Goal: Task Accomplishment & Management: Manage account settings

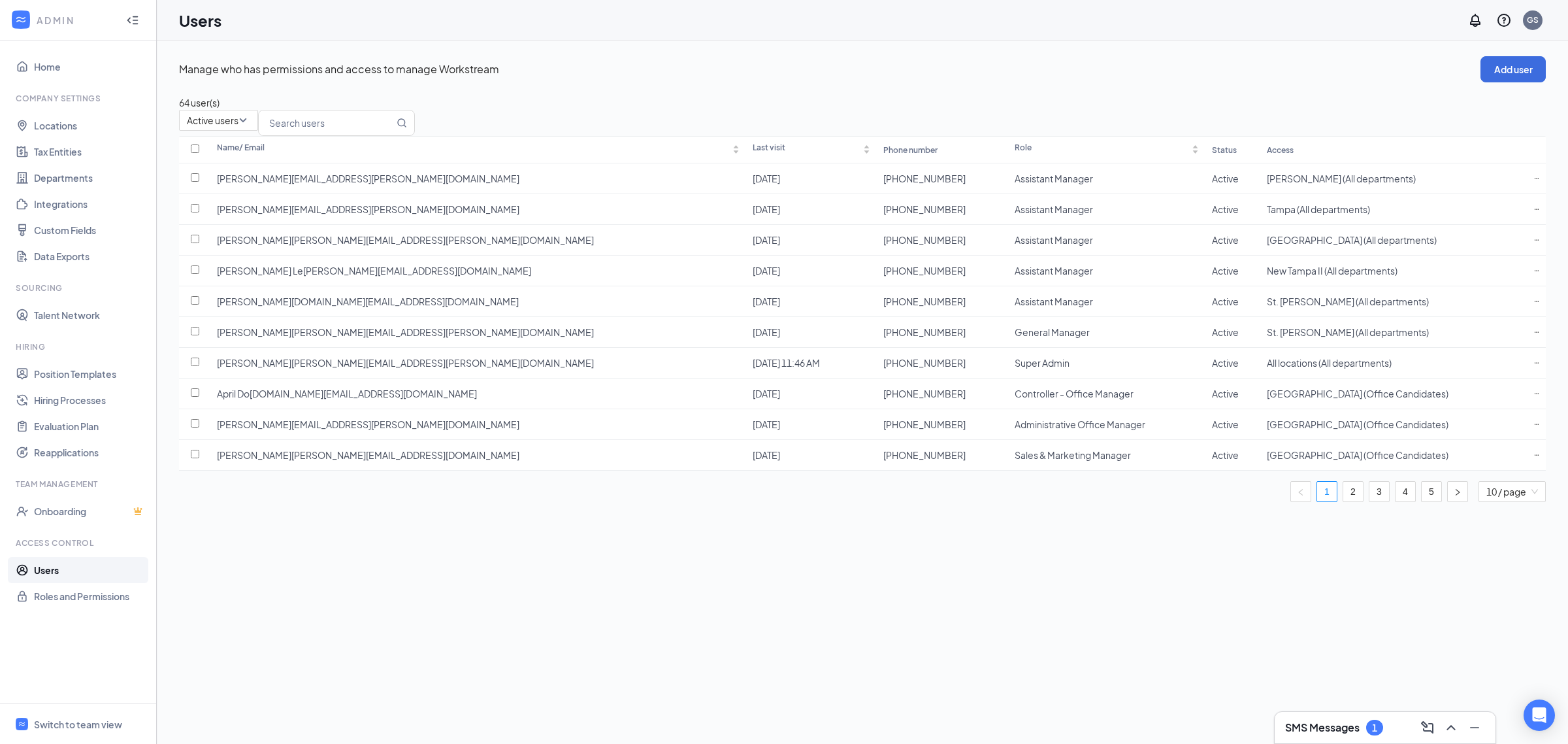
click at [1301, 730] on h3 "SMS Messages" at bounding box center [1323, 727] width 75 height 14
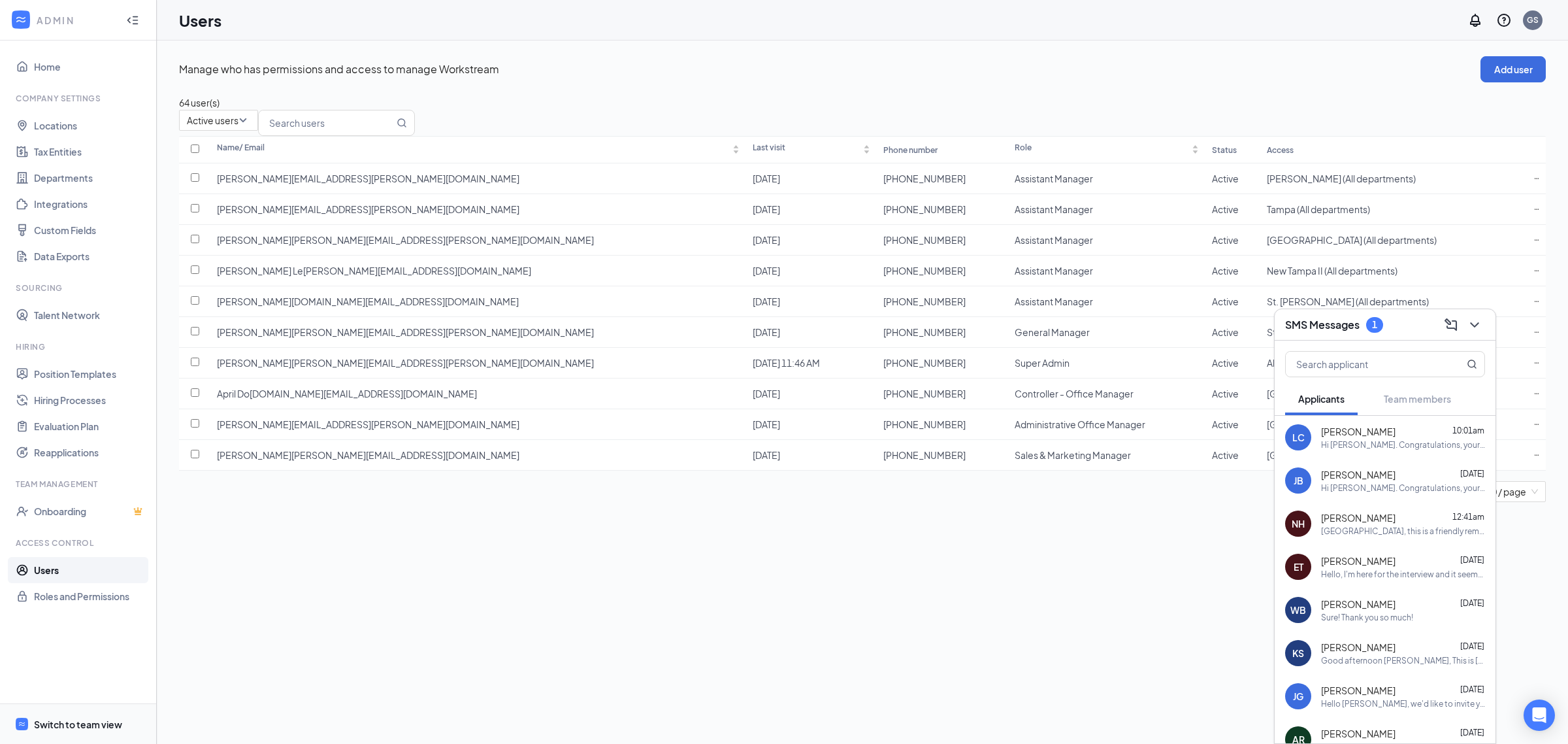
click at [63, 729] on div "Switch to team view" at bounding box center [78, 723] width 88 height 13
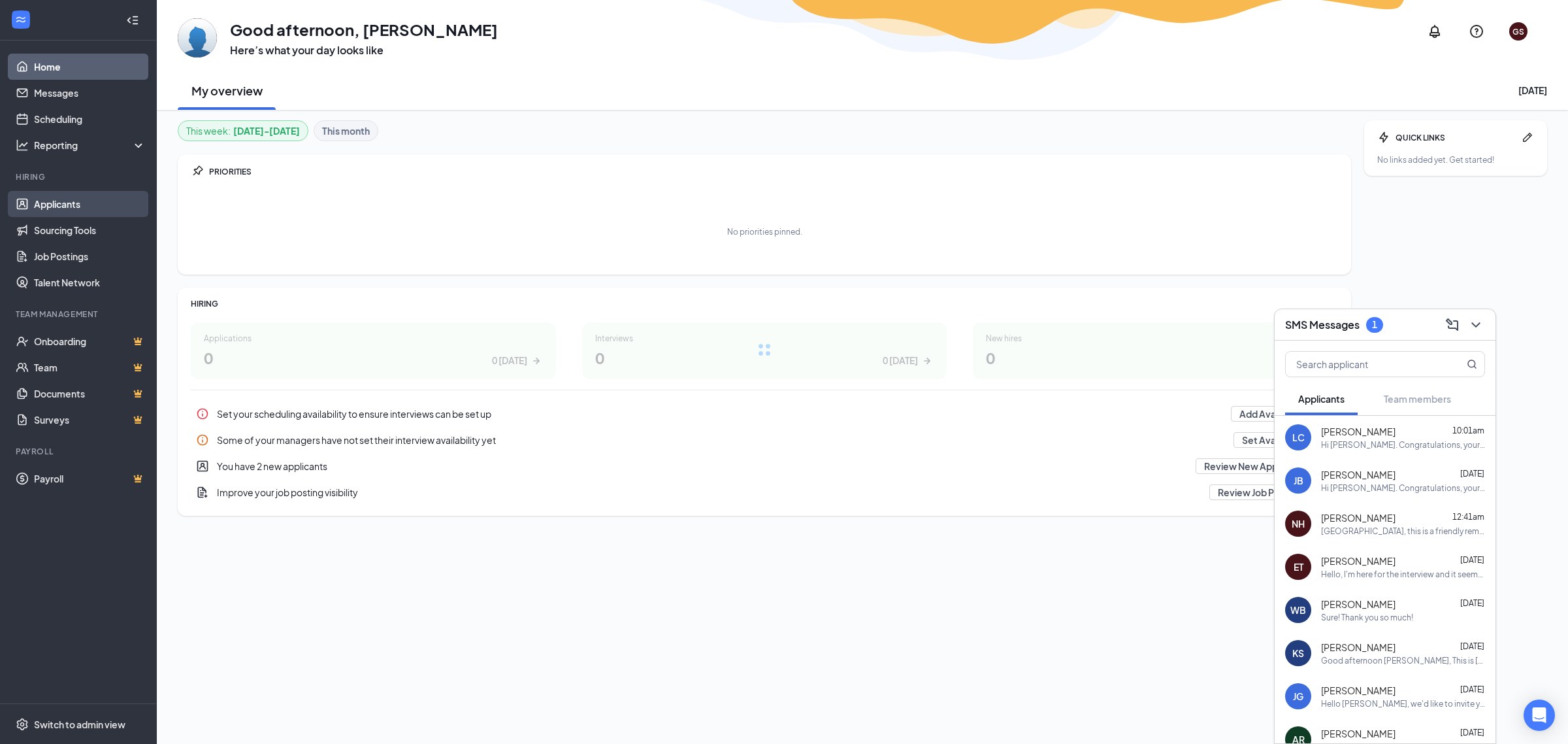
click at [77, 197] on link "Applicants" at bounding box center [90, 204] width 112 height 26
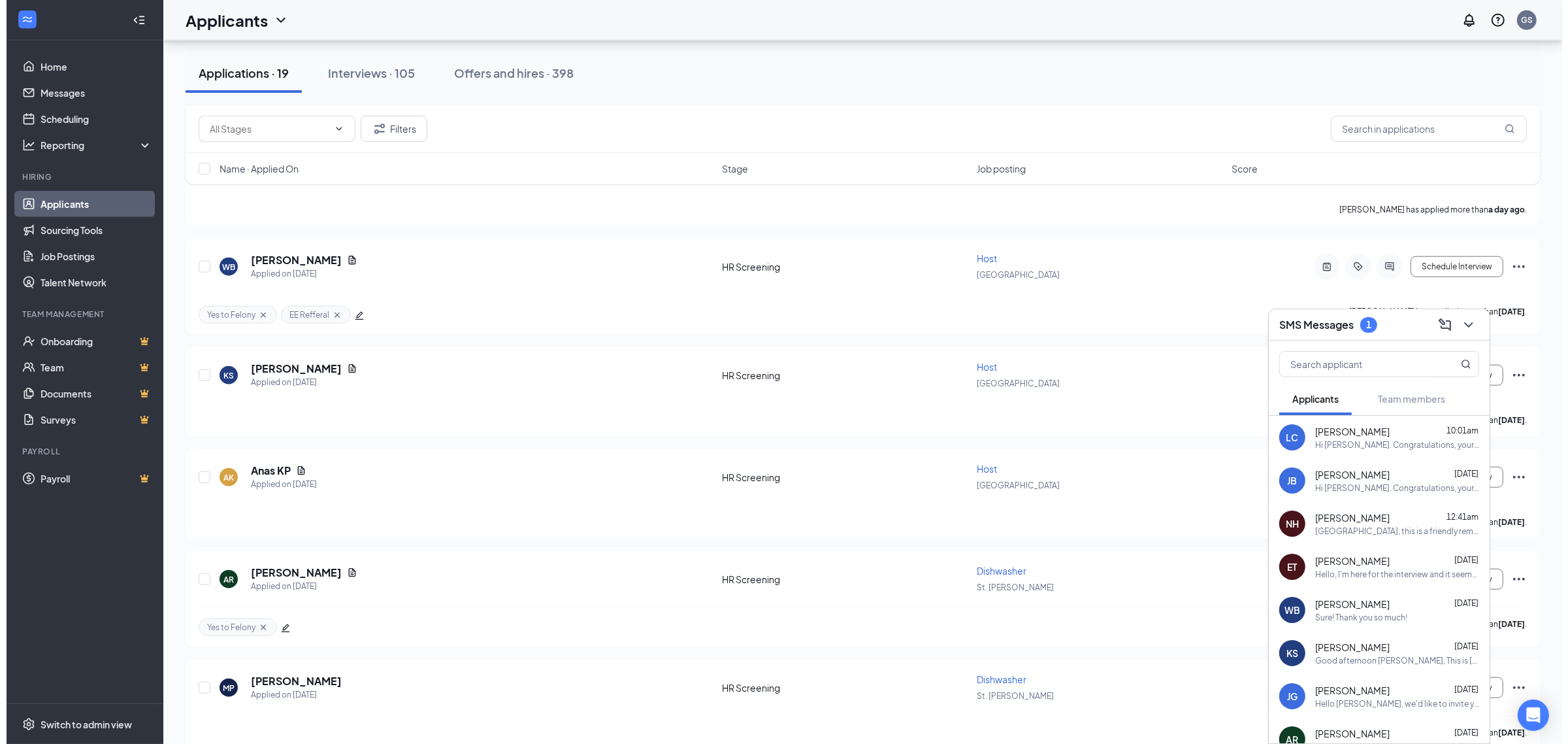
scroll to position [1531, 0]
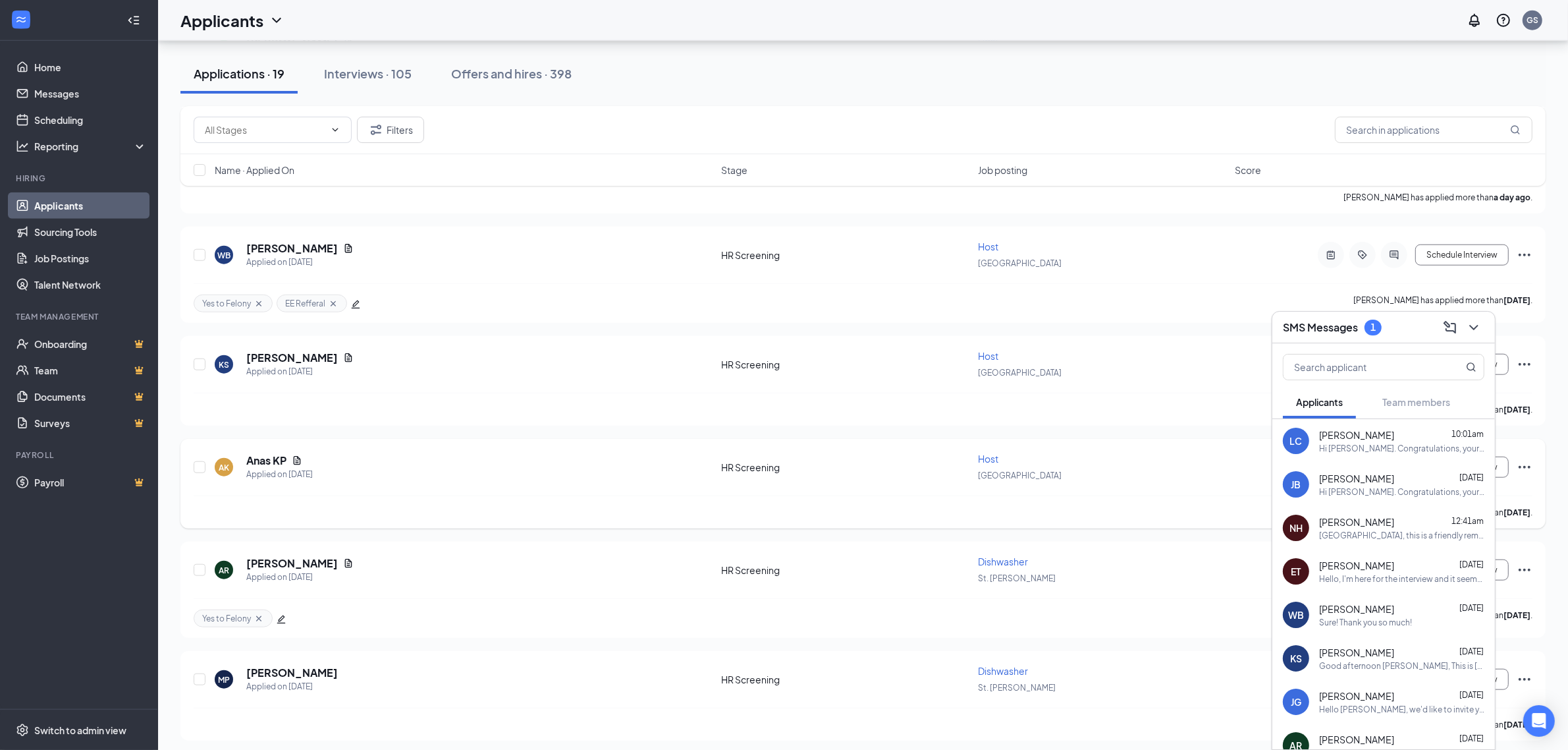
click at [274, 453] on h5 "Anas KP" at bounding box center [266, 460] width 40 height 15
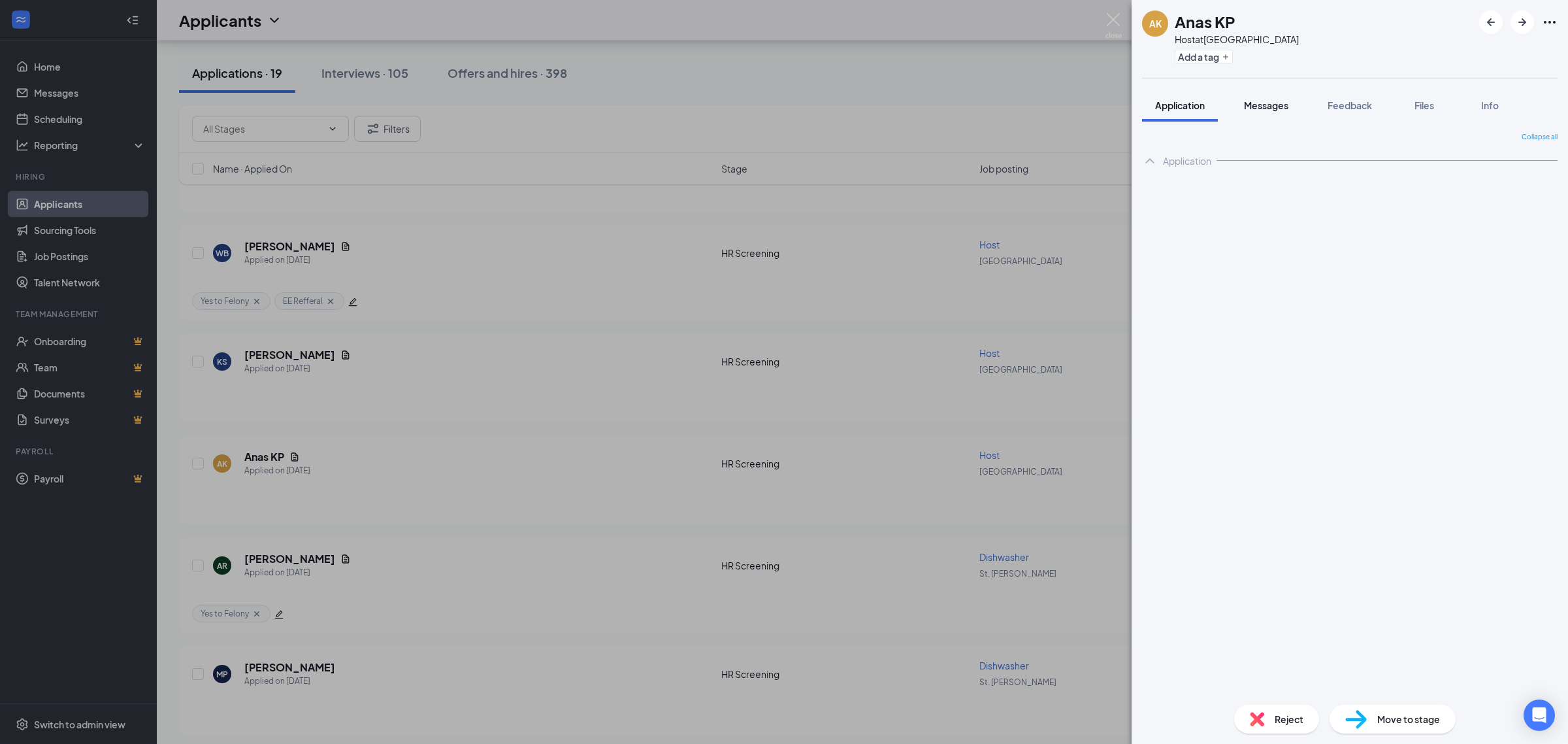
click at [1281, 108] on span "Messages" at bounding box center [1266, 105] width 45 height 12
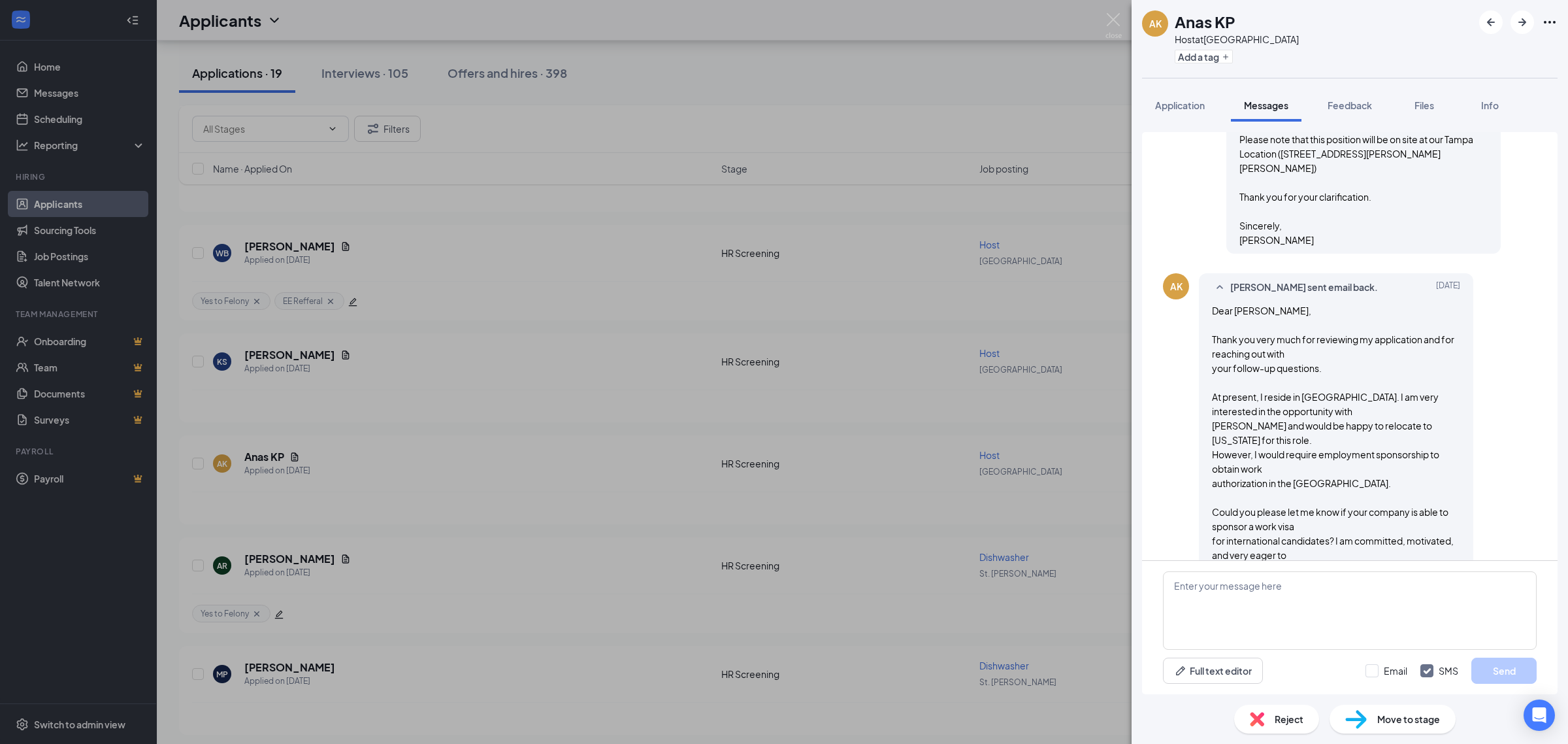
scroll to position [328, 0]
click at [1243, 605] on textarea at bounding box center [1349, 610] width 374 height 78
drag, startPoint x: 1344, startPoint y: 621, endPoint x: 1245, endPoint y: 623, distance: 99.0
click at [1245, 623] on textarea "Hi [PERSON_NAME], So unfortunatey, we do not offer" at bounding box center [1349, 610] width 374 height 78
click at [1373, 619] on textarea "Hi [PERSON_NAME], So unfortunately at the moment, we do not" at bounding box center [1349, 610] width 374 height 78
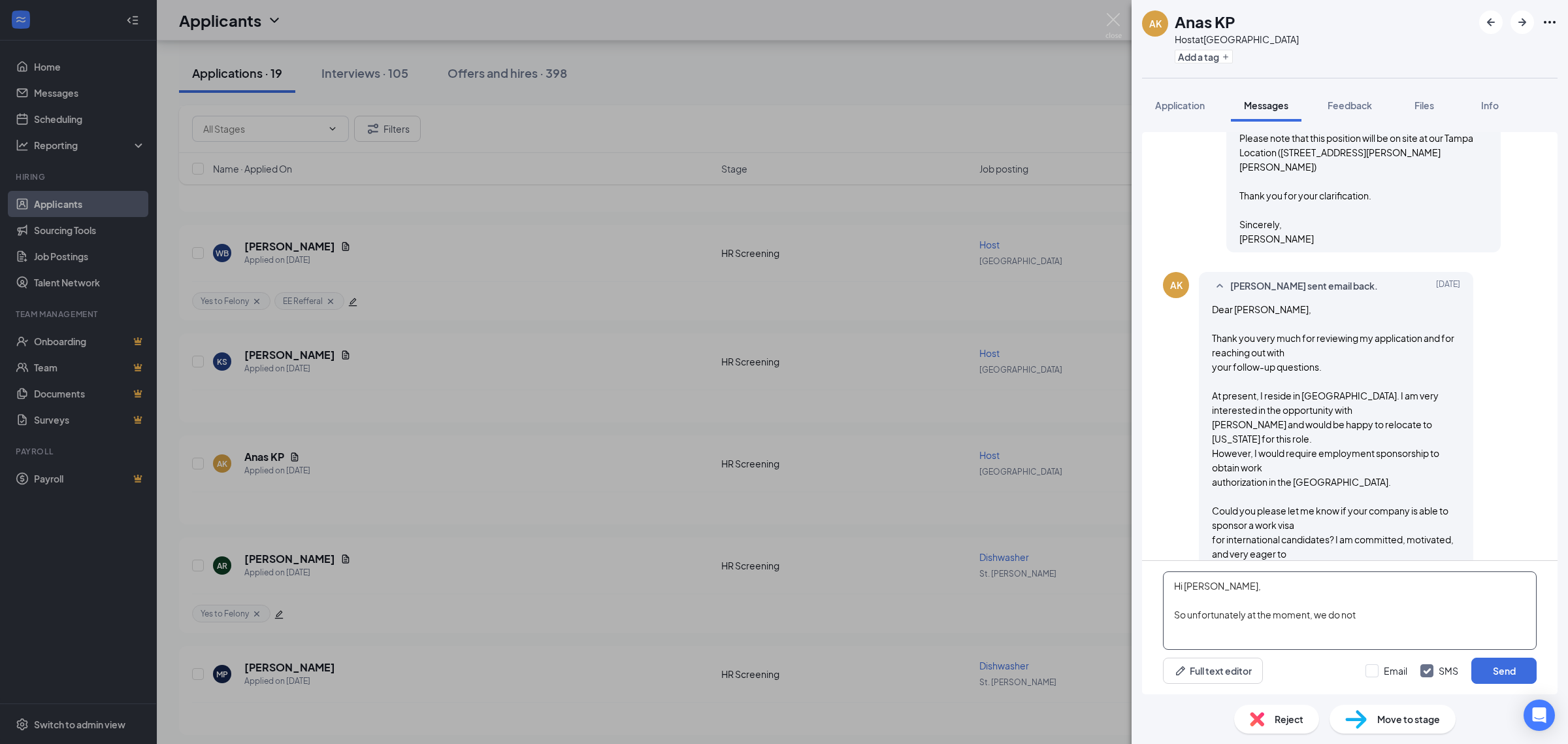
click at [1312, 616] on textarea "Hi [PERSON_NAME], So unfortunately at the moment, we do not" at bounding box center [1349, 610] width 374 height 78
click at [1301, 618] on textarea "Hi [PERSON_NAME], So unfortunately, we do not" at bounding box center [1349, 610] width 374 height 78
click at [1276, 632] on textarea "Hi [PERSON_NAME], So unfortunately, we are not accepting open applications for …" at bounding box center [1349, 610] width 374 height 78
paste textarea "We will keep your resume on file with us, and if there are any job opportunitie…"
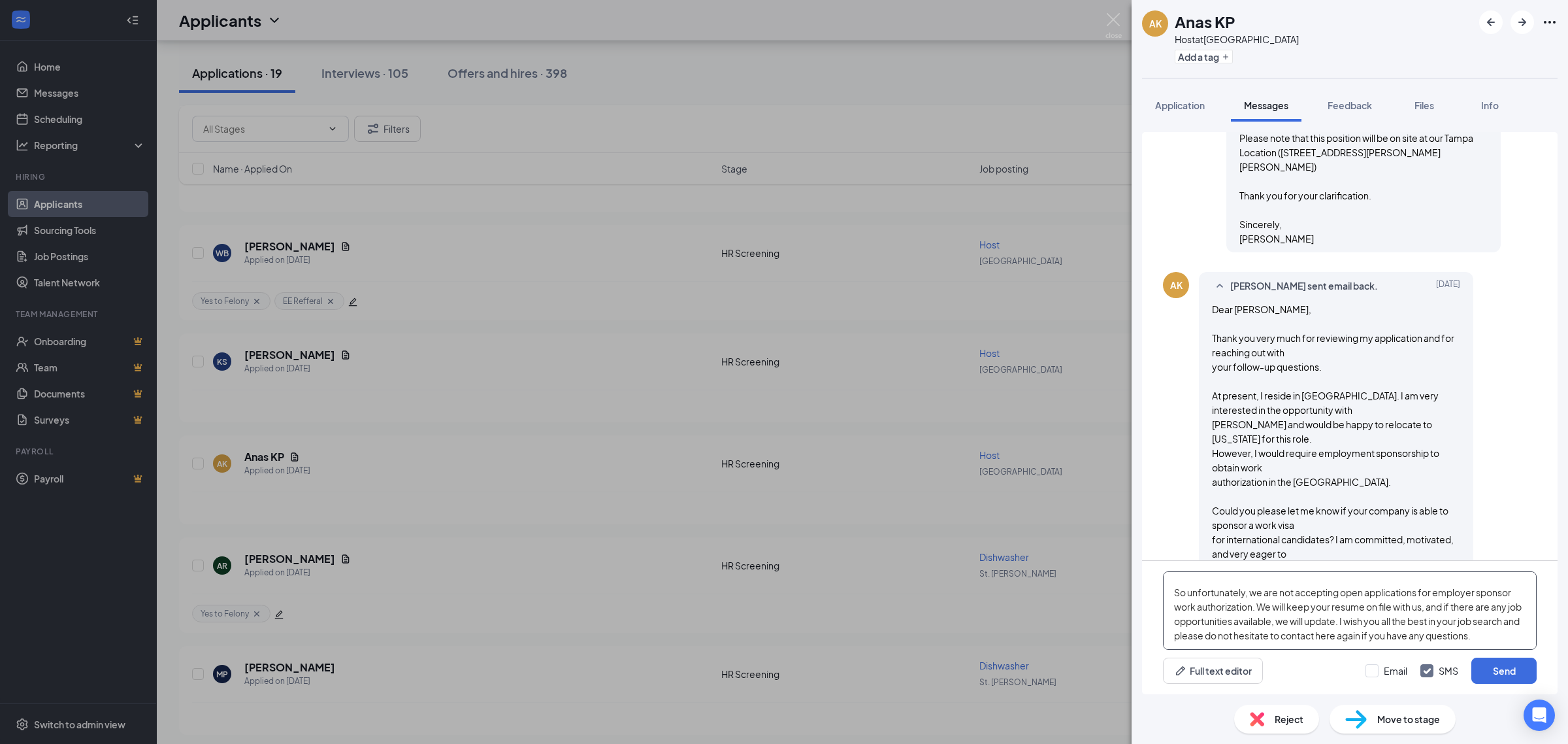
click at [1347, 597] on textarea "Hi [PERSON_NAME], So unfortunately, we are not accepting open applications for …" at bounding box center [1349, 610] width 374 height 78
click at [1249, 603] on textarea "Hi [PERSON_NAME], So unfortunately, we are not accepting open applications for …" at bounding box center [1349, 610] width 374 height 78
click at [1374, 603] on textarea "Hi [PERSON_NAME], So unfortunately, we are not accepting open applications for …" at bounding box center [1349, 610] width 374 height 78
drag, startPoint x: 1371, startPoint y: 599, endPoint x: 1331, endPoint y: 599, distance: 40.0
click at [1331, 599] on textarea "Hi [PERSON_NAME], So unfortunately, we are not accepting open applications for …" at bounding box center [1349, 610] width 374 height 78
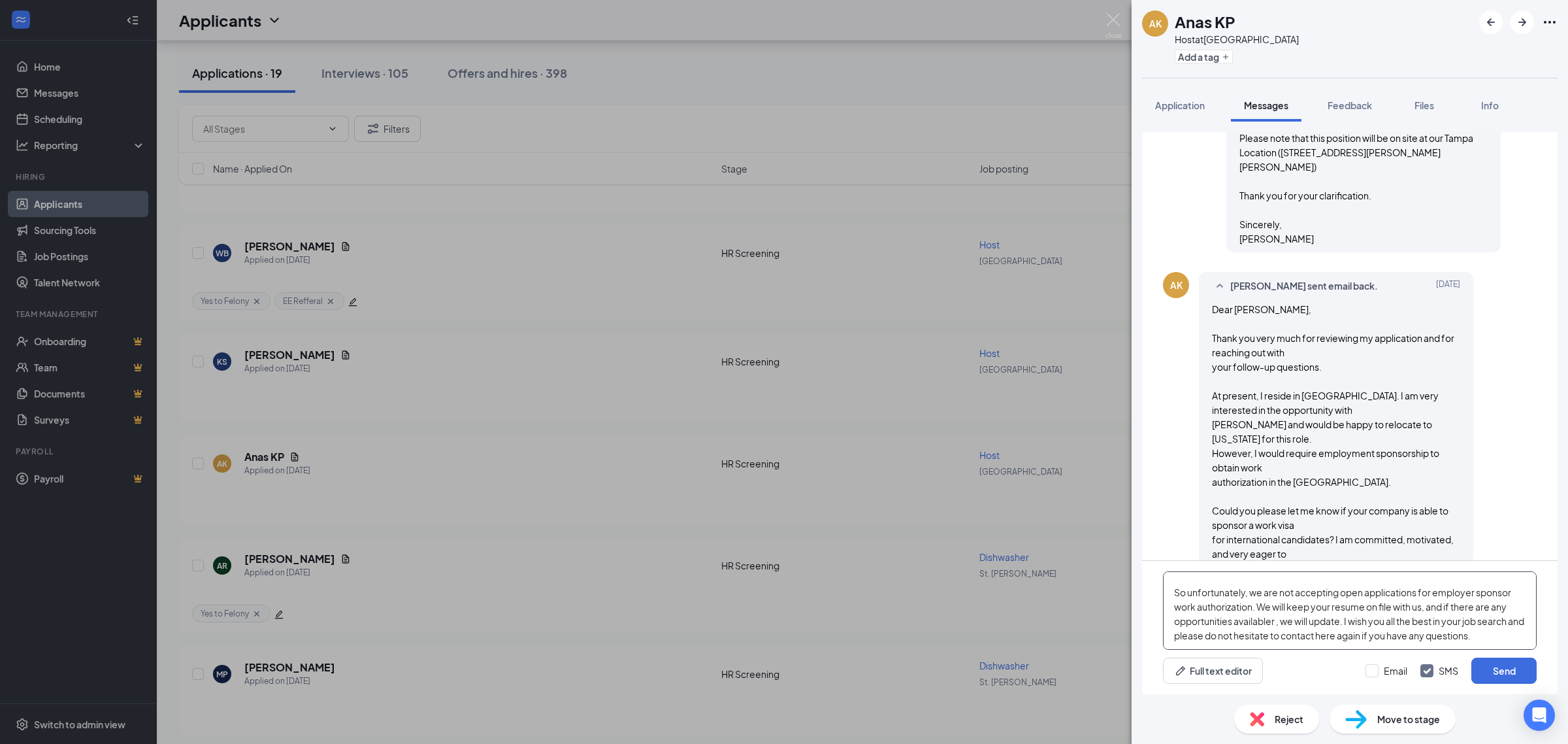
click at [1333, 602] on textarea "Hi [PERSON_NAME], So unfortunately, we are not accepting open applications for …" at bounding box center [1349, 610] width 374 height 78
click at [1402, 603] on textarea "Hi [PERSON_NAME], So unfortunately, we are not accepting open applications for …" at bounding box center [1349, 610] width 374 height 78
click at [1344, 626] on textarea "Hi [PERSON_NAME], So unfortunately, we are not accepting open applications for …" at bounding box center [1349, 610] width 374 height 78
type textarea "Hi [PERSON_NAME], So unfortunately, we are not accepting open applications for …"
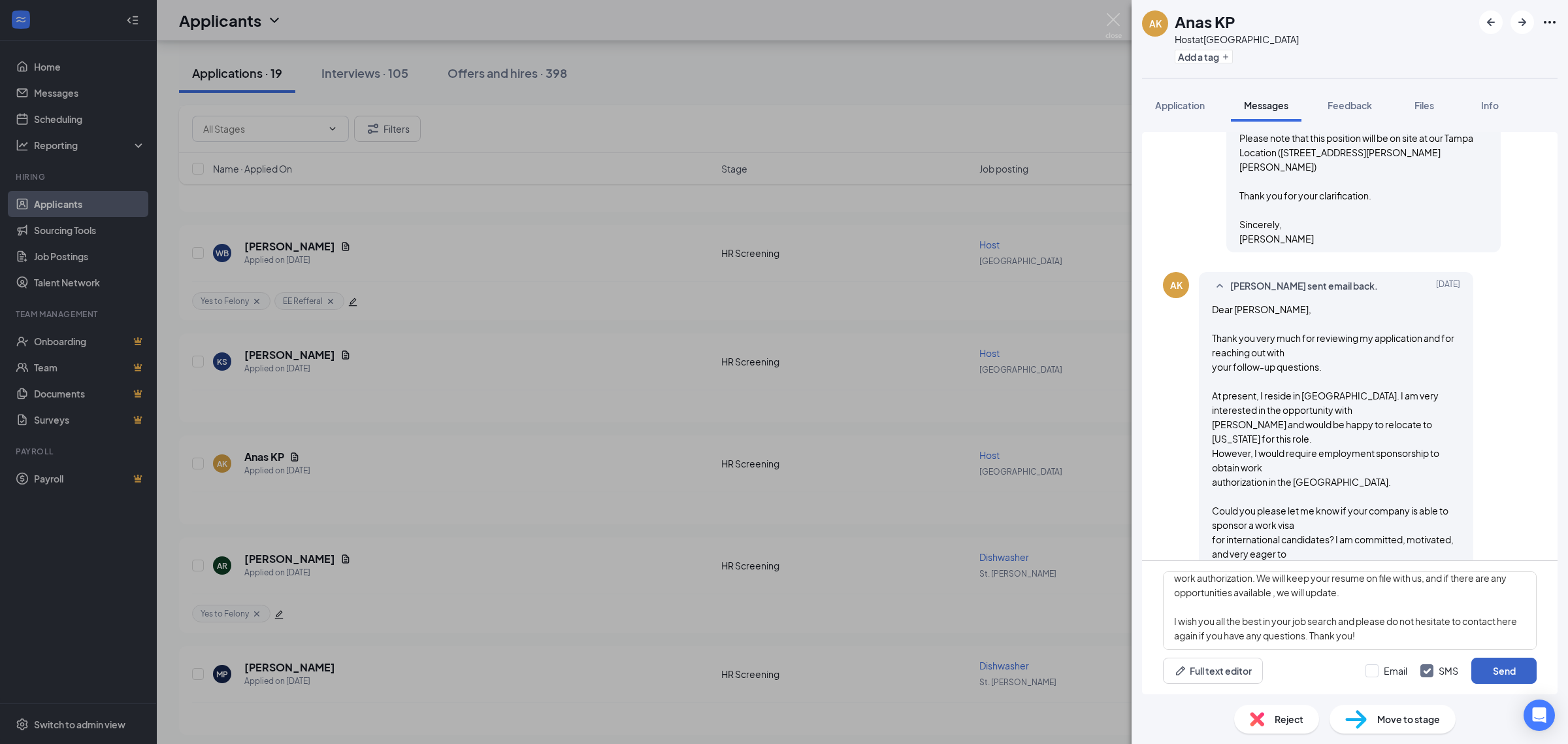
click at [1500, 674] on button "Send" at bounding box center [1504, 671] width 65 height 26
click at [1370, 675] on input "Email" at bounding box center [1386, 670] width 42 height 13
checkbox input "true"
click at [1423, 671] on input "SMS" at bounding box center [1439, 670] width 38 height 13
checkbox input "false"
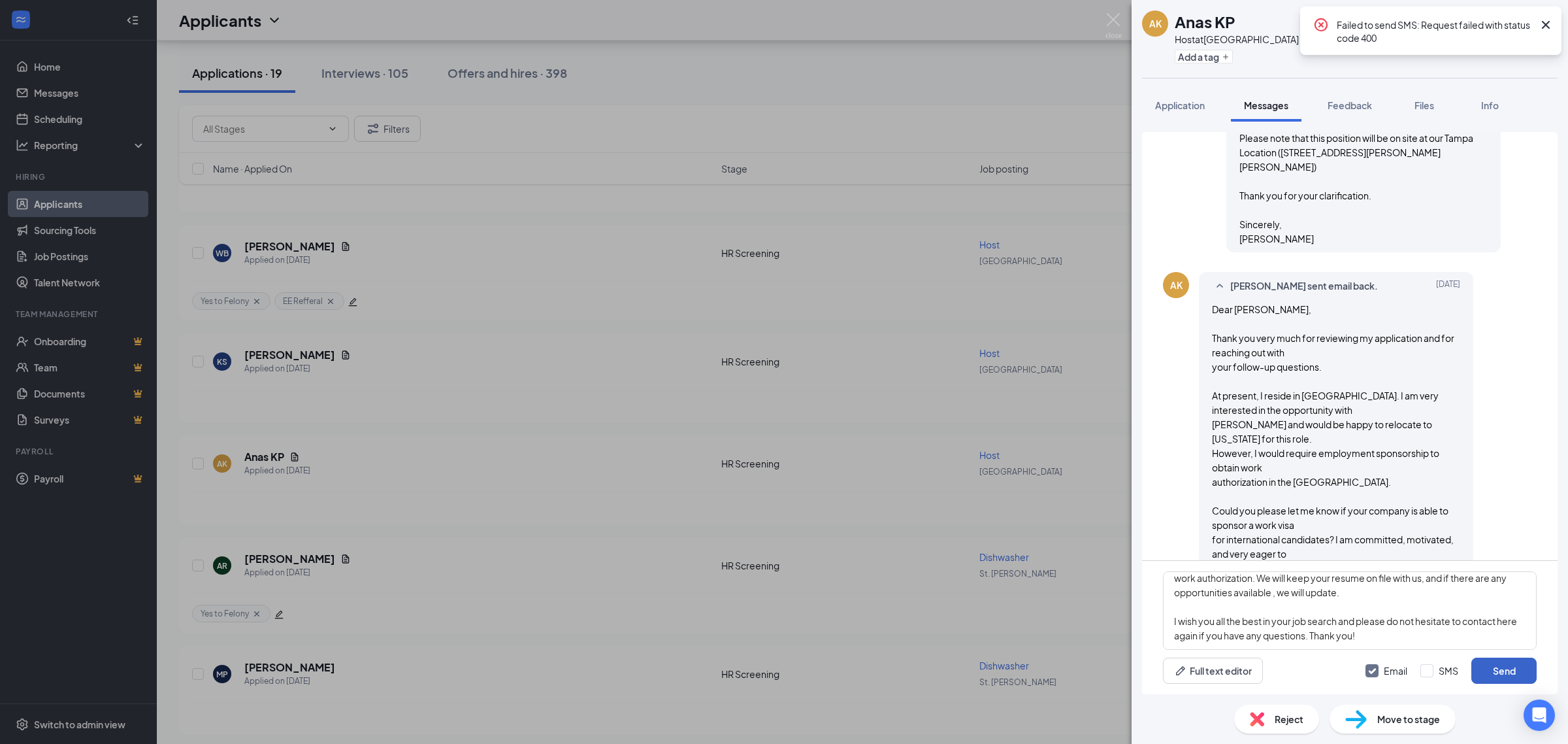
click at [1501, 668] on button "Send" at bounding box center [1504, 671] width 65 height 26
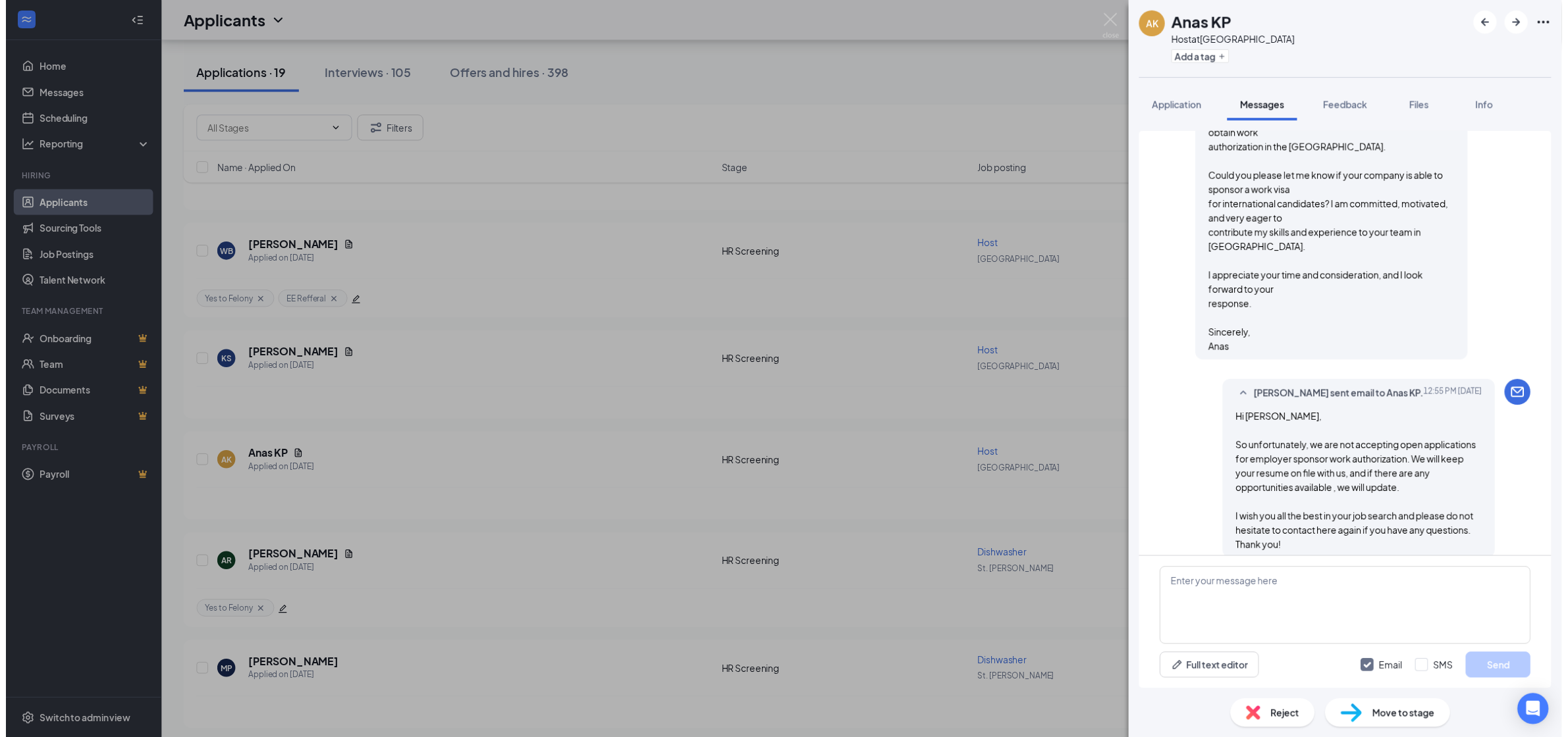
scroll to position [668, 0]
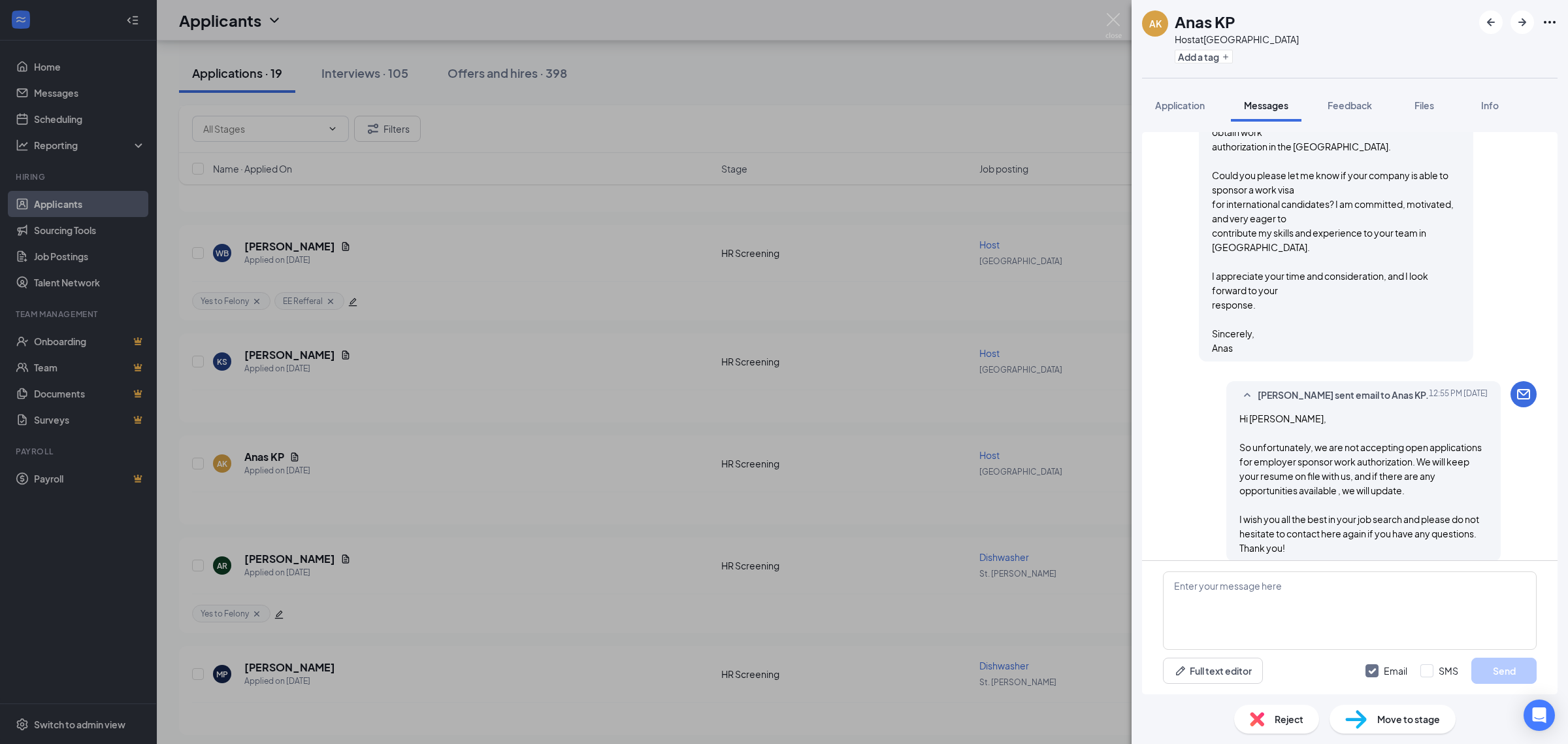
click at [1116, 18] on img at bounding box center [1114, 25] width 16 height 25
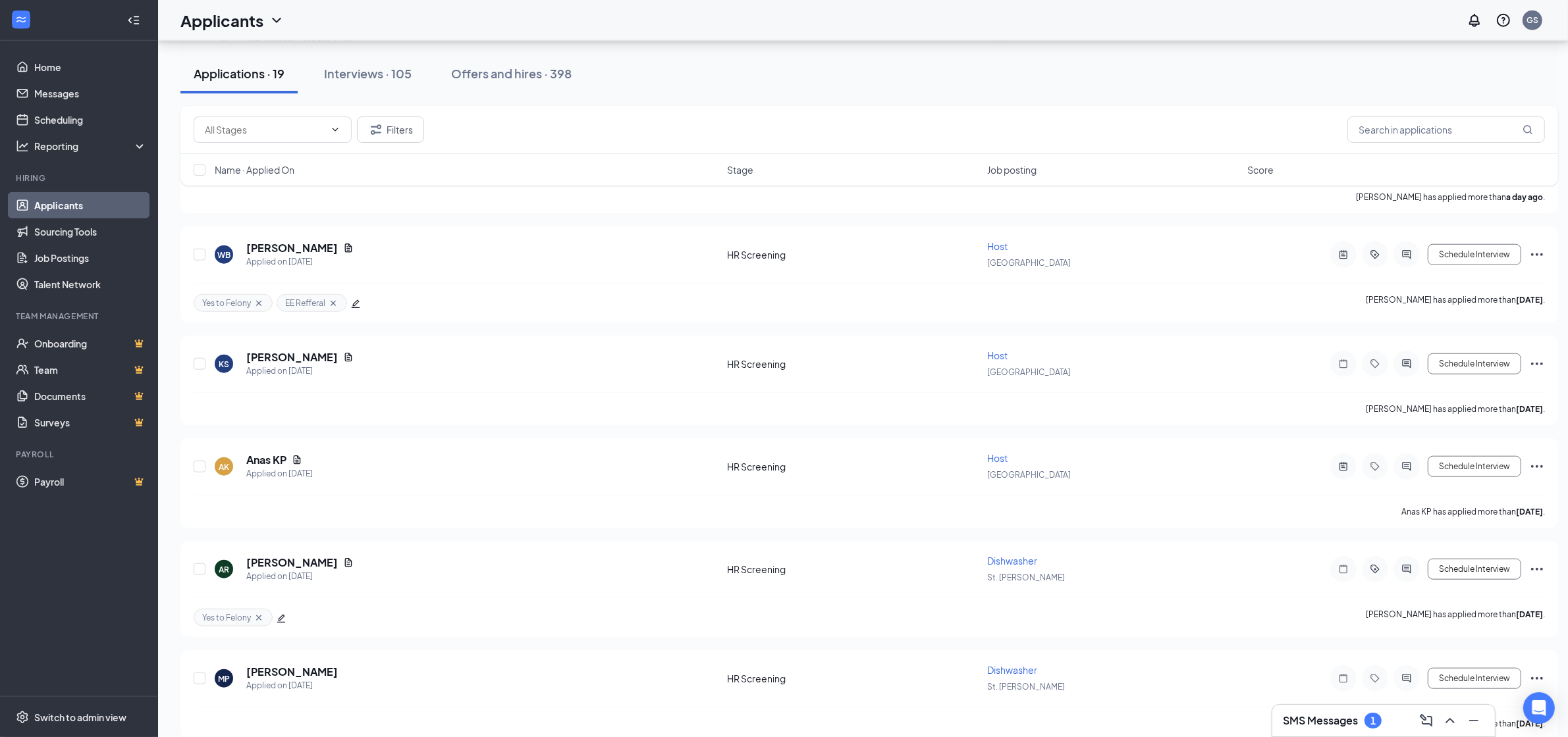
click at [1370, 727] on div "1" at bounding box center [1373, 720] width 17 height 16
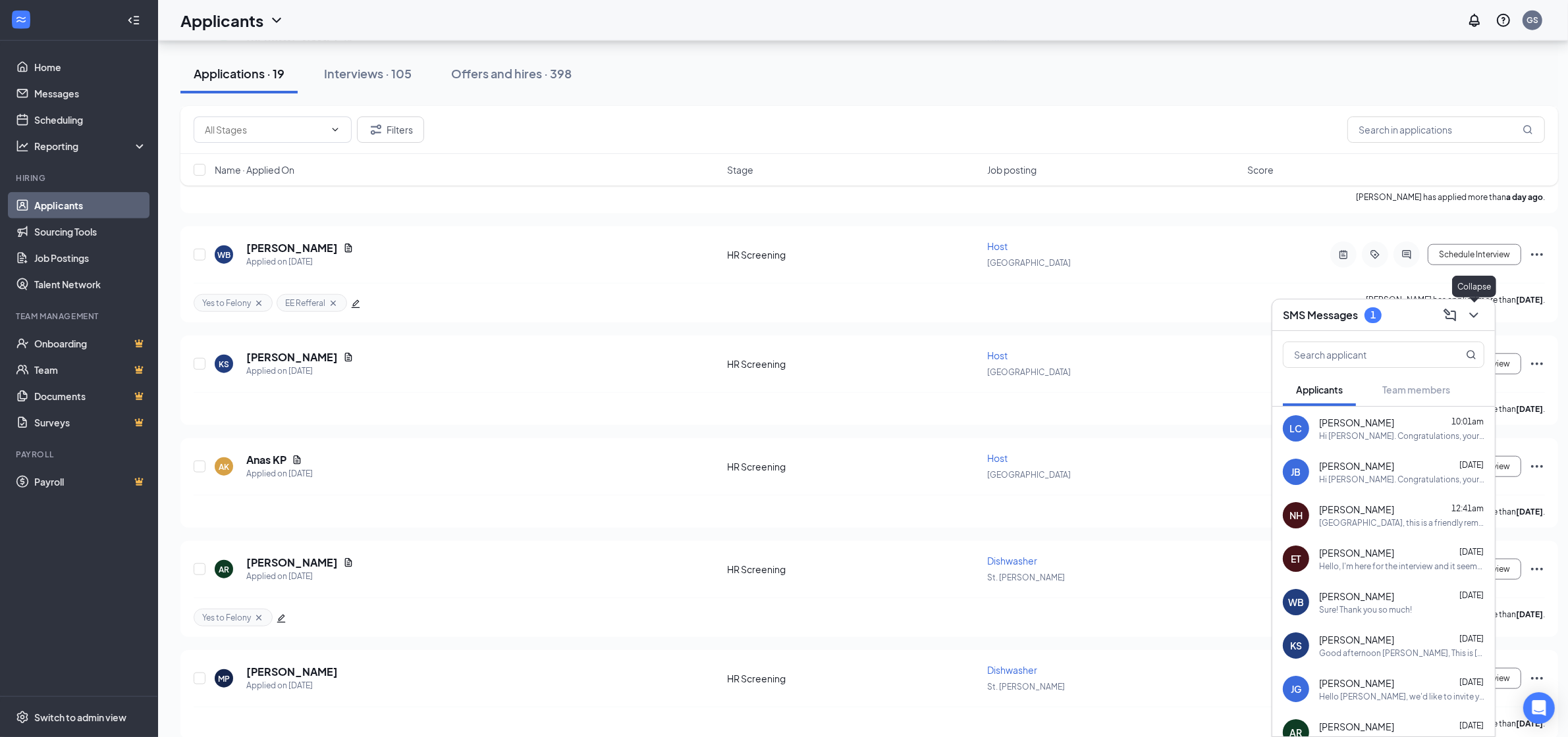
click at [1480, 319] on icon "ChevronDown" at bounding box center [1473, 315] width 16 height 16
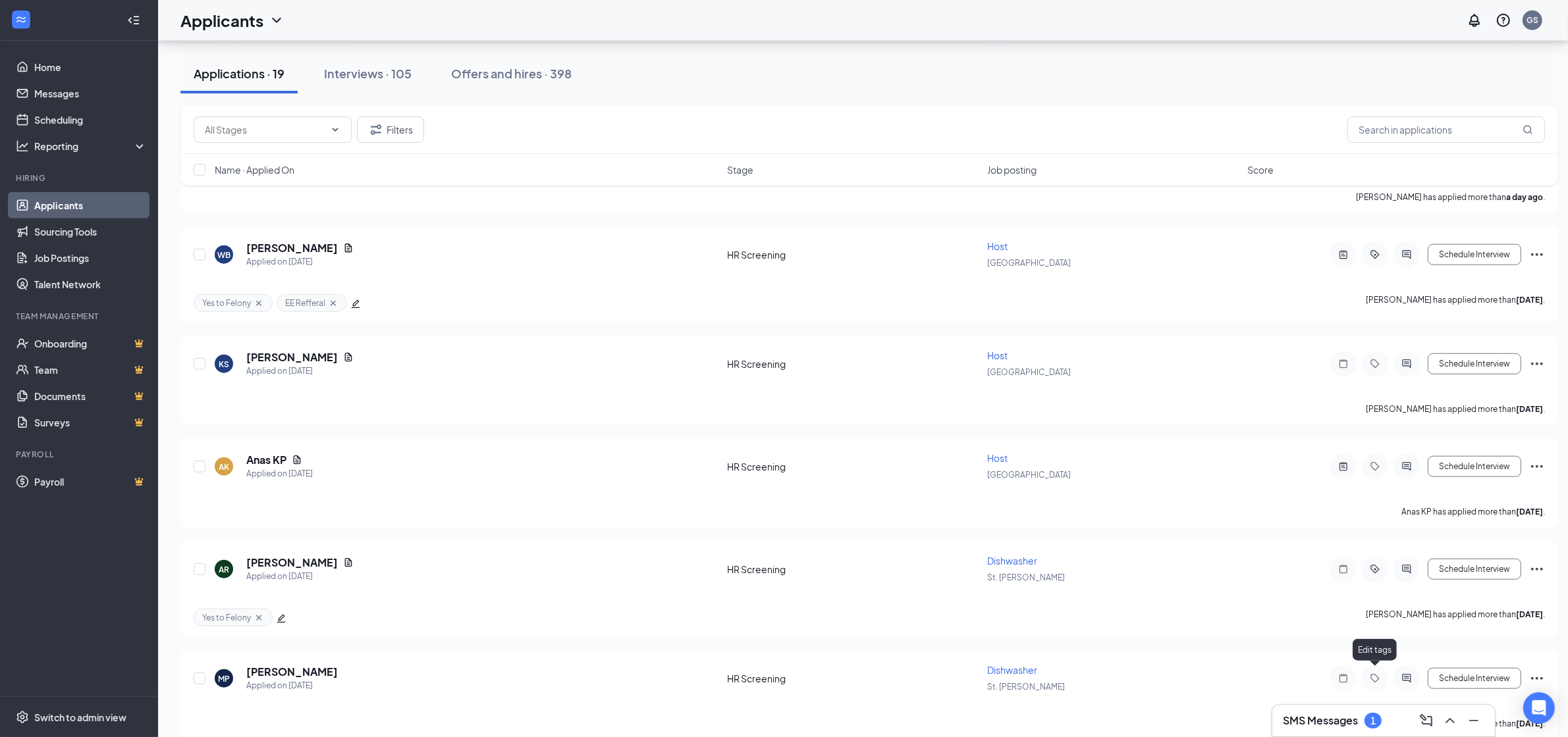
click at [1352, 727] on h3 "SMS Messages" at bounding box center [1321, 720] width 75 height 15
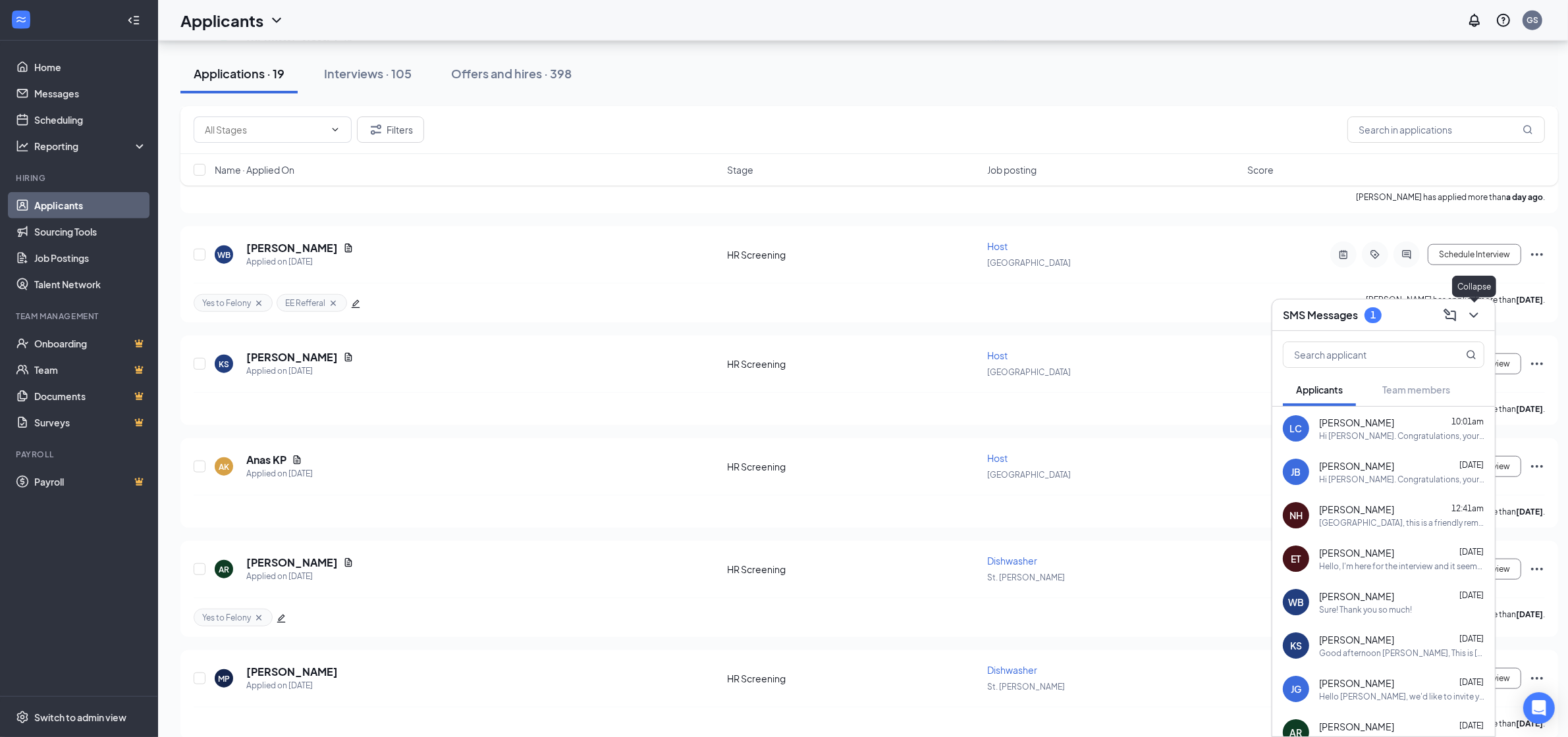
click at [1482, 321] on div at bounding box center [1473, 315] width 23 height 21
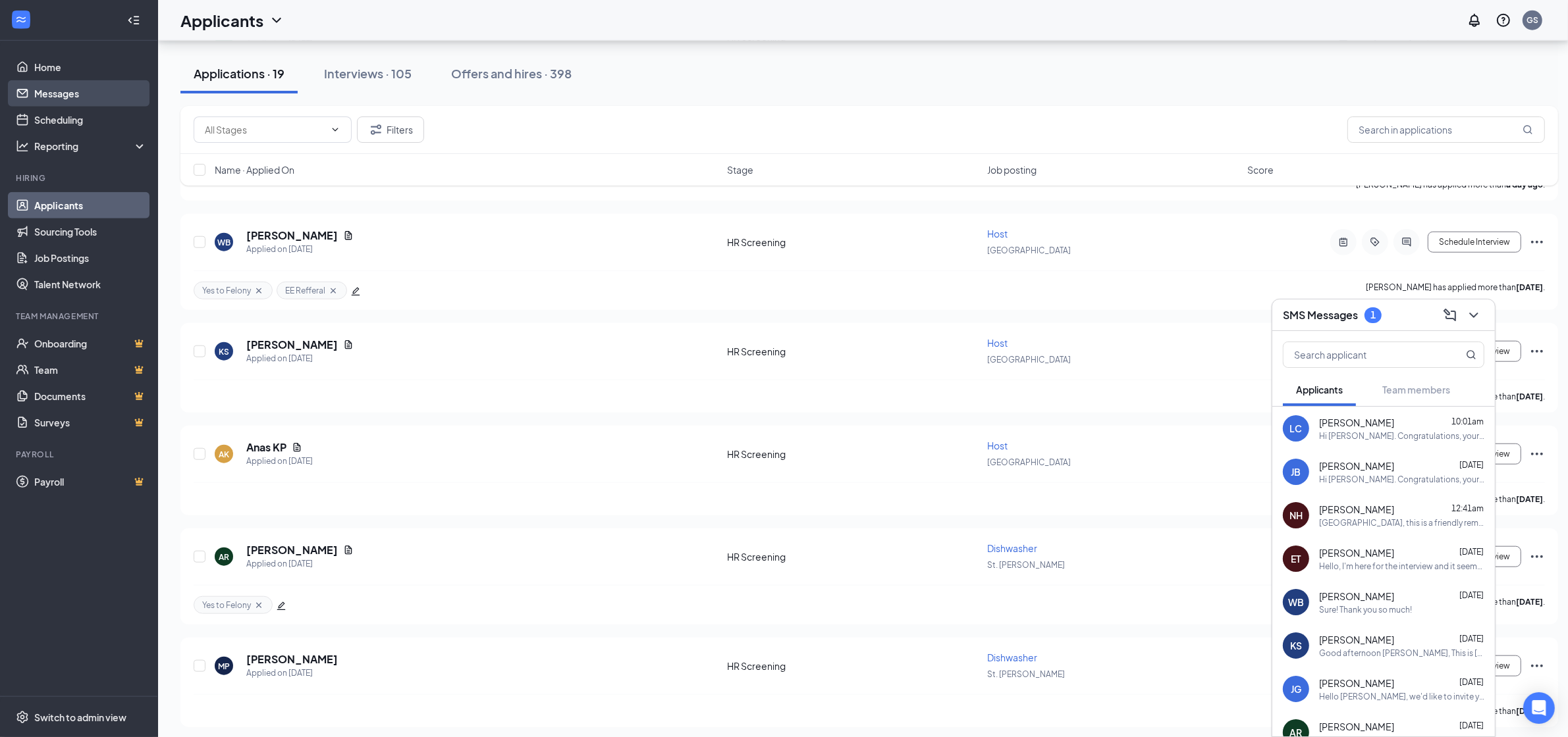
click at [73, 82] on link "Messages" at bounding box center [91, 93] width 113 height 26
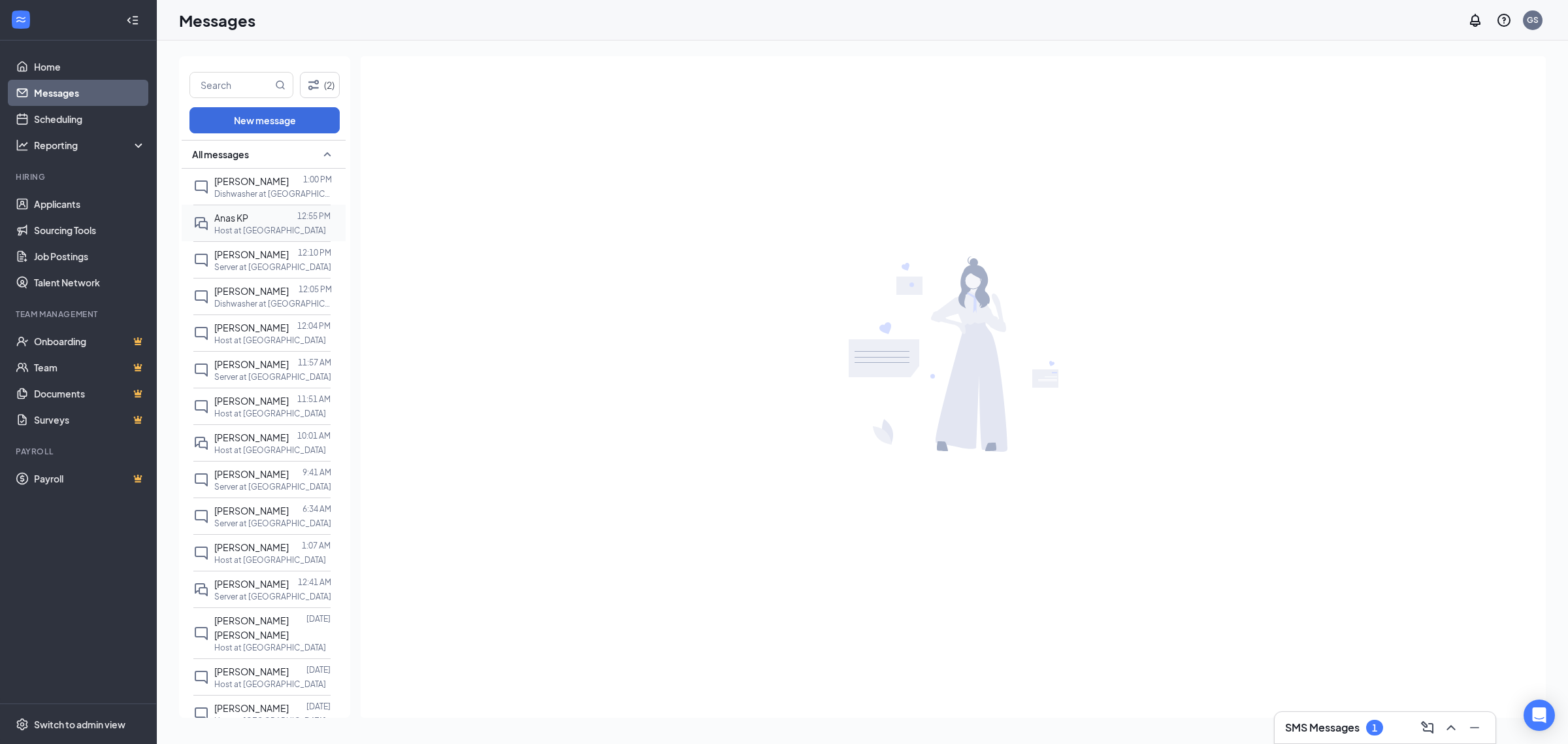
click at [245, 217] on span "Anas KP" at bounding box center [232, 217] width 34 height 12
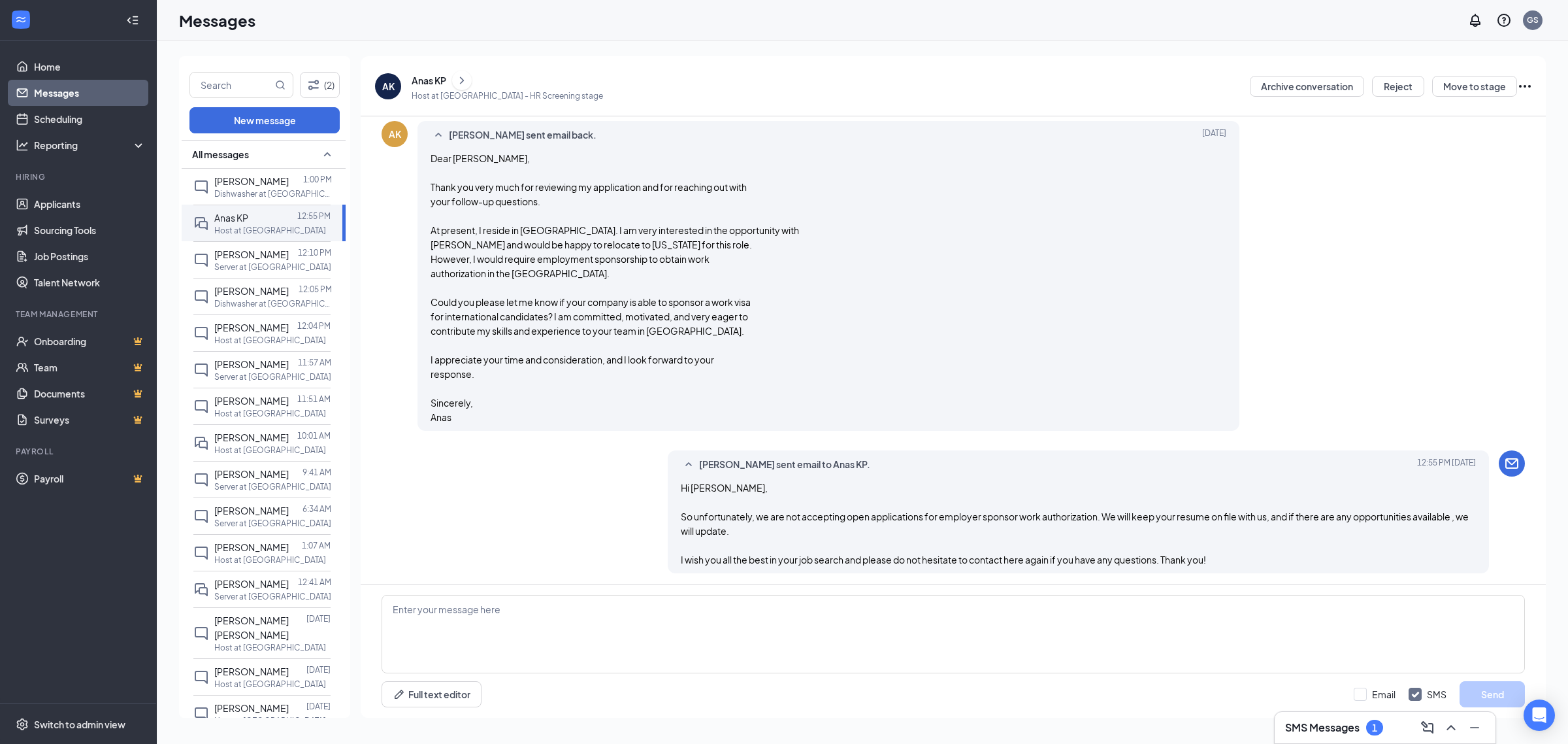
scroll to position [353, 0]
click at [223, 178] on span "[PERSON_NAME]" at bounding box center [252, 180] width 75 height 12
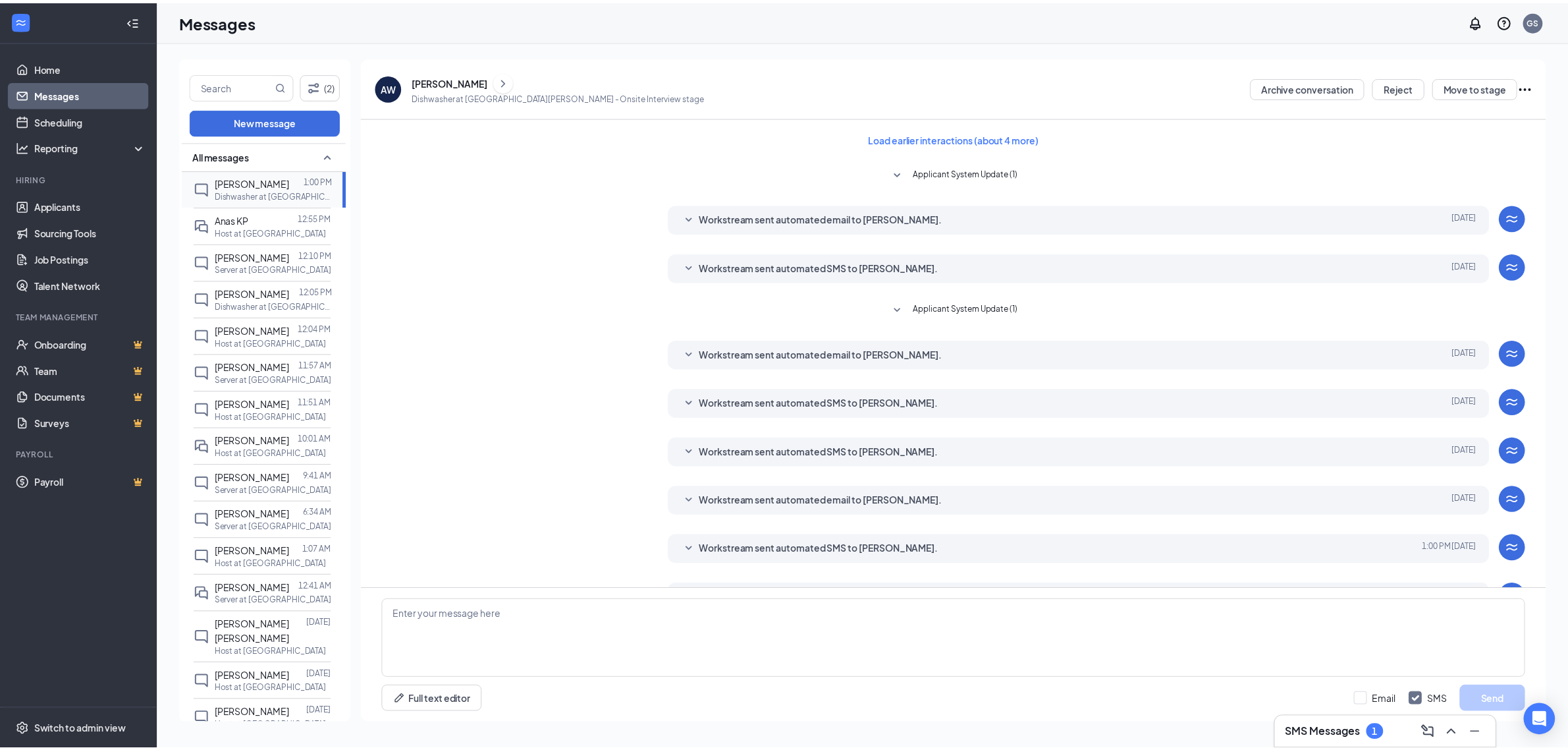
scroll to position [37, 0]
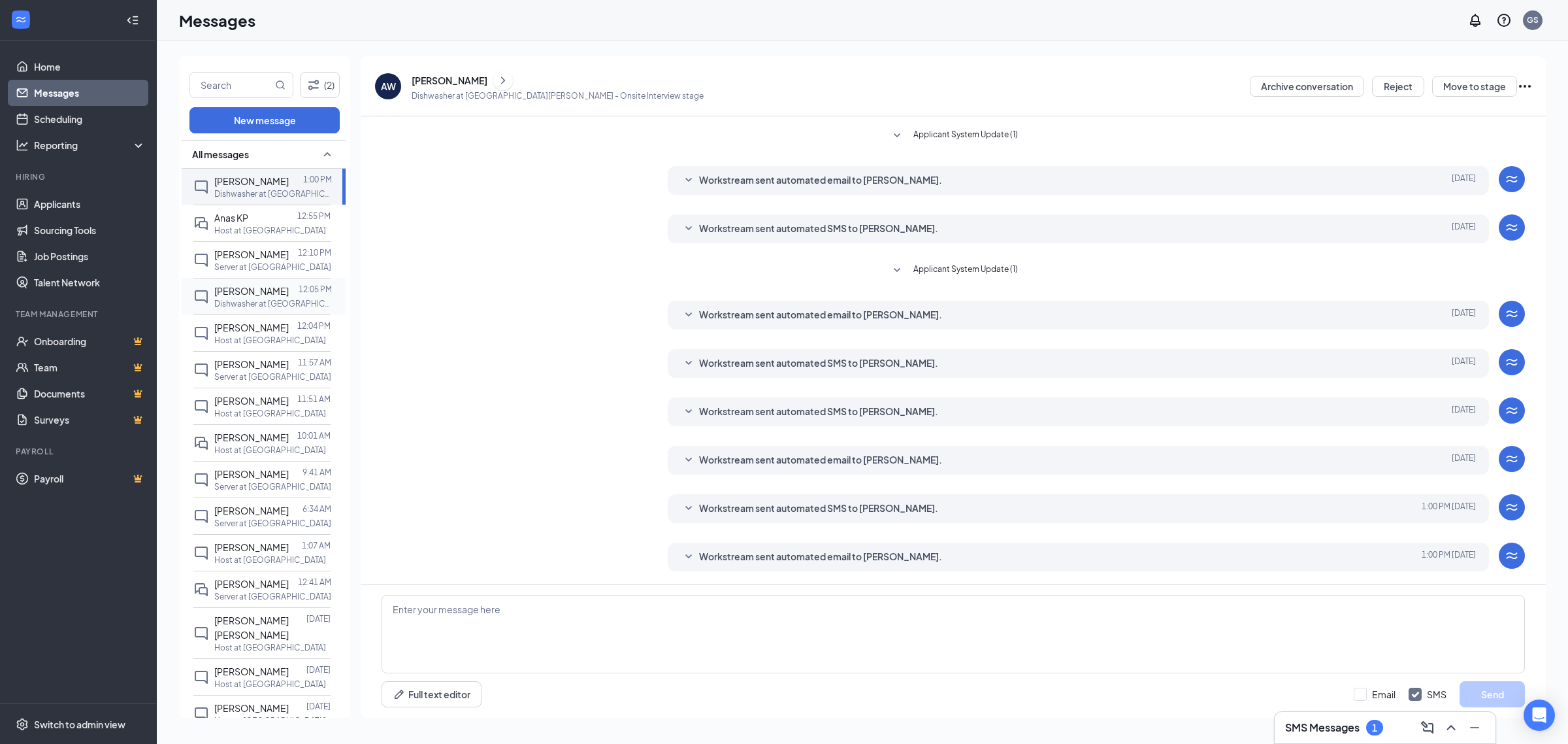
click at [226, 297] on span "[PERSON_NAME]" at bounding box center [252, 291] width 75 height 12
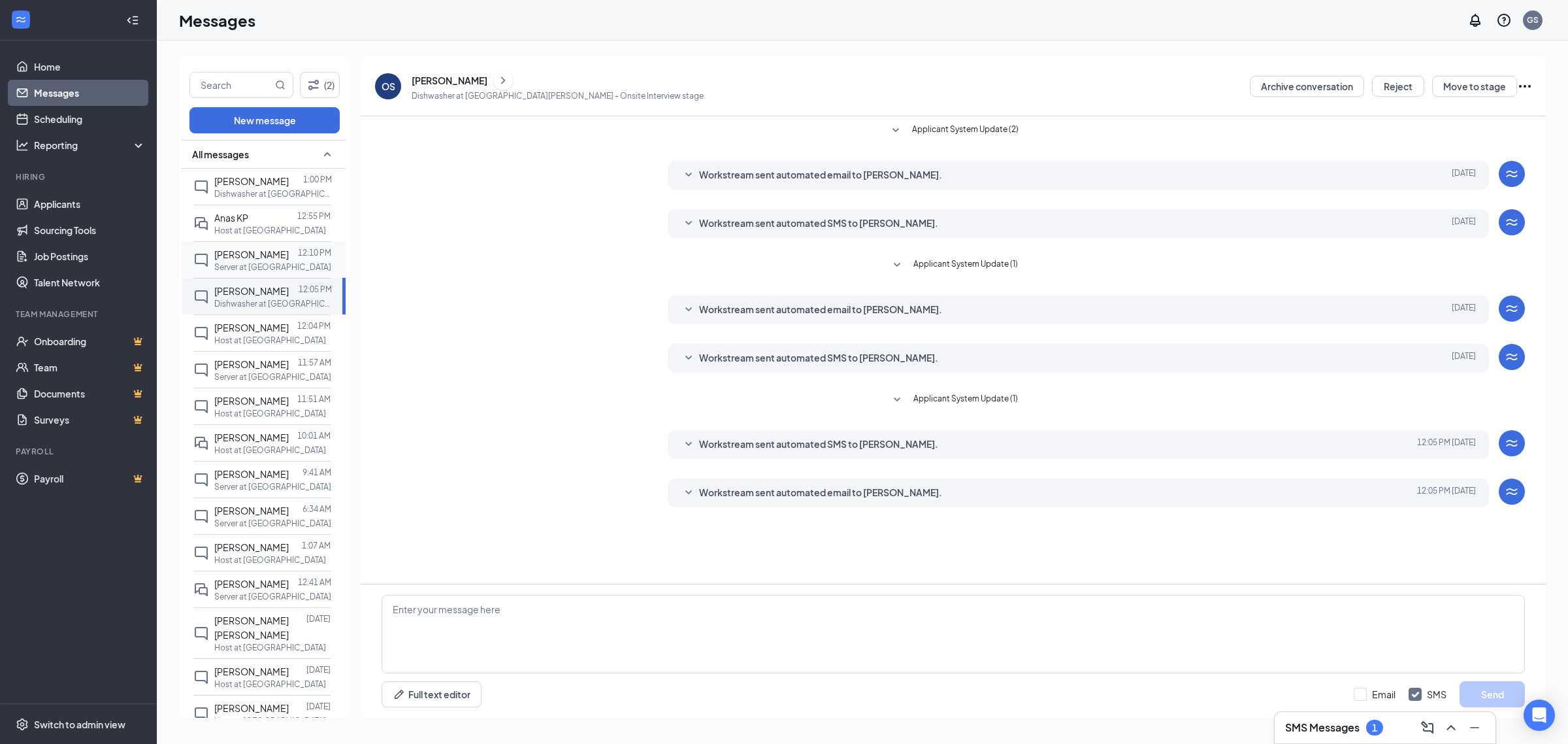
click at [227, 266] on p "Server at [GEOGRAPHIC_DATA]" at bounding box center [273, 267] width 117 height 11
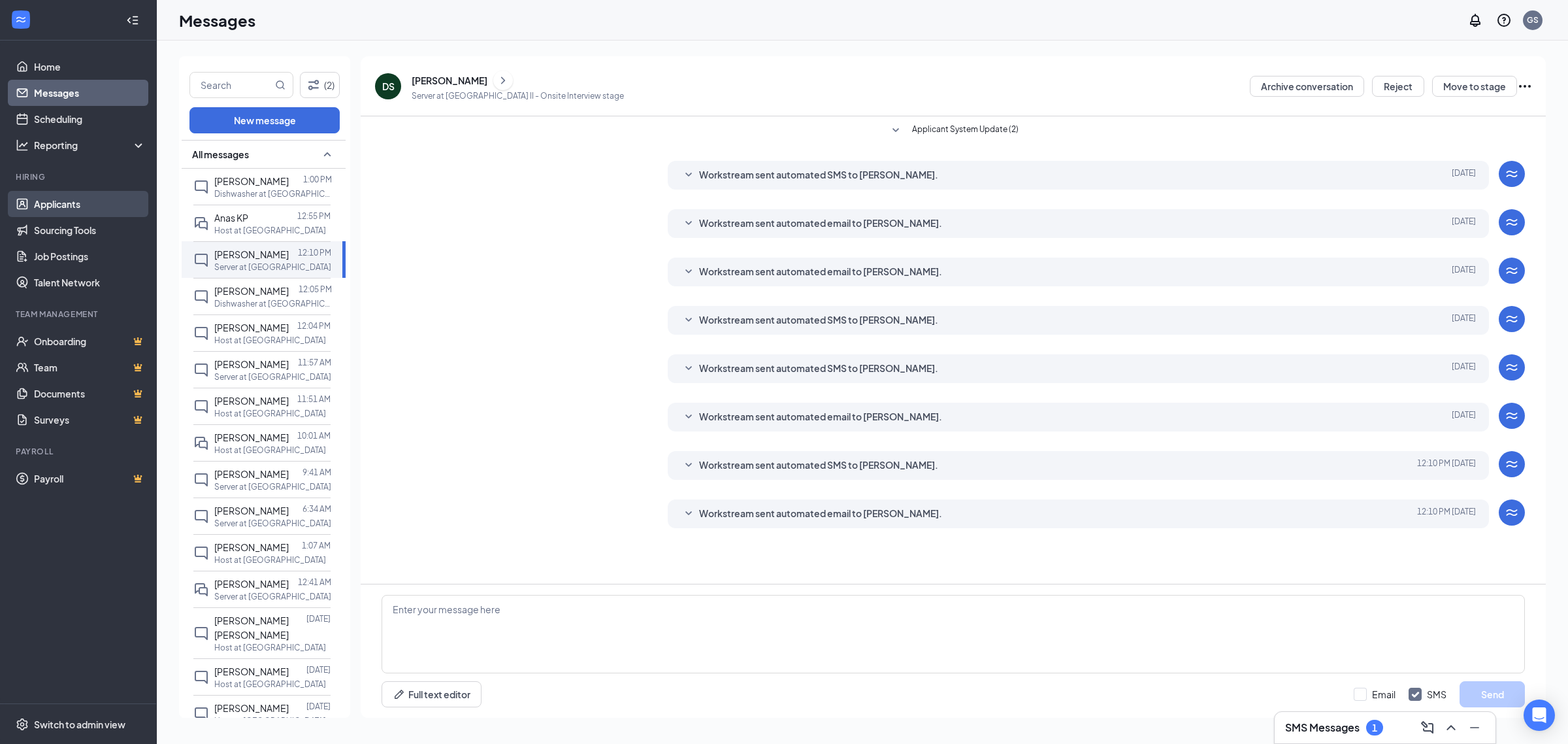
click at [80, 202] on link "Applicants" at bounding box center [90, 204] width 112 height 26
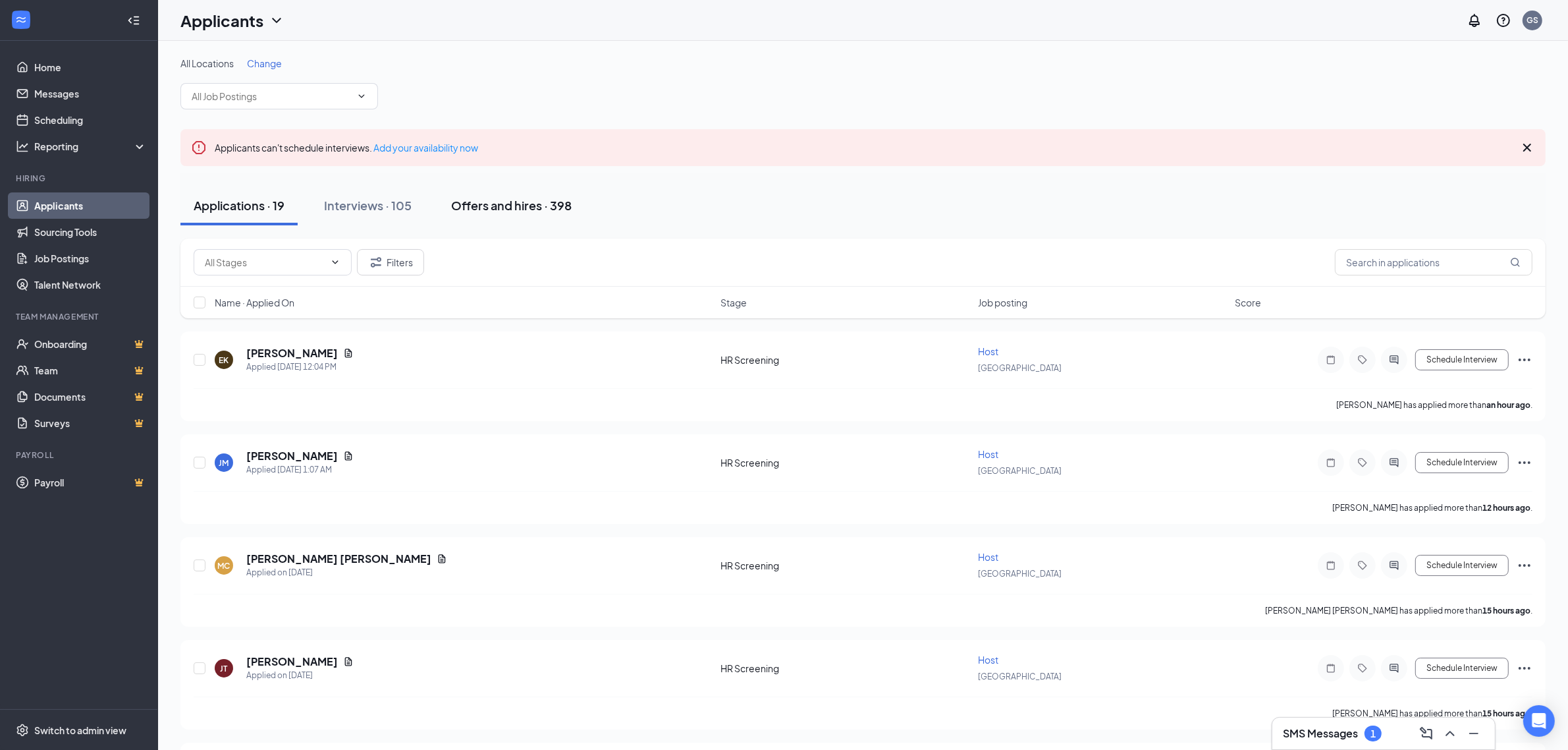
click at [597, 151] on div "Applicants can't schedule interviews. Add your availability now" at bounding box center [863, 147] width 1366 height 37
click at [548, 189] on button "Offers and hires · 398" at bounding box center [511, 205] width 147 height 39
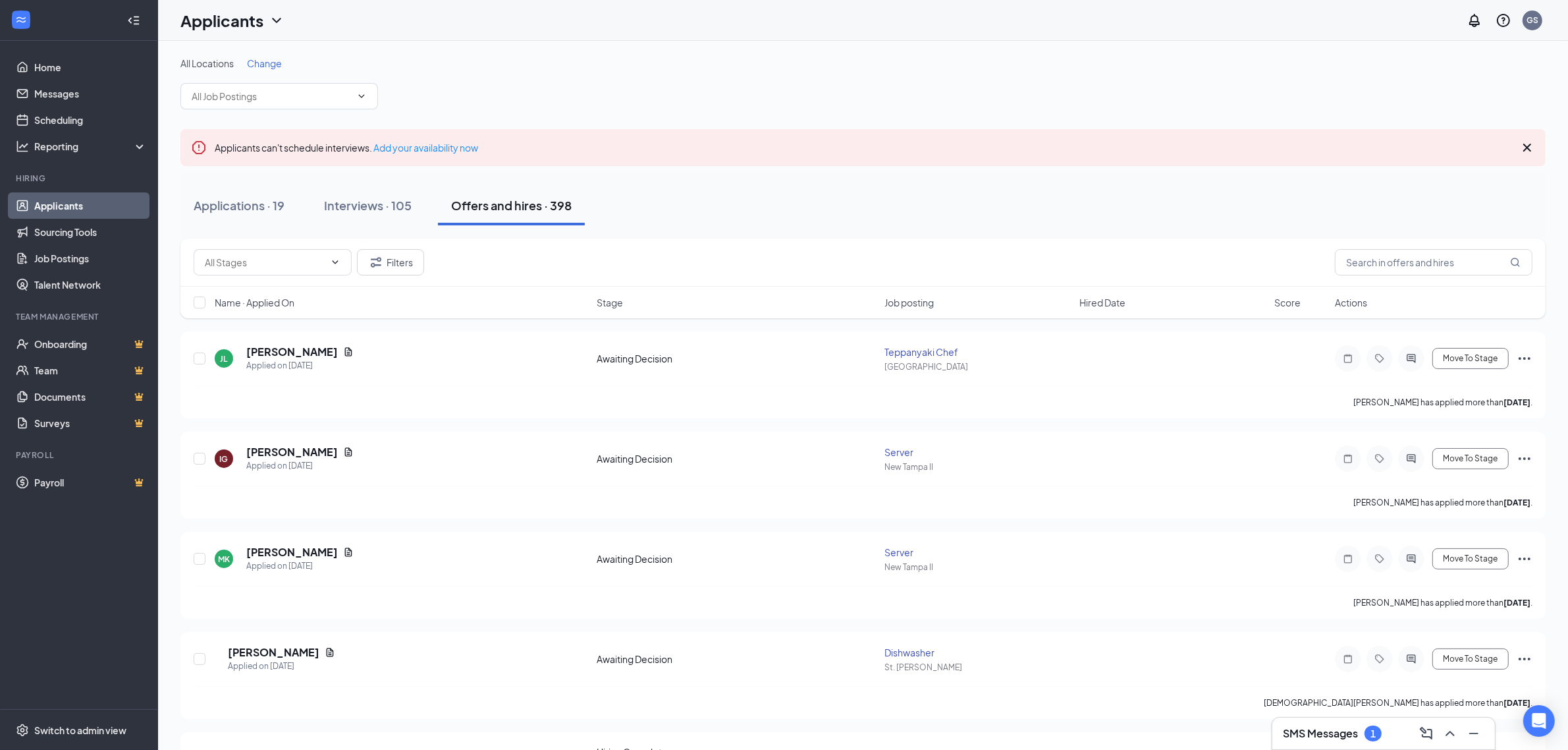
click at [1097, 298] on span "Hired Date" at bounding box center [1102, 302] width 46 height 13
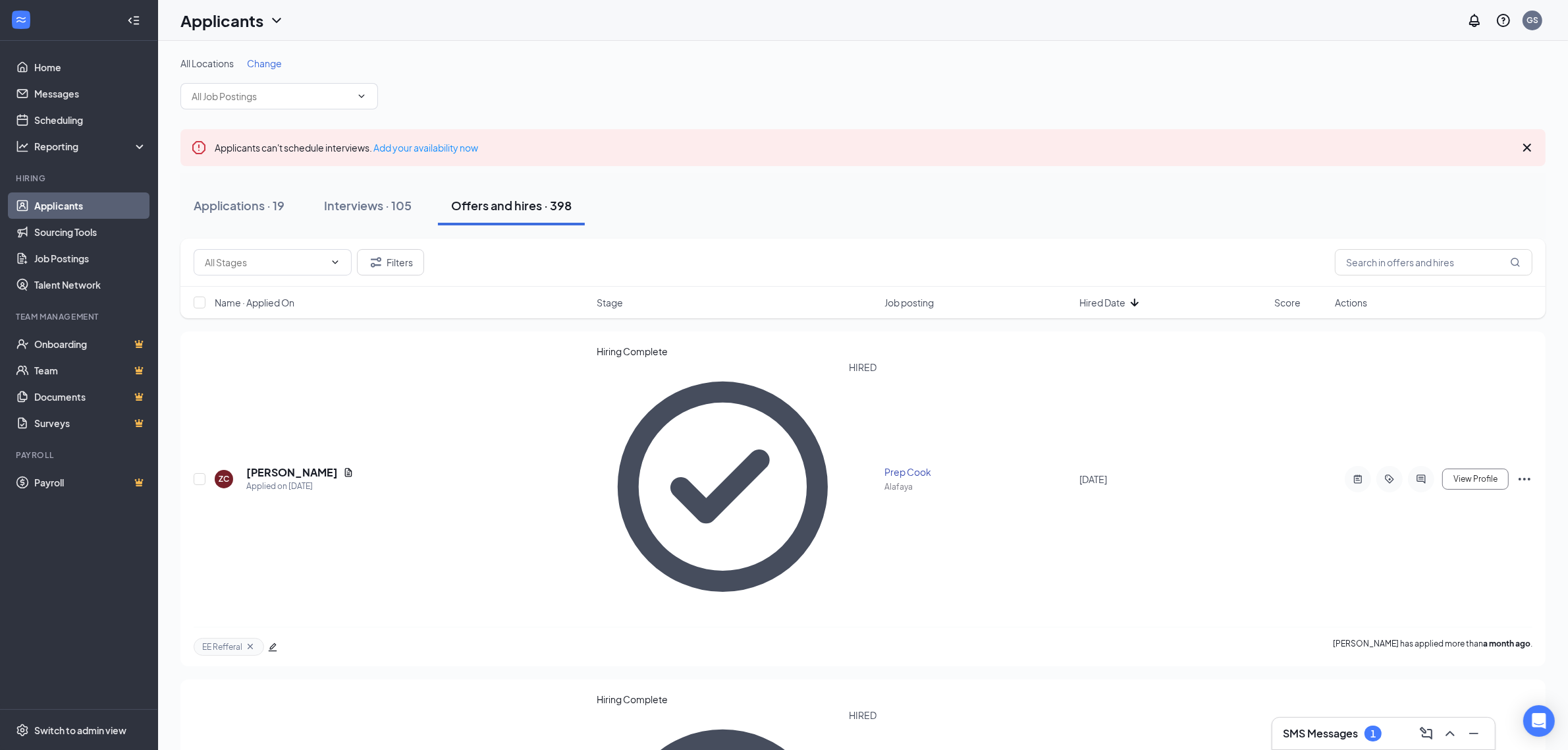
click at [1097, 298] on span "Hired Date" at bounding box center [1102, 302] width 46 height 13
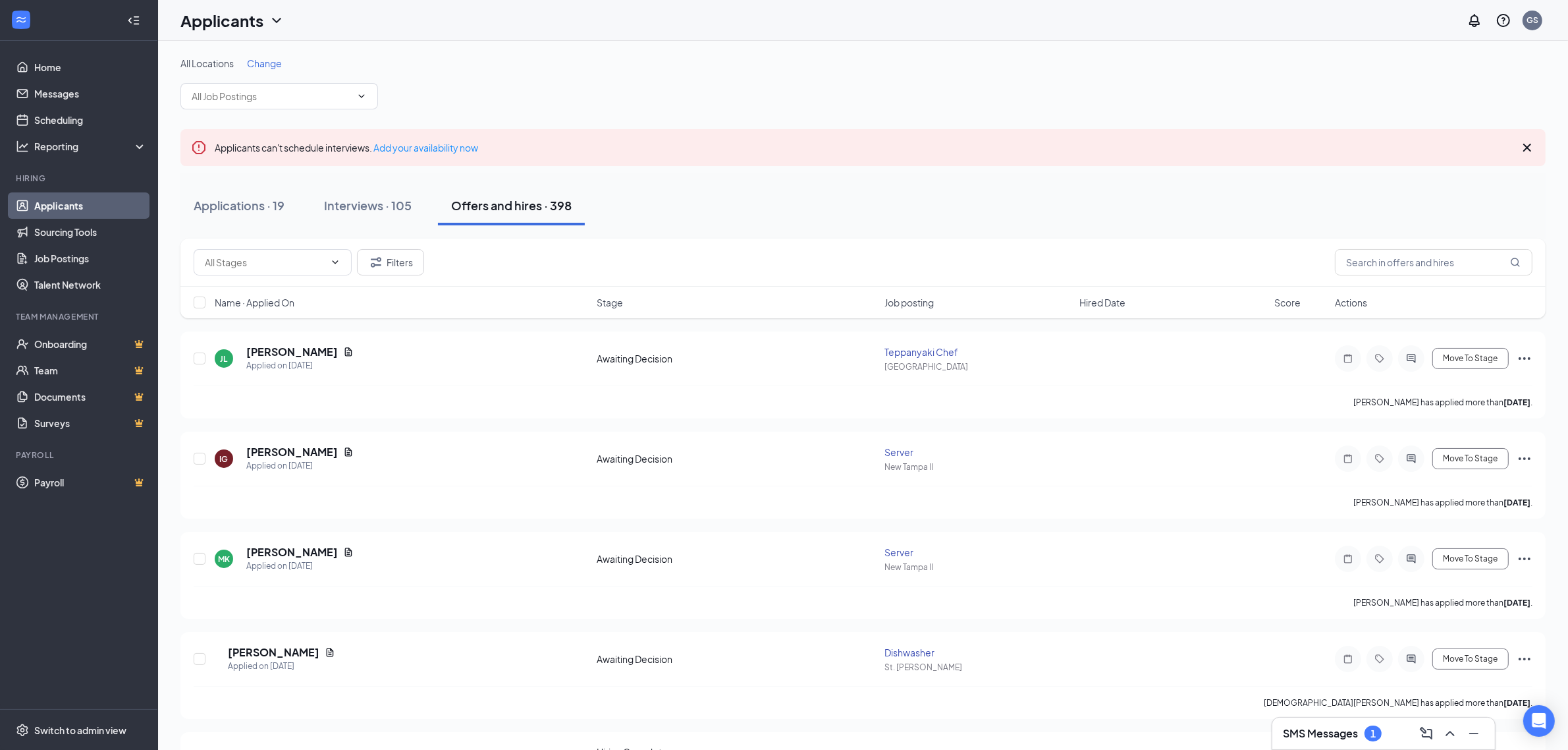
click at [1097, 298] on span "Hired Date" at bounding box center [1102, 302] width 46 height 13
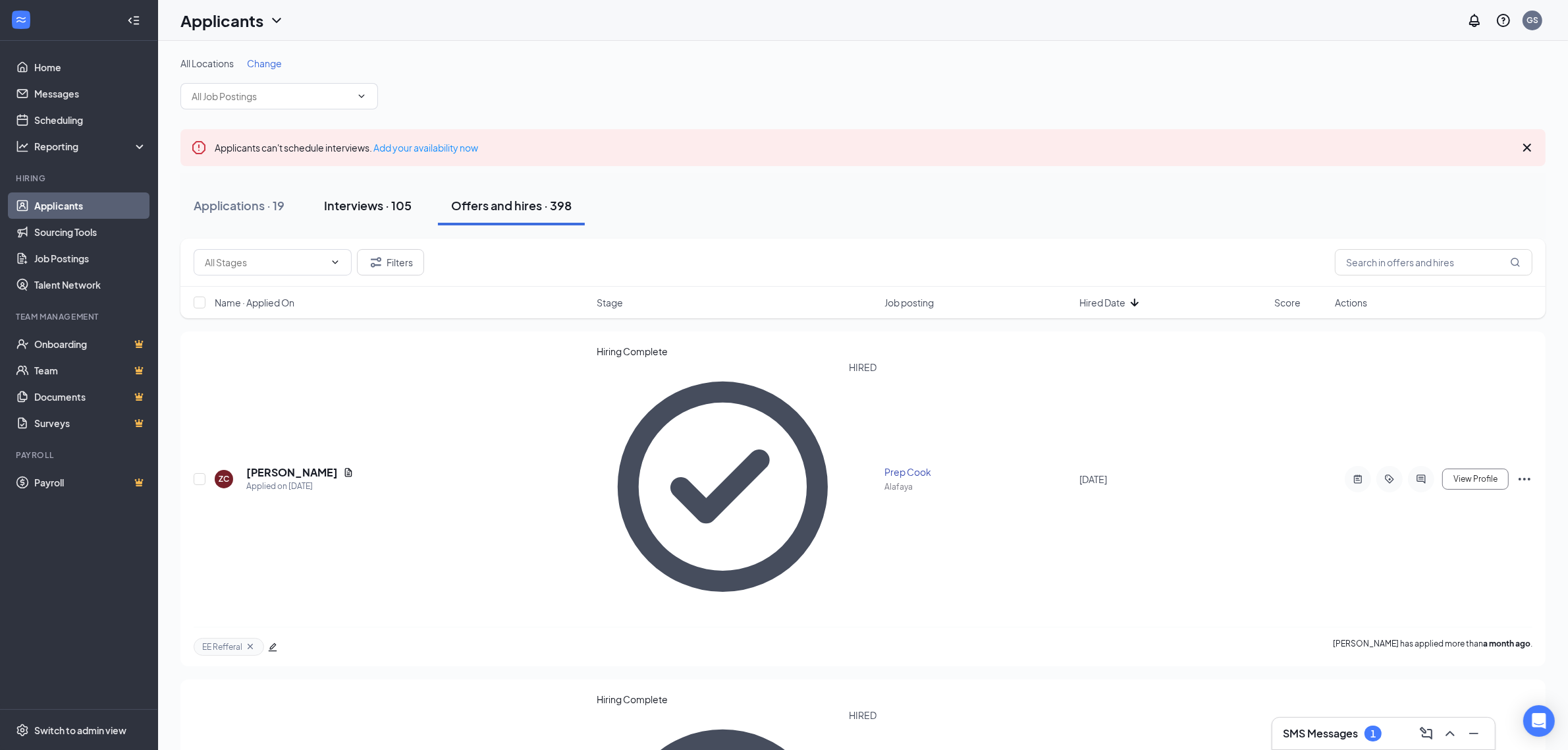
click at [344, 218] on button "Interviews · 105" at bounding box center [368, 205] width 114 height 39
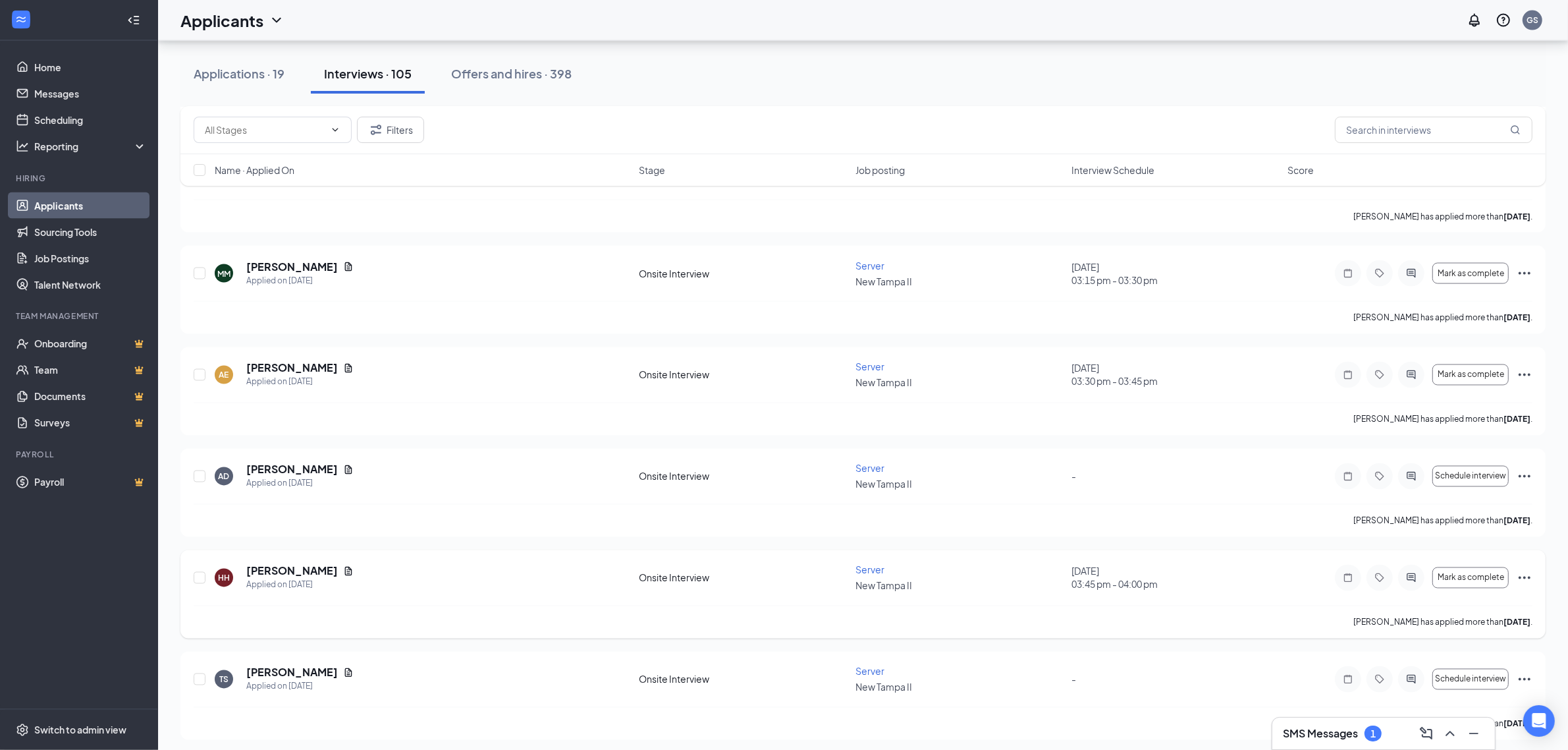
scroll to position [3072, 0]
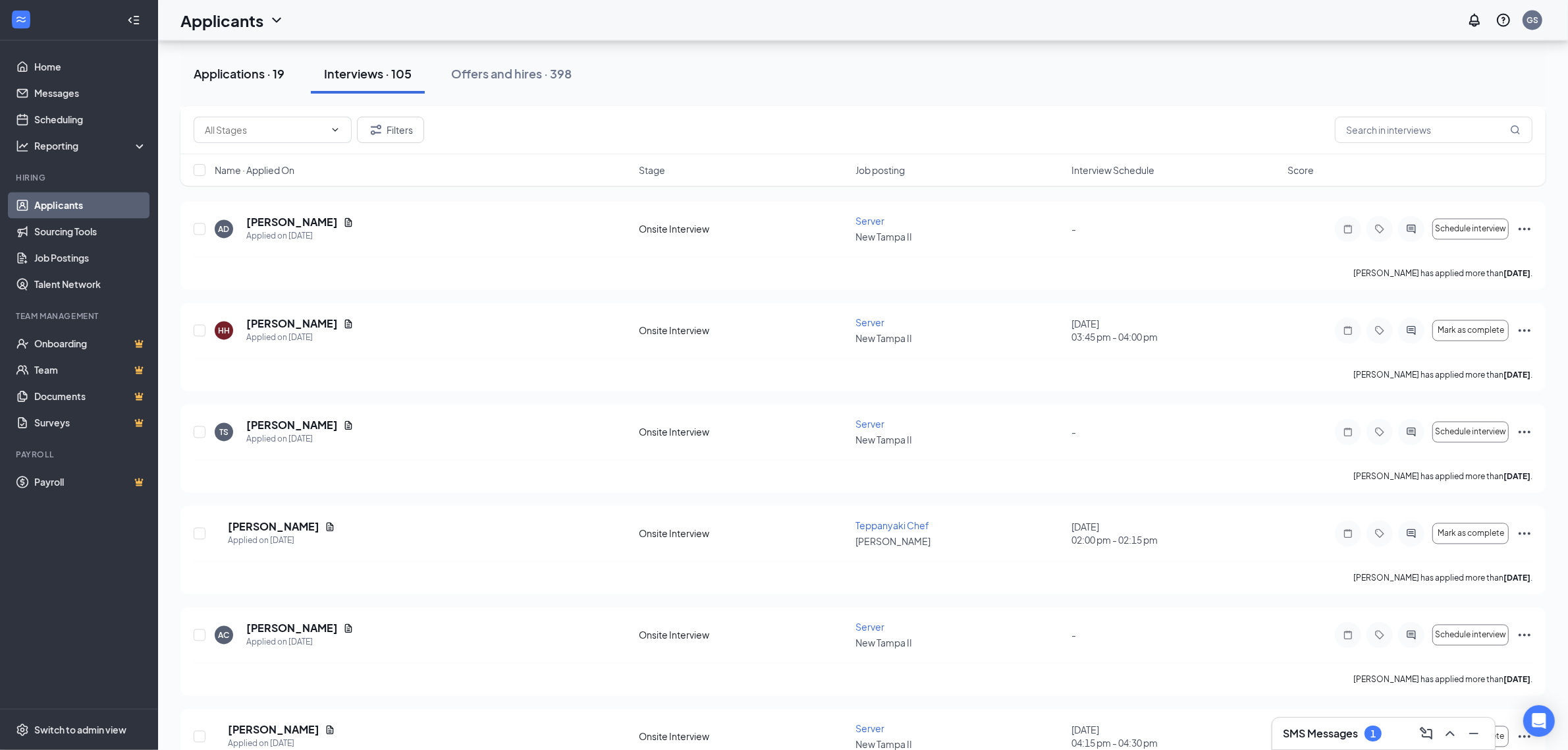
click at [240, 82] on button "Applications · 19" at bounding box center [239, 73] width 117 height 39
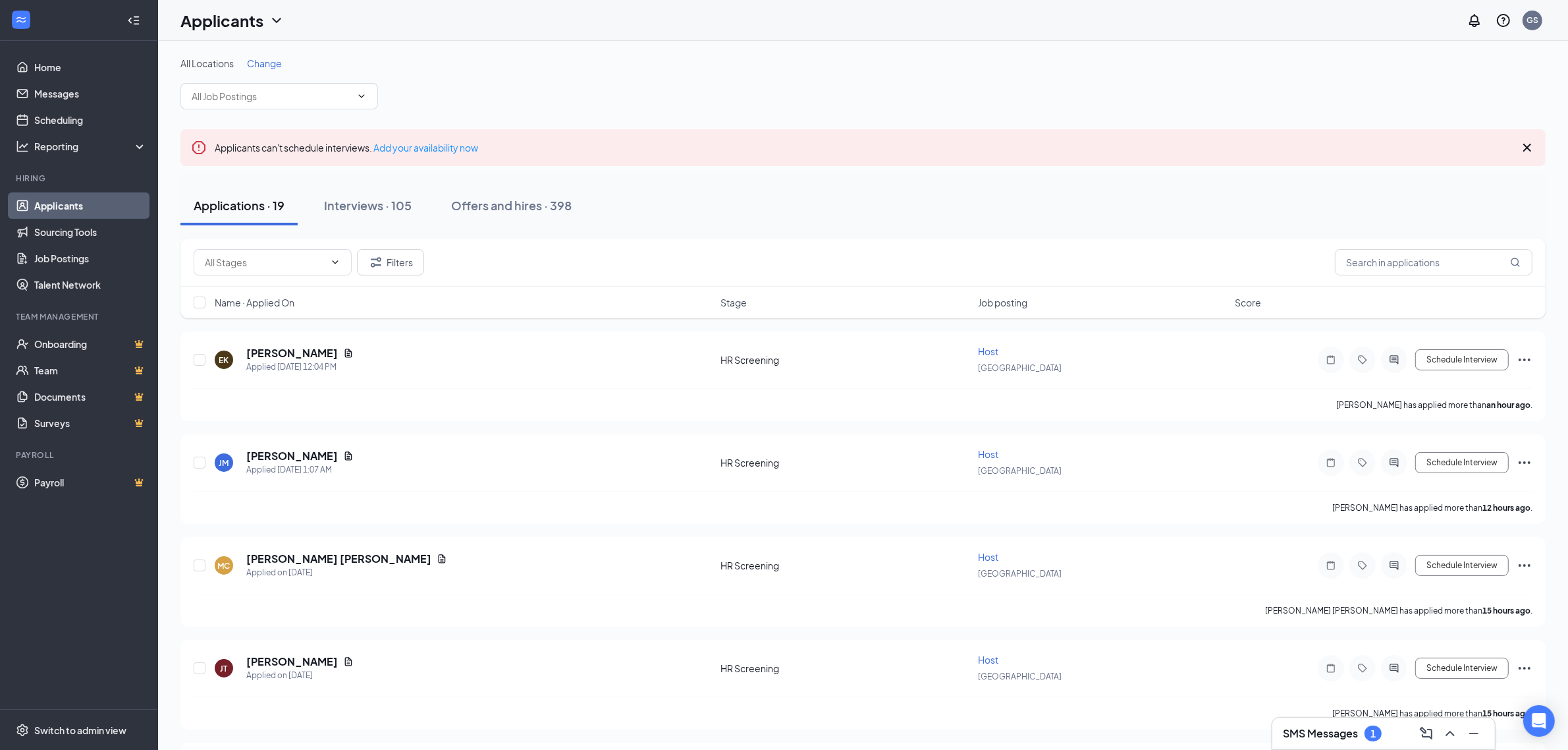
click at [1366, 745] on div "SMS Messages 1" at bounding box center [1383, 733] width 223 height 32
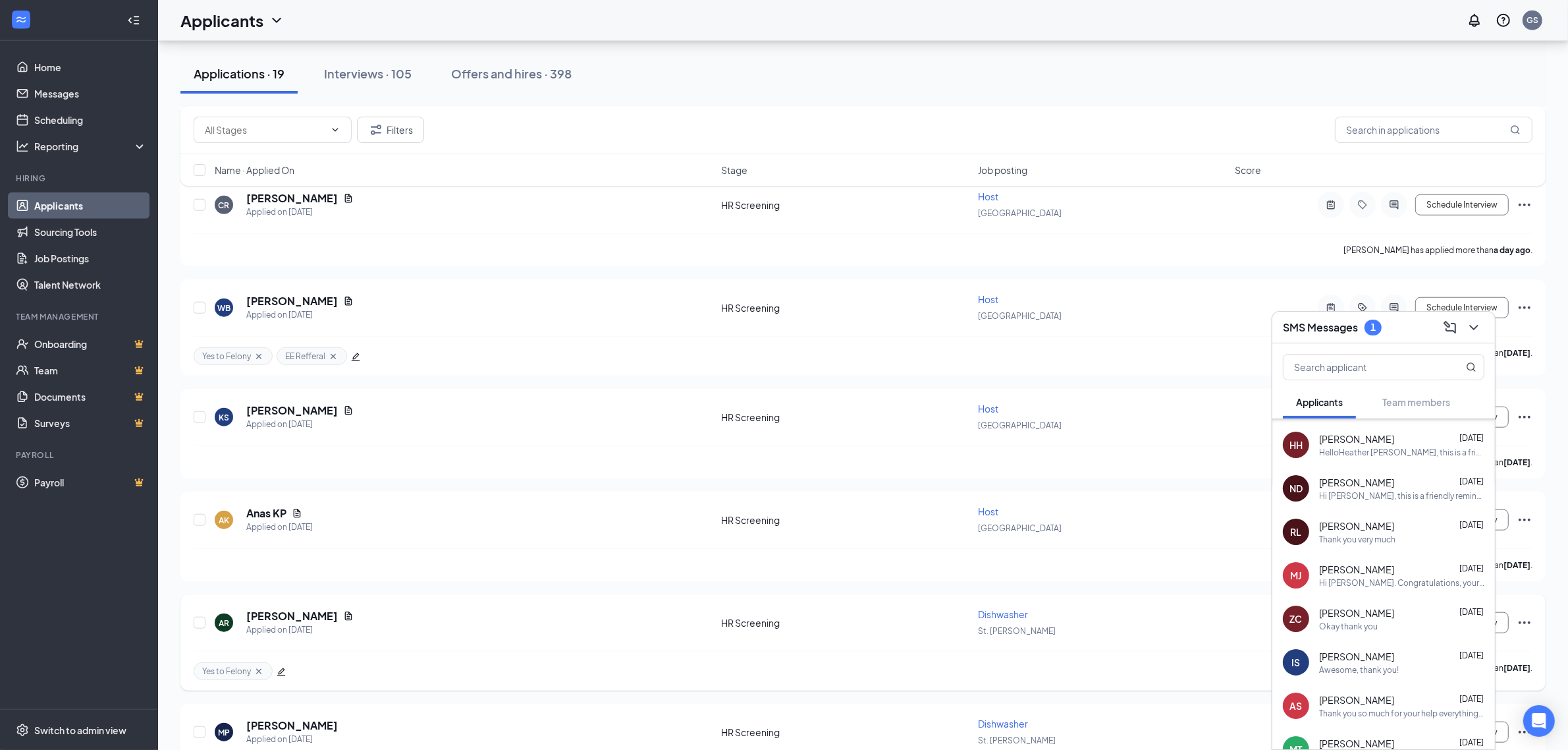
scroll to position [1544, 0]
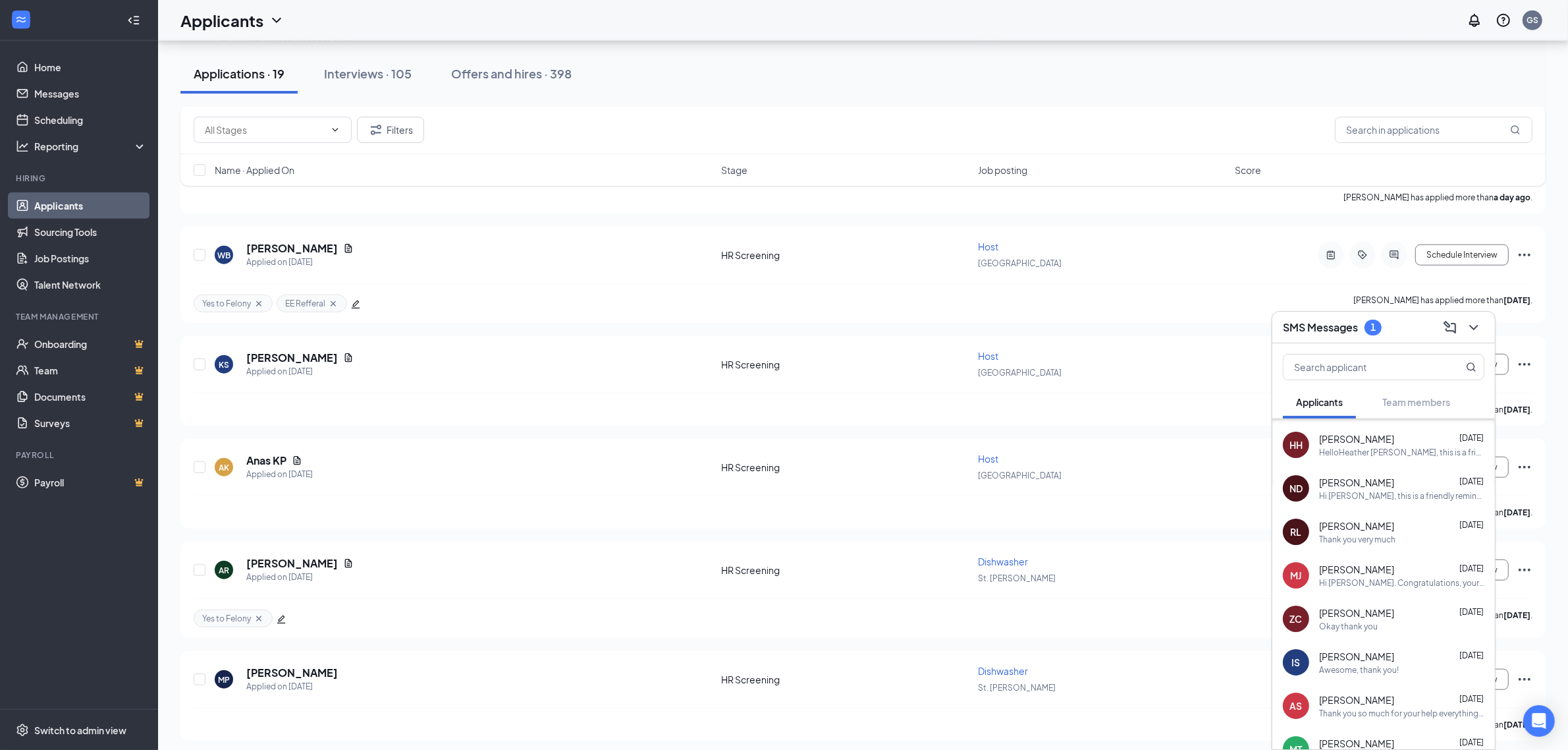
click at [1390, 448] on div "HelloHeather [PERSON_NAME], this is a friendly reminder. Your meeting with [PER…" at bounding box center [1401, 452] width 165 height 11
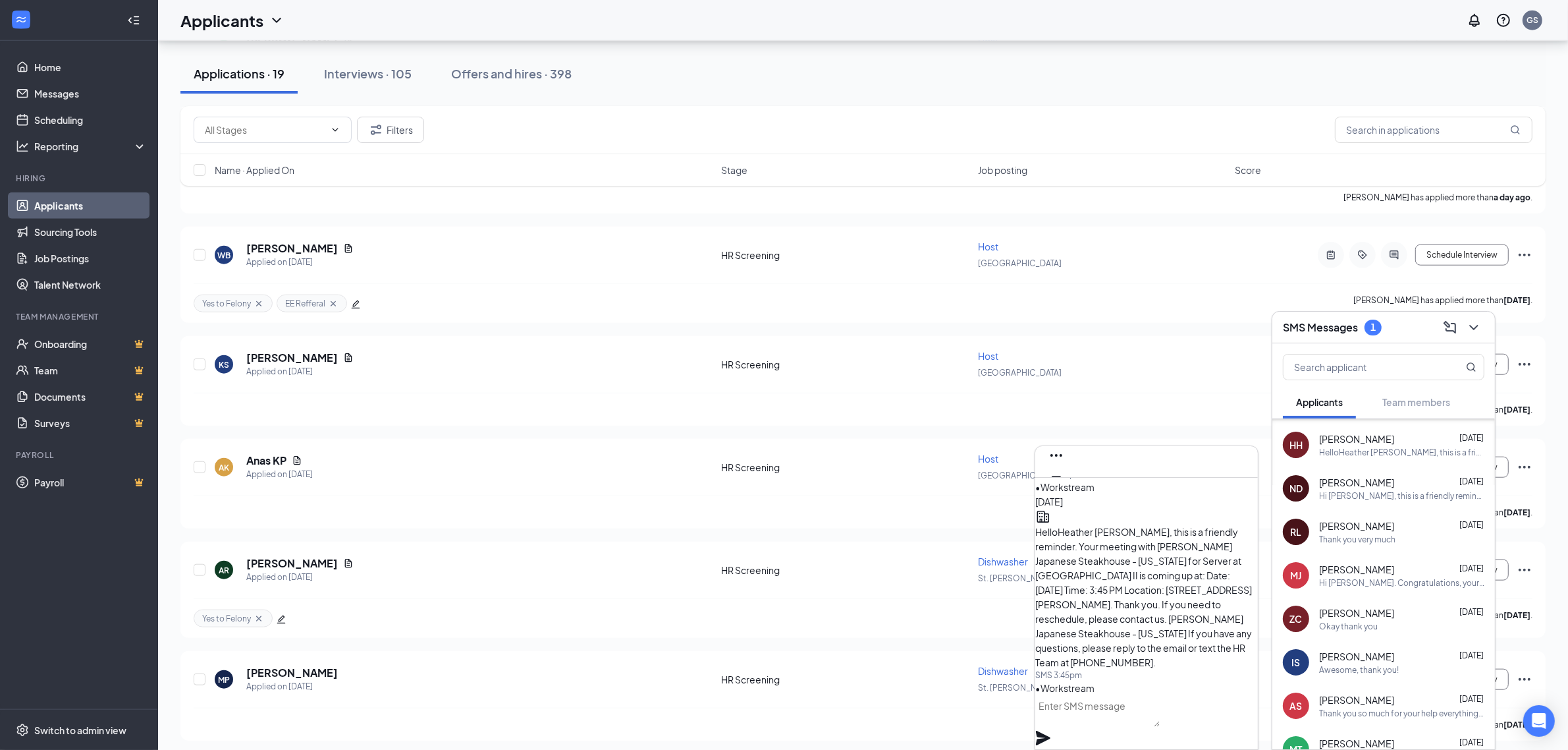
click at [1388, 498] on div "Hi [PERSON_NAME], this is a friendly reminder. Please select a meeting time slo…" at bounding box center [1401, 496] width 165 height 11
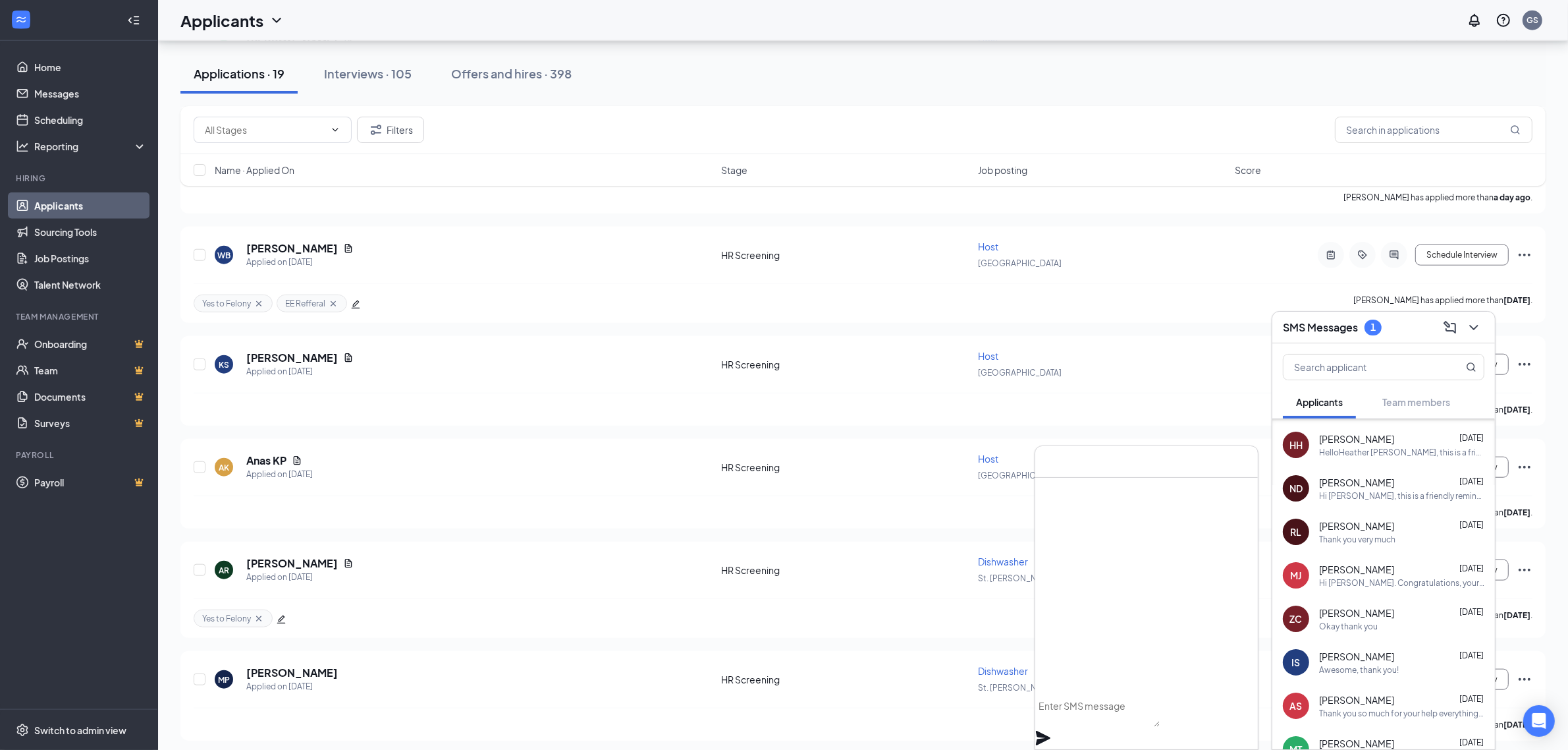
click at [1383, 544] on div "[PERSON_NAME] [DATE] Thank you very much" at bounding box center [1383, 532] width 223 height 44
click at [1387, 607] on div "[PERSON_NAME] [DATE]" at bounding box center [1401, 612] width 165 height 13
click at [1397, 708] on div "Thank you so much for your help everything :) I look forward to starting!" at bounding box center [1401, 713] width 165 height 11
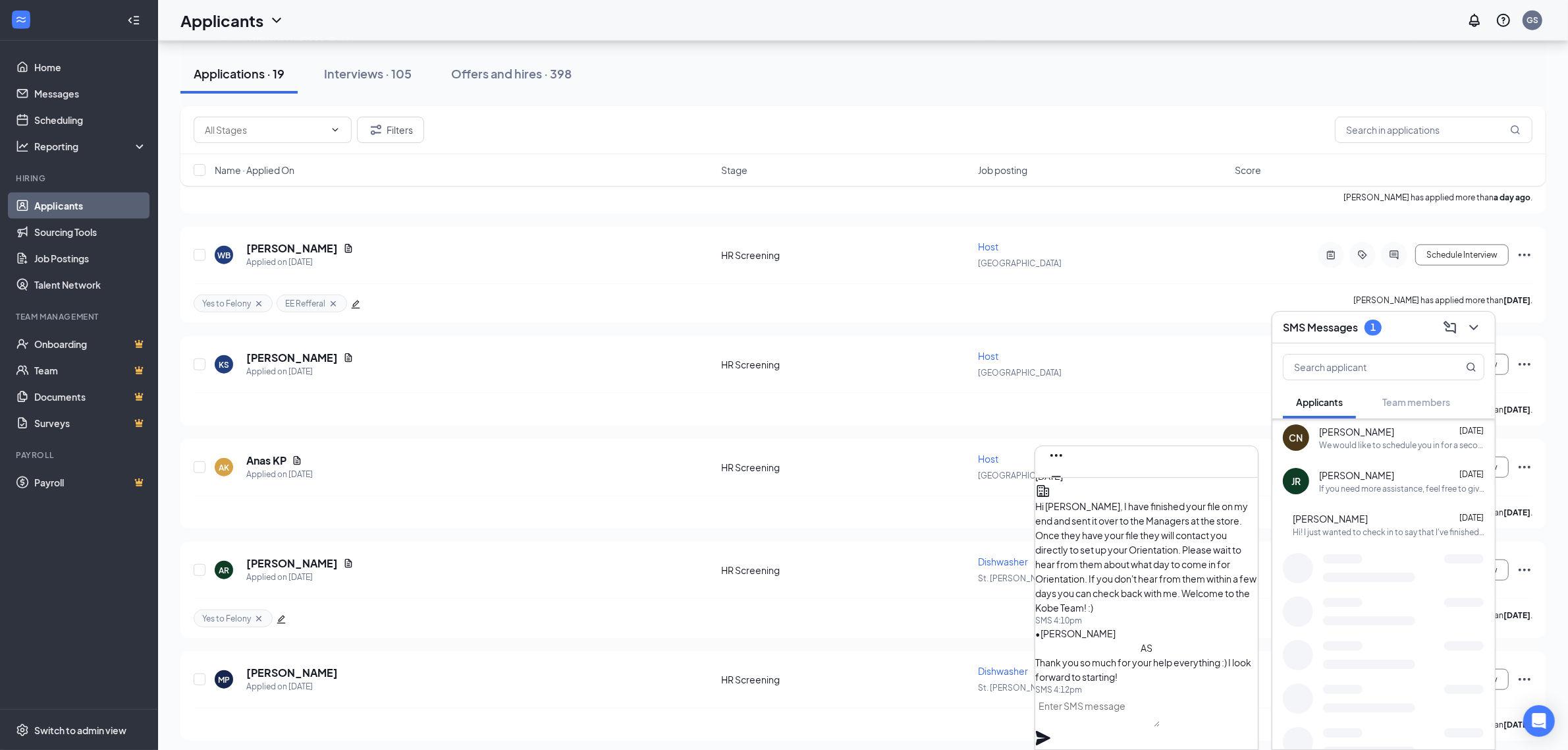
scroll to position [1264, 0]
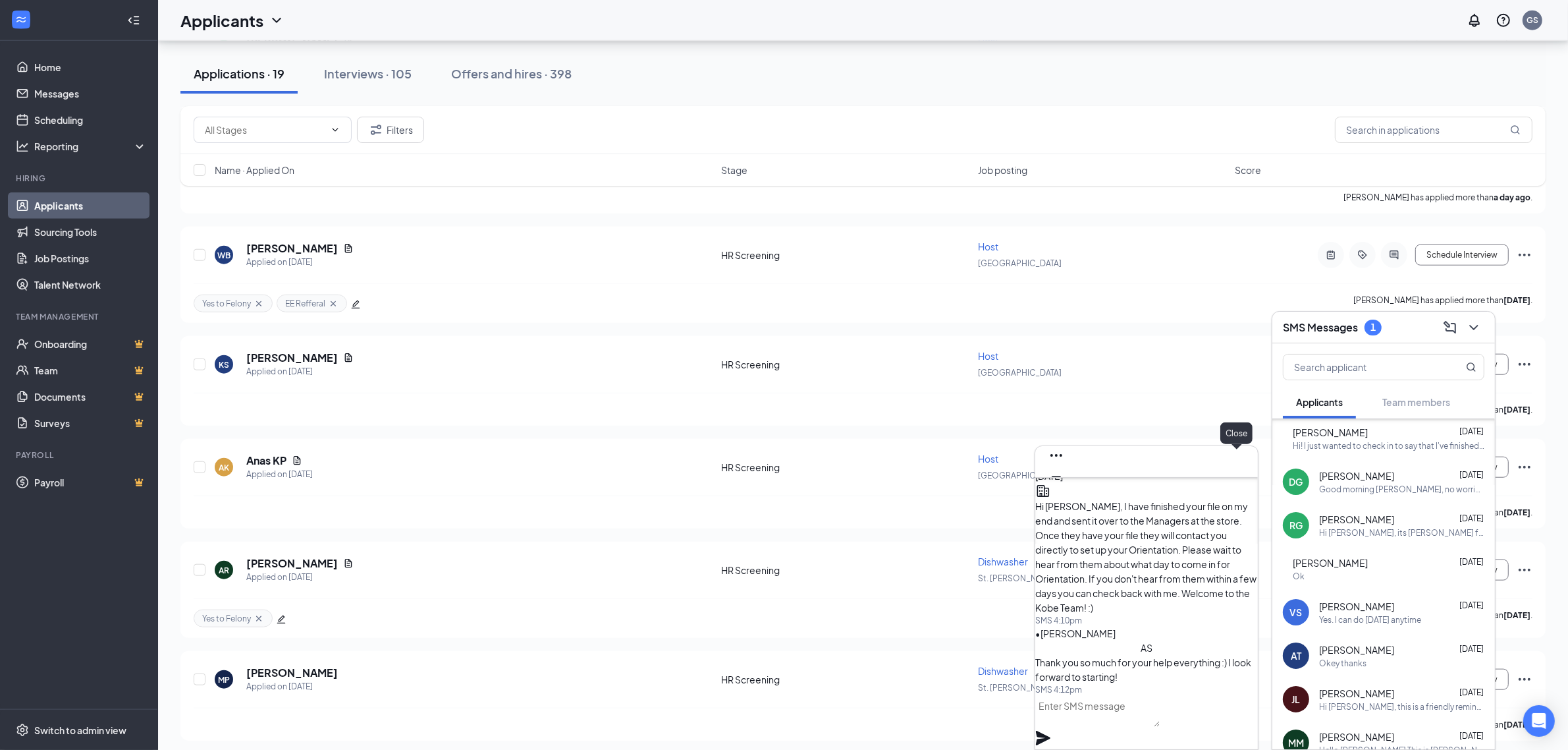
click at [1067, 487] on button at bounding box center [1056, 497] width 21 height 21
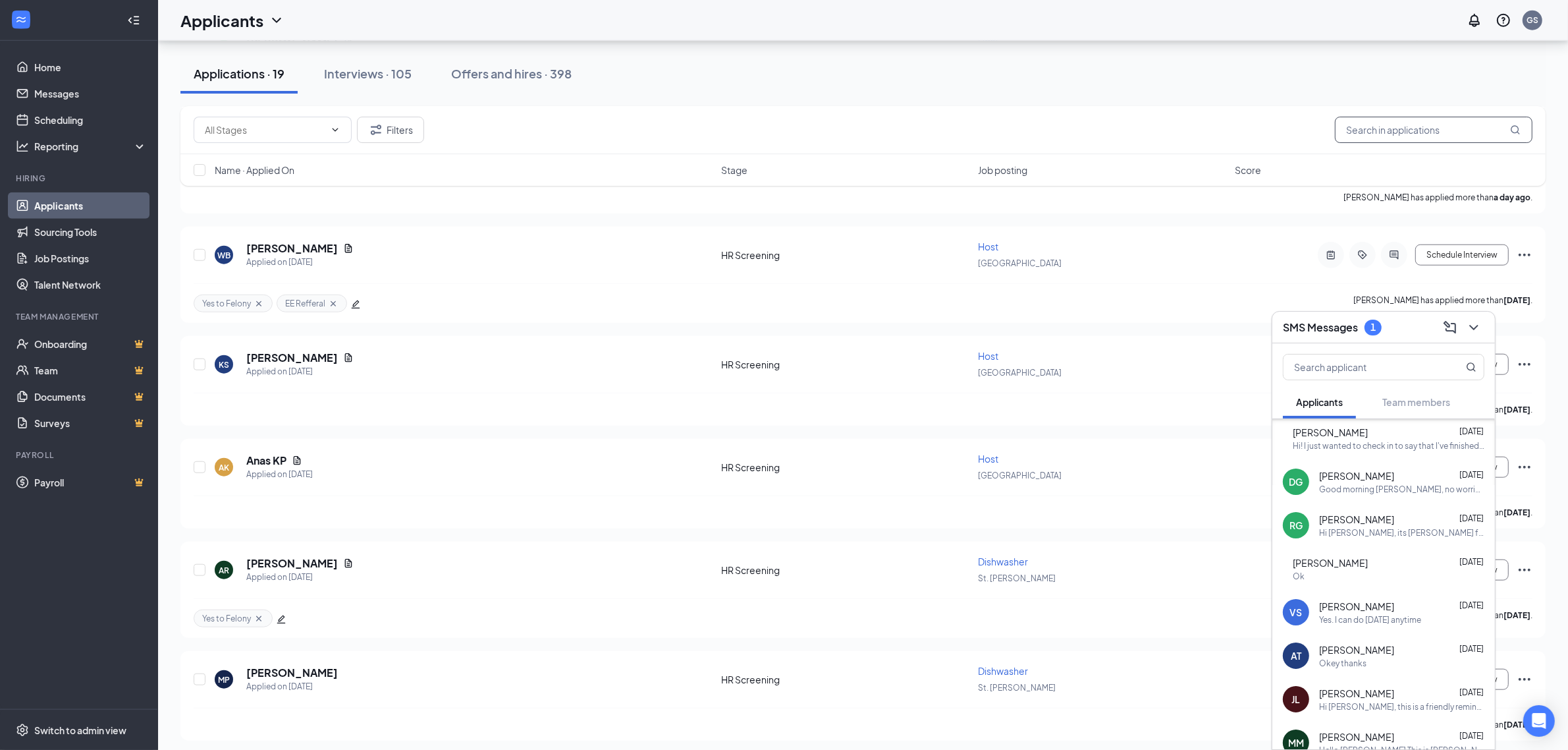
click at [1397, 133] on input "text" at bounding box center [1434, 130] width 198 height 26
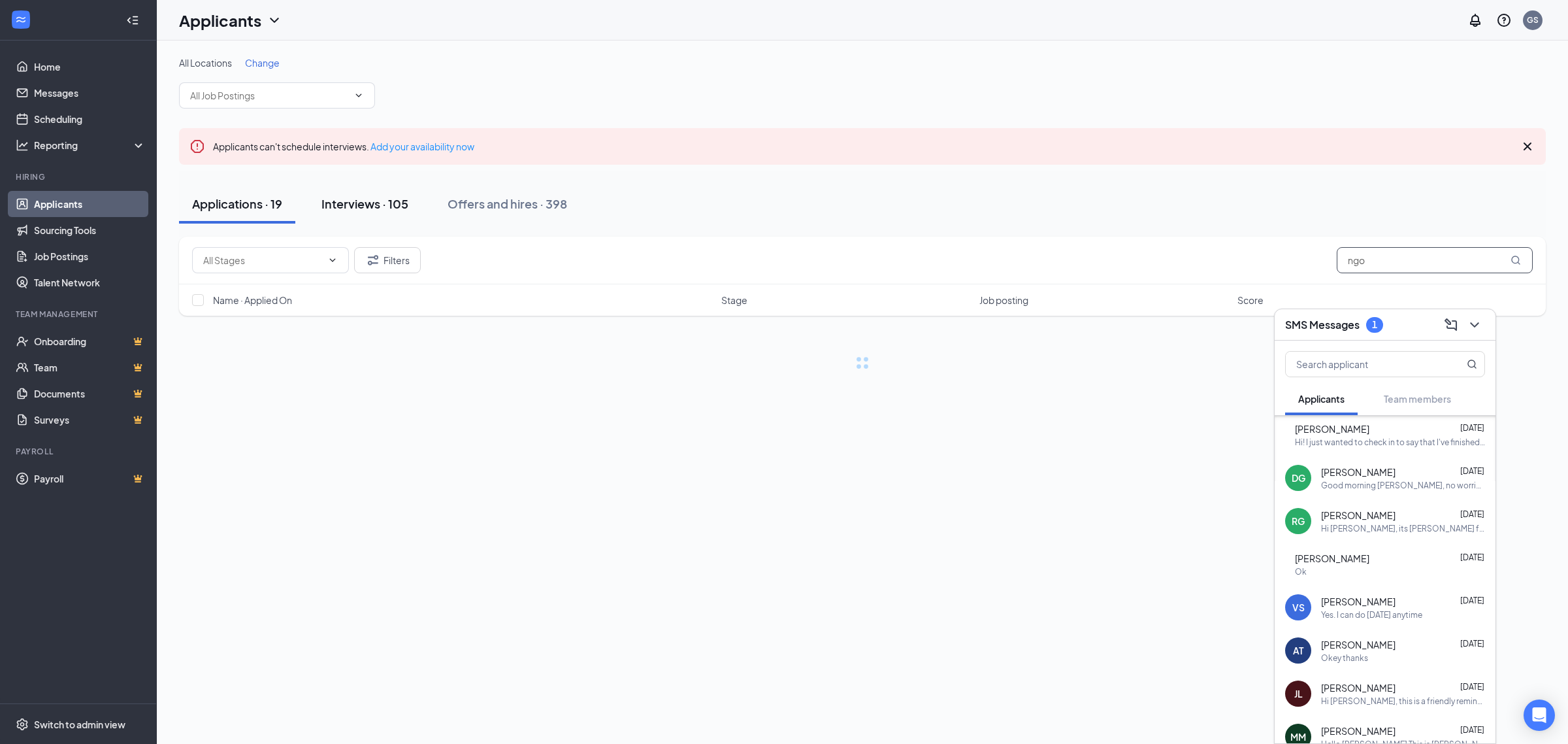
type input "ngo"
click at [345, 210] on div "Interviews · 105" at bounding box center [365, 204] width 87 height 16
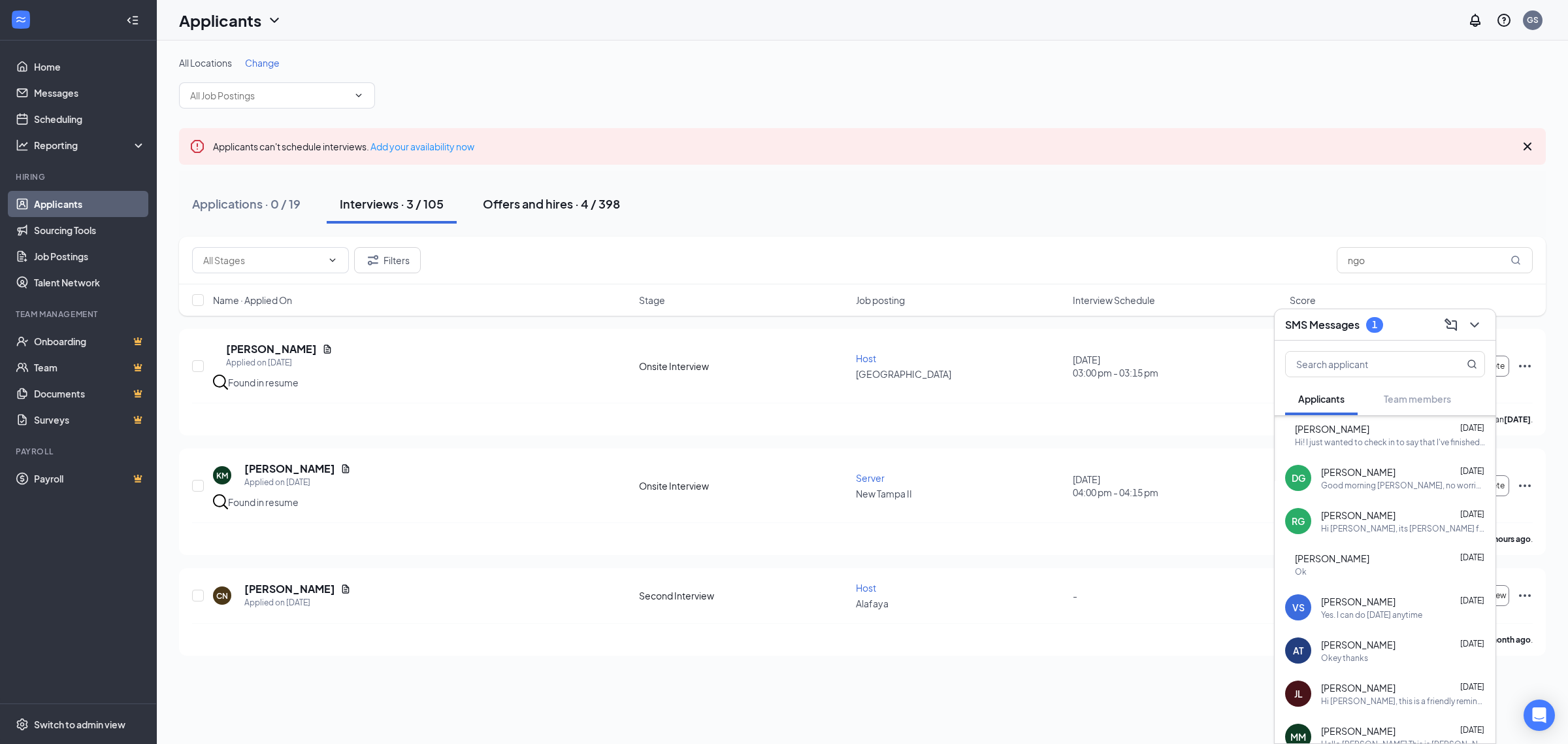
click at [575, 215] on button "Offers and hires · 4 / 398" at bounding box center [551, 204] width 163 height 39
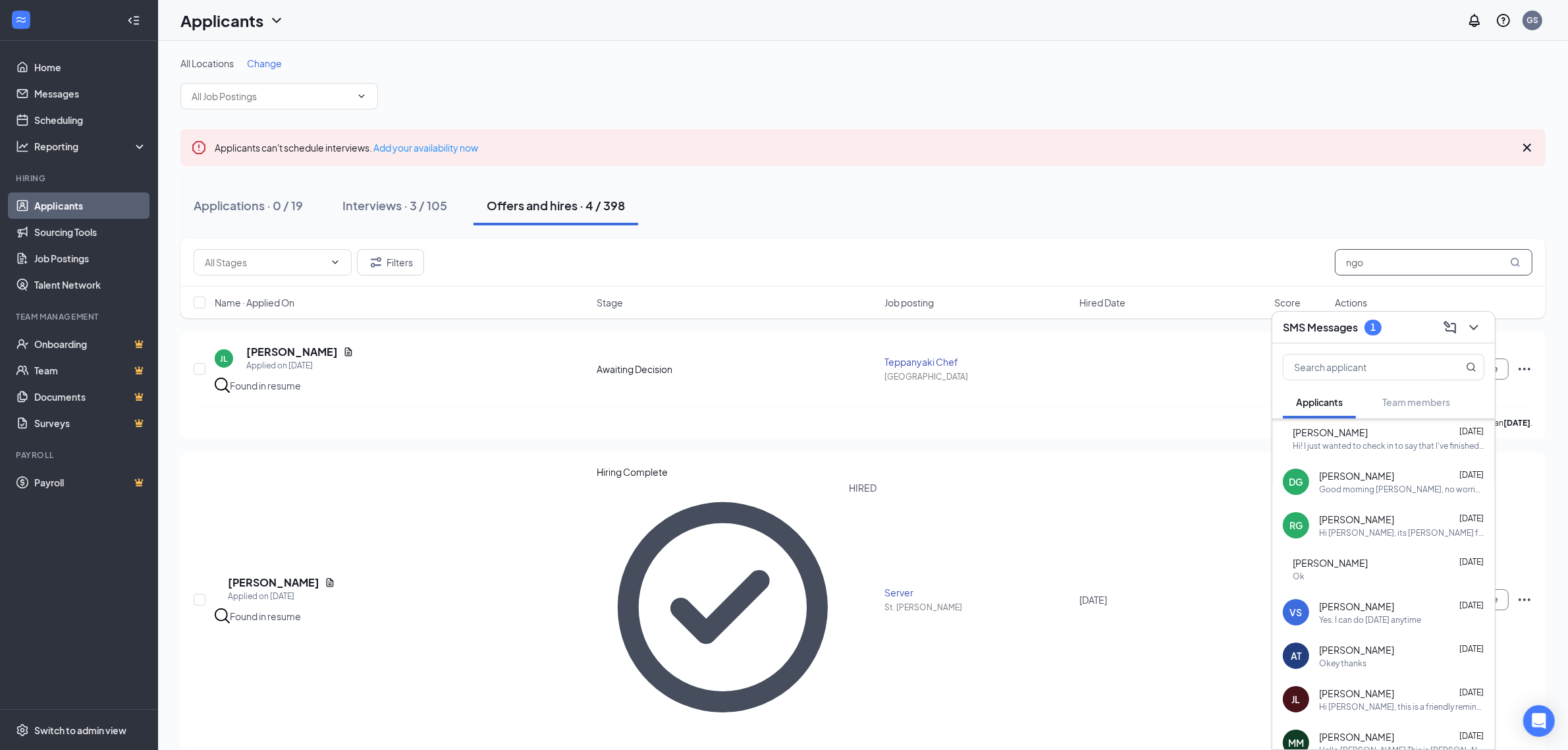
click at [1391, 265] on input "ngo" at bounding box center [1434, 262] width 198 height 26
click at [440, 204] on div "Interviews · 3 / 105" at bounding box center [395, 205] width 105 height 17
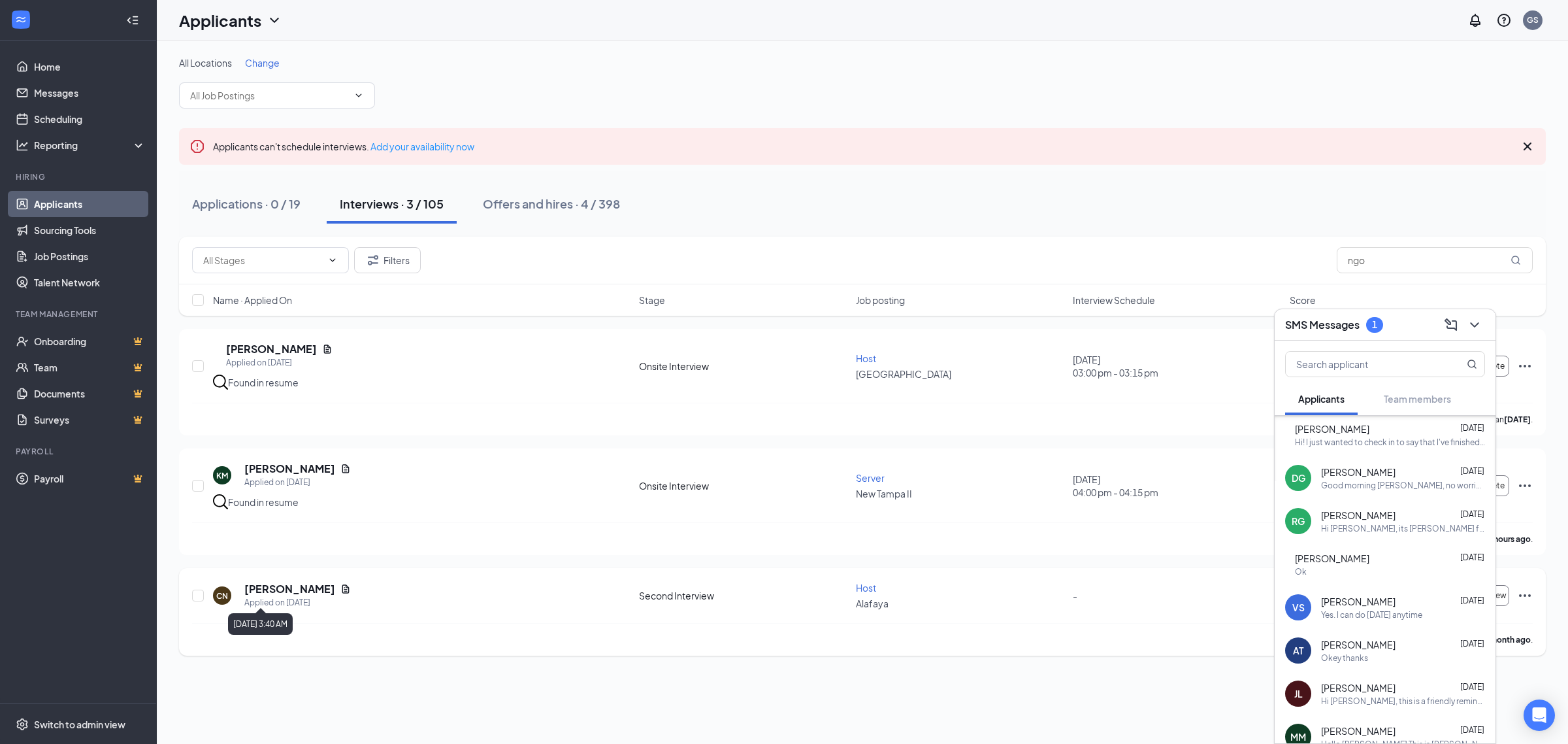
click at [270, 584] on h5 "[PERSON_NAME]" at bounding box center [289, 588] width 91 height 14
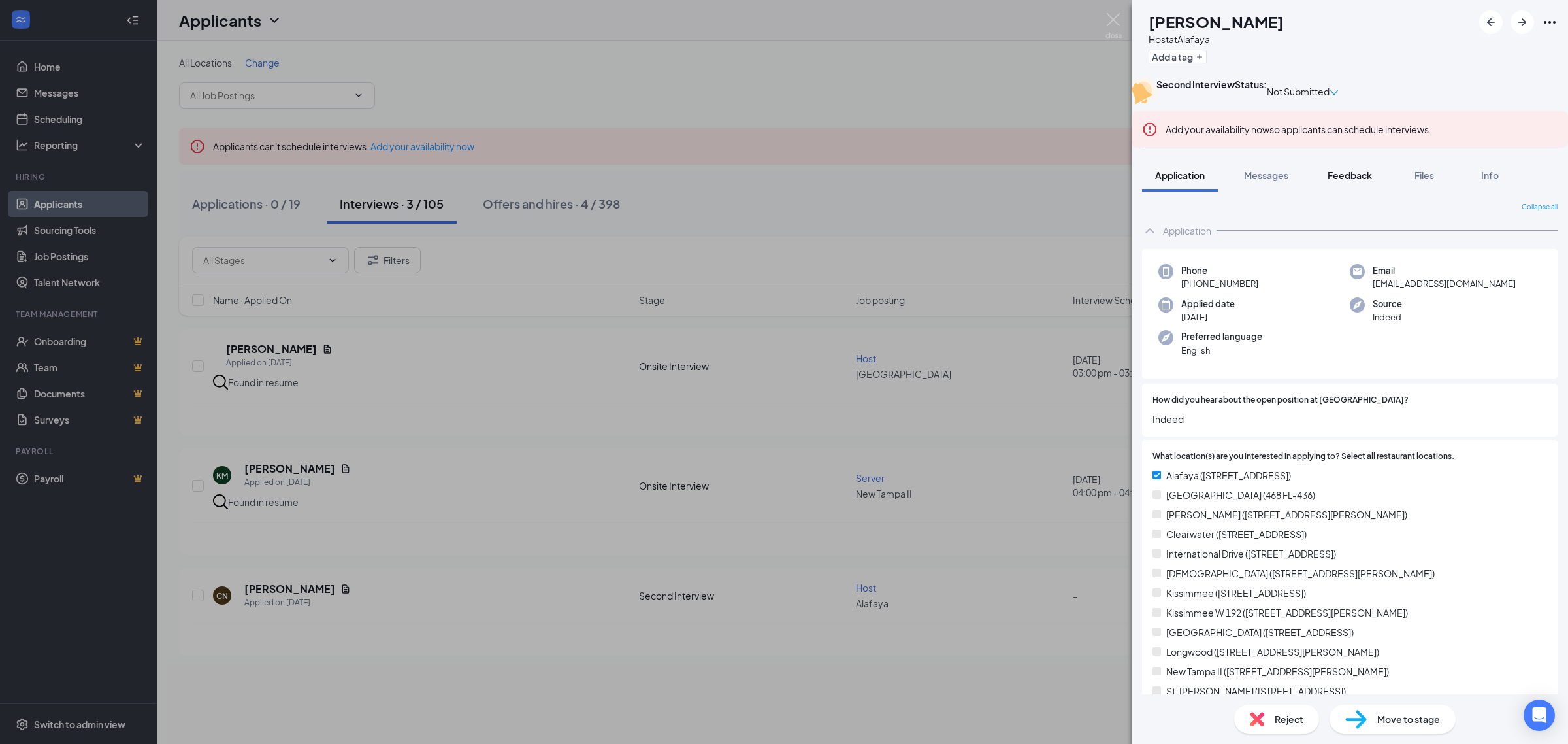
click at [1351, 191] on button "Feedback" at bounding box center [1350, 176] width 71 height 33
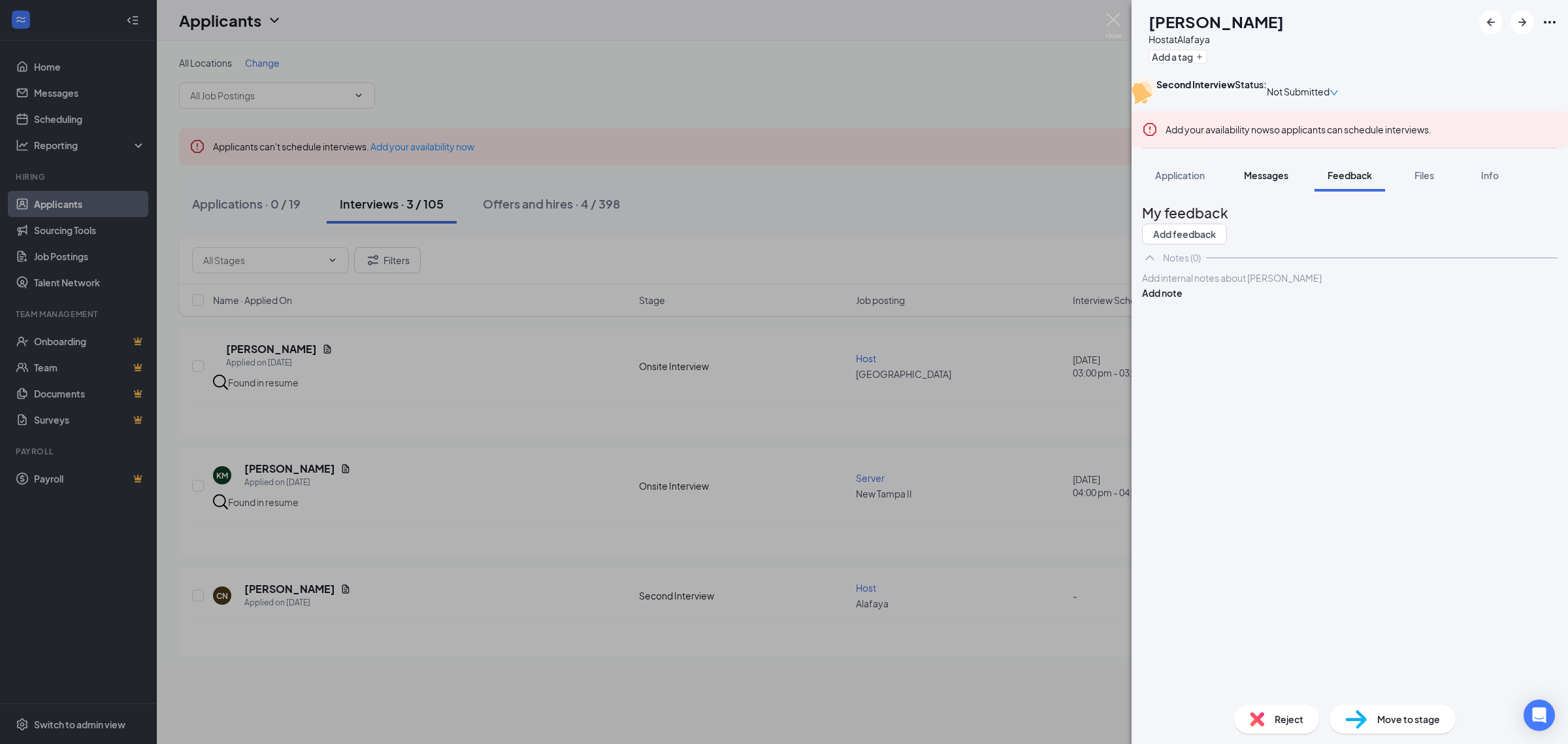
click at [1274, 181] on span "Messages" at bounding box center [1266, 175] width 45 height 12
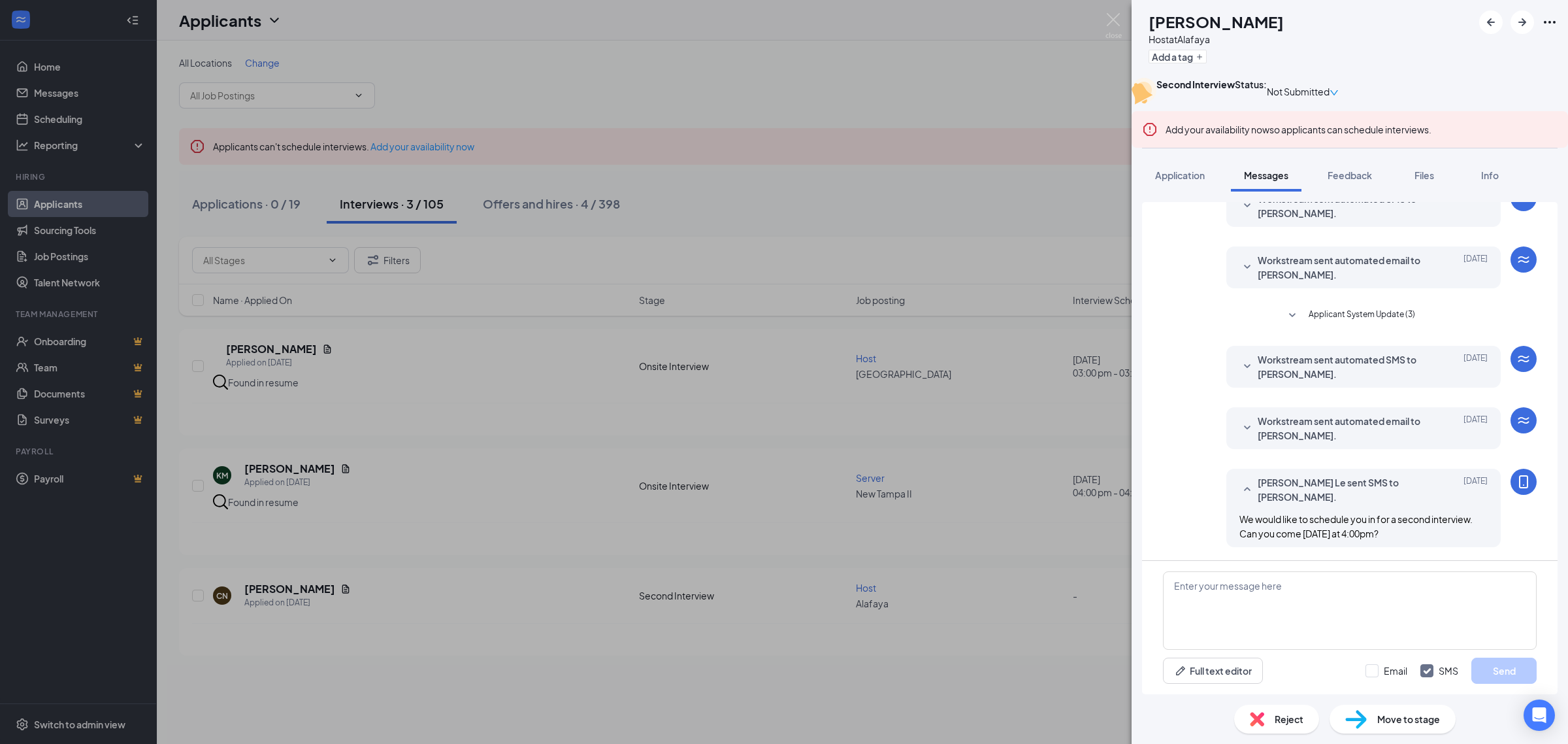
scroll to position [118, 0]
click at [1115, 18] on img at bounding box center [1114, 25] width 16 height 25
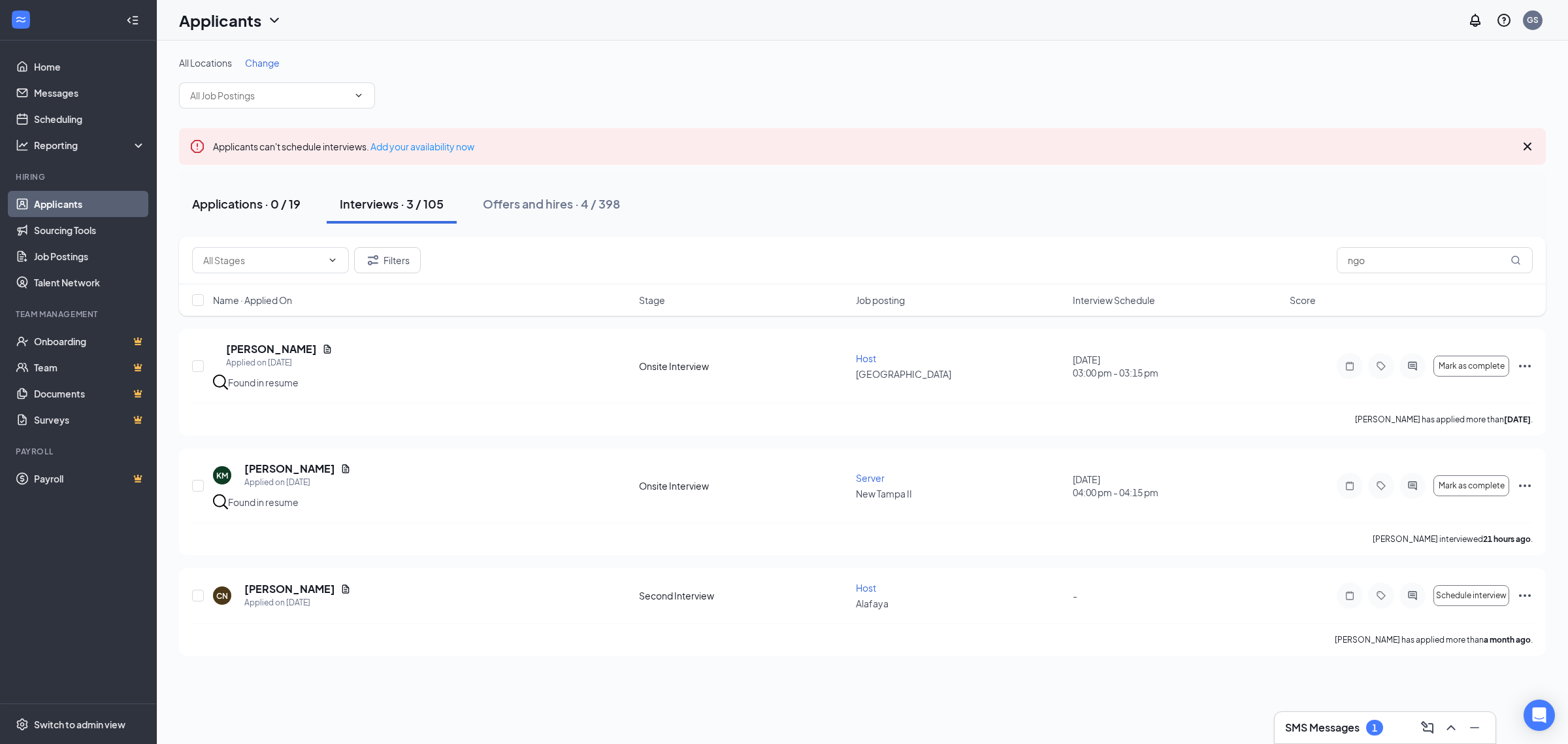
click at [268, 206] on div "Applications · 0 / 19" at bounding box center [246, 204] width 108 height 16
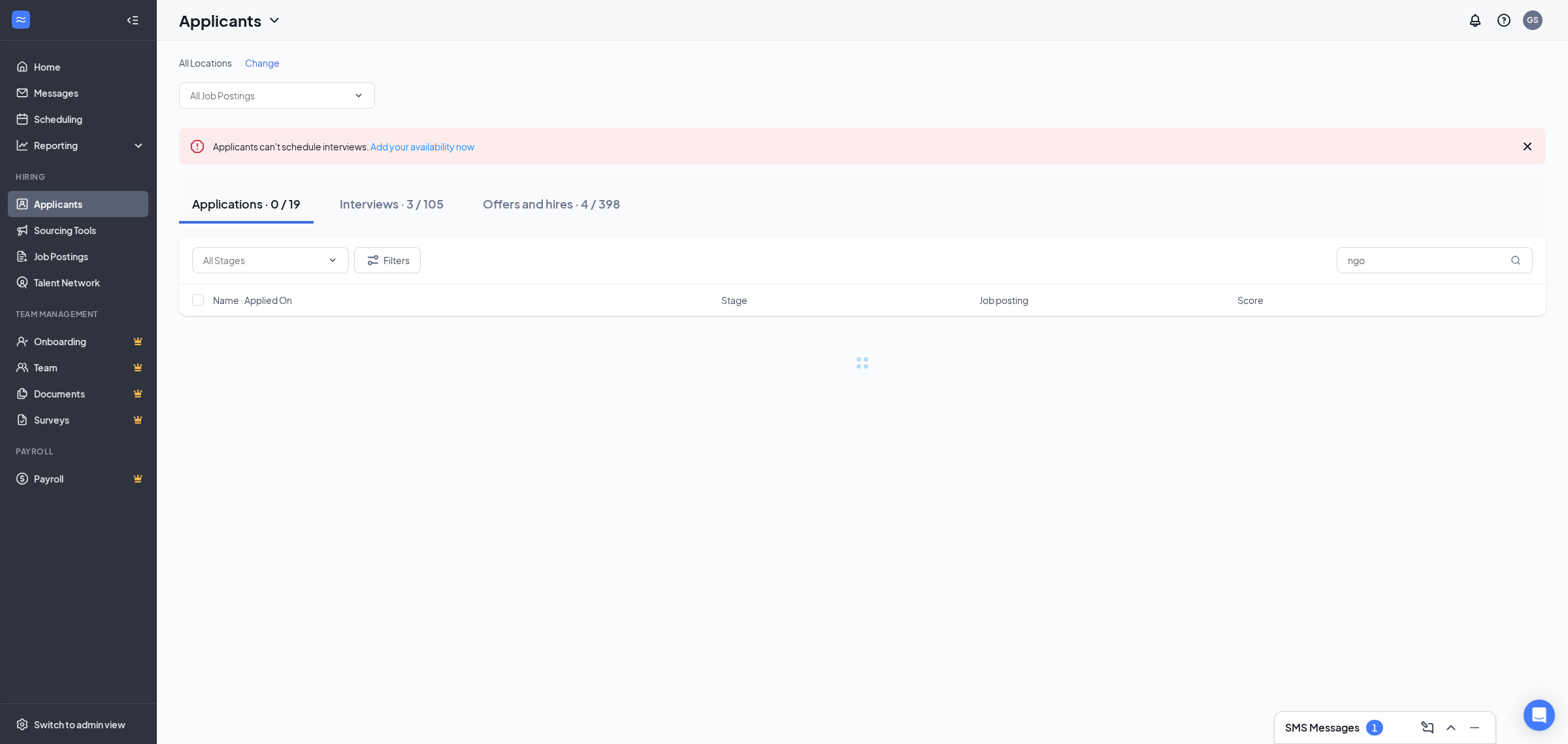
click at [1351, 739] on div "SMS Messages 1" at bounding box center [1385, 728] width 221 height 32
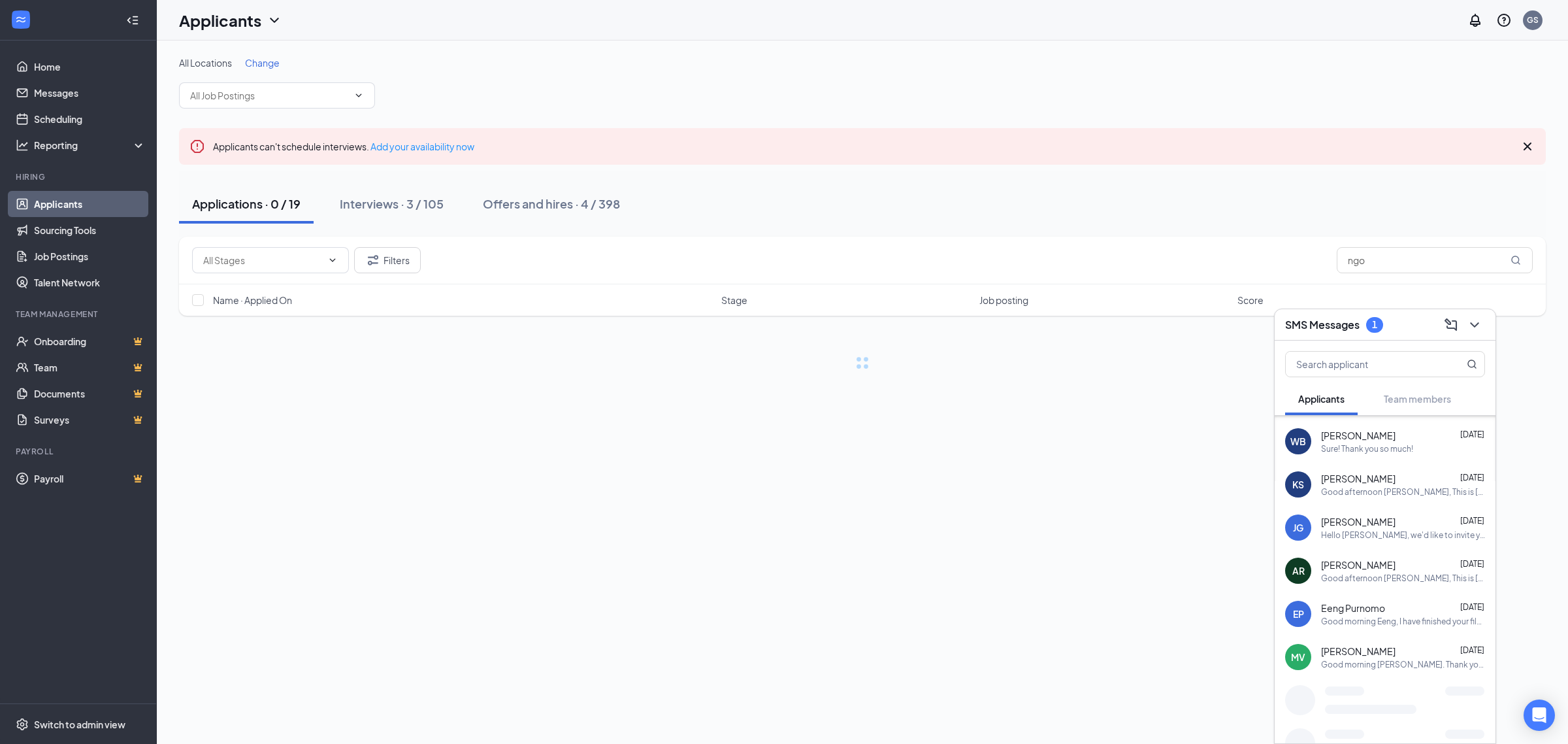
scroll to position [577, 0]
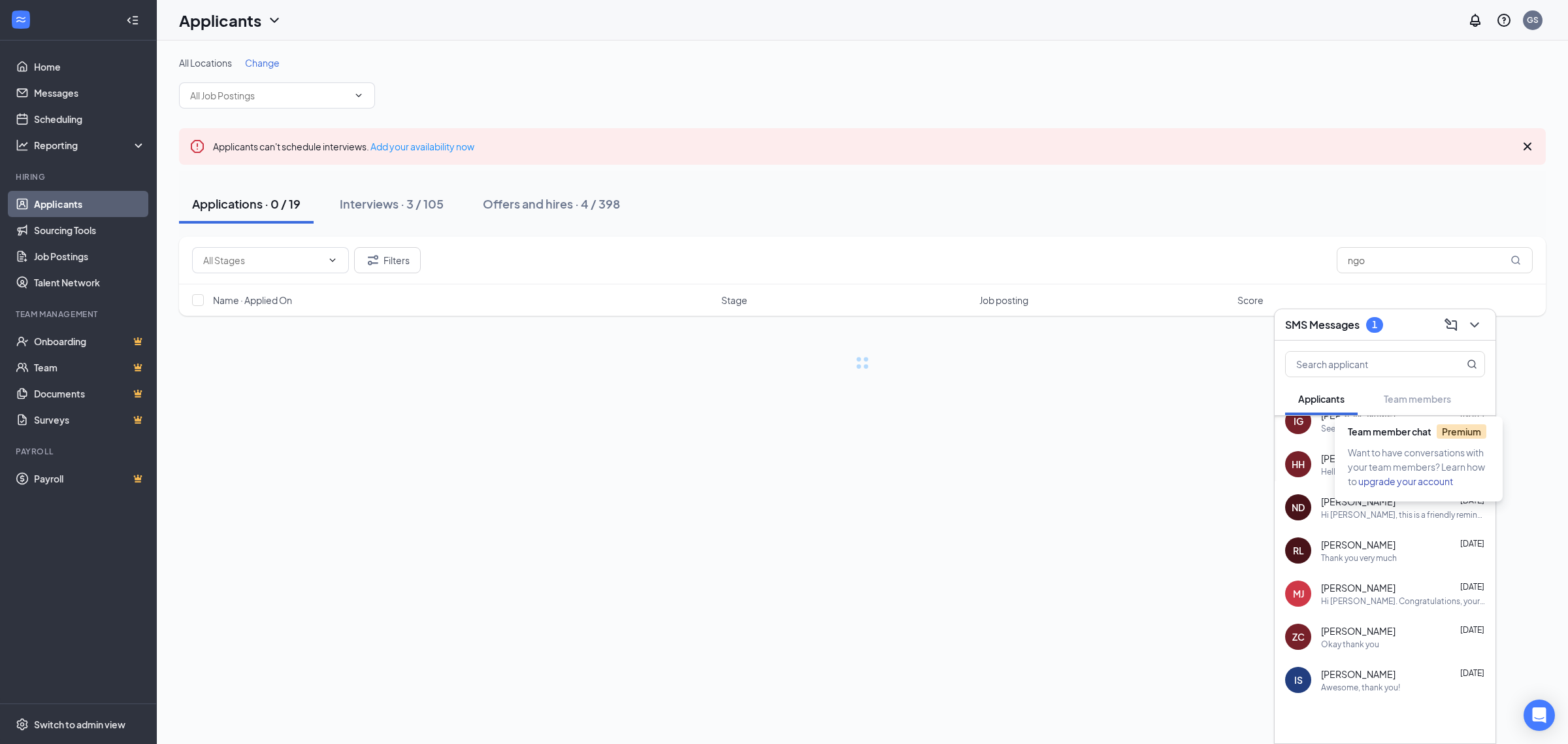
click at [1425, 413] on body "Home Messages Scheduling Reporting Hiring Applicants Sourcing Tools Job Posting…" at bounding box center [784, 372] width 1568 height 744
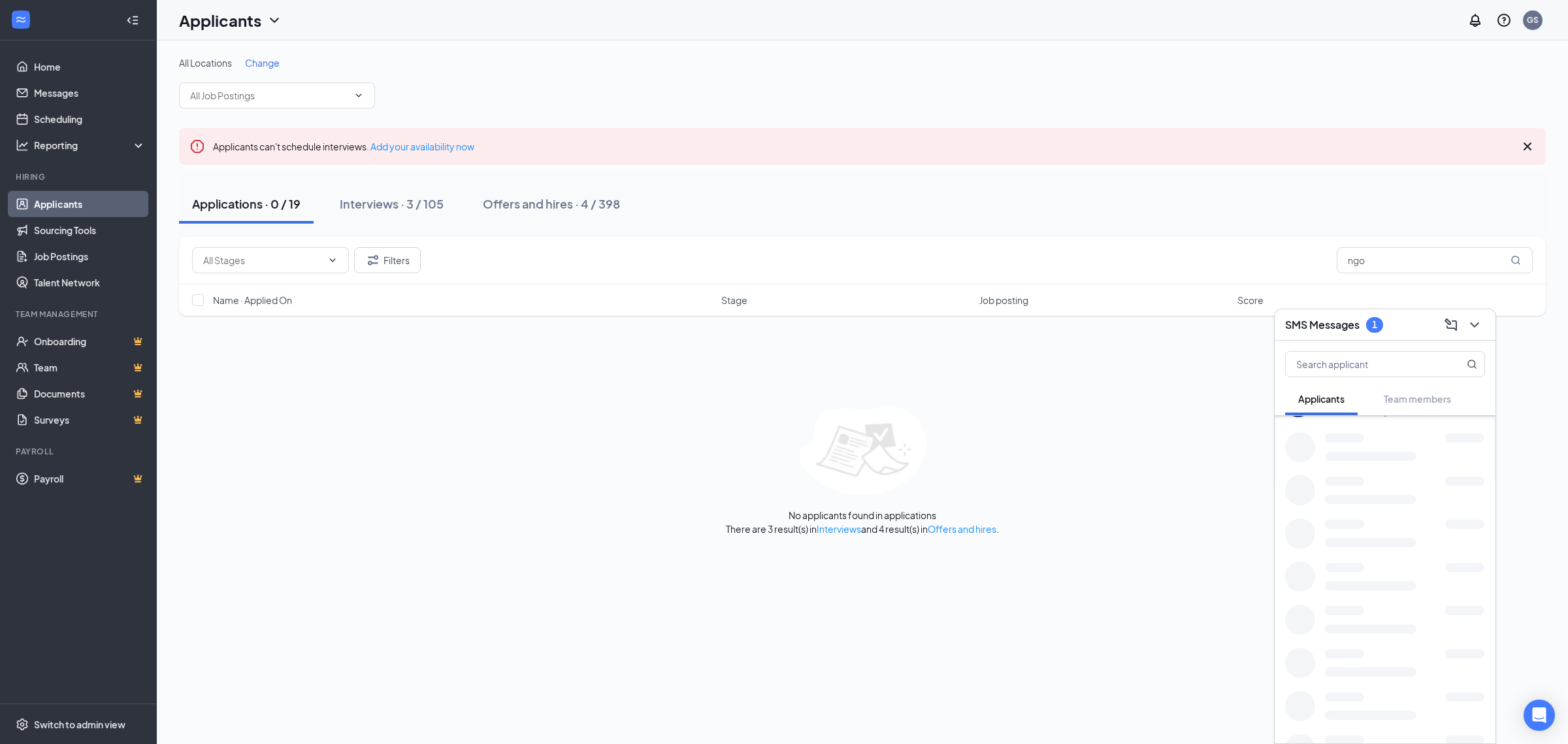
scroll to position [1009, 0]
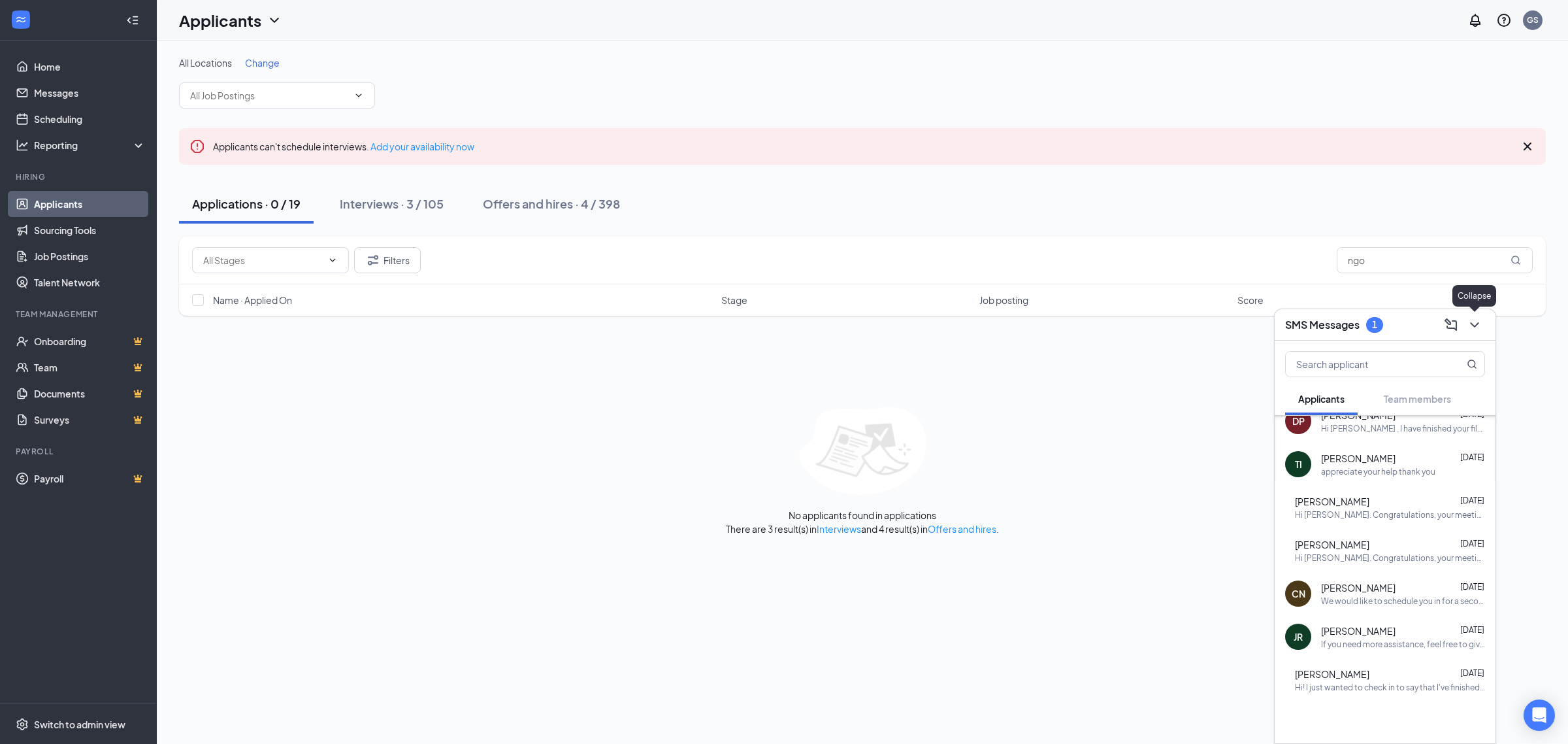
click at [1482, 326] on button at bounding box center [1475, 324] width 21 height 21
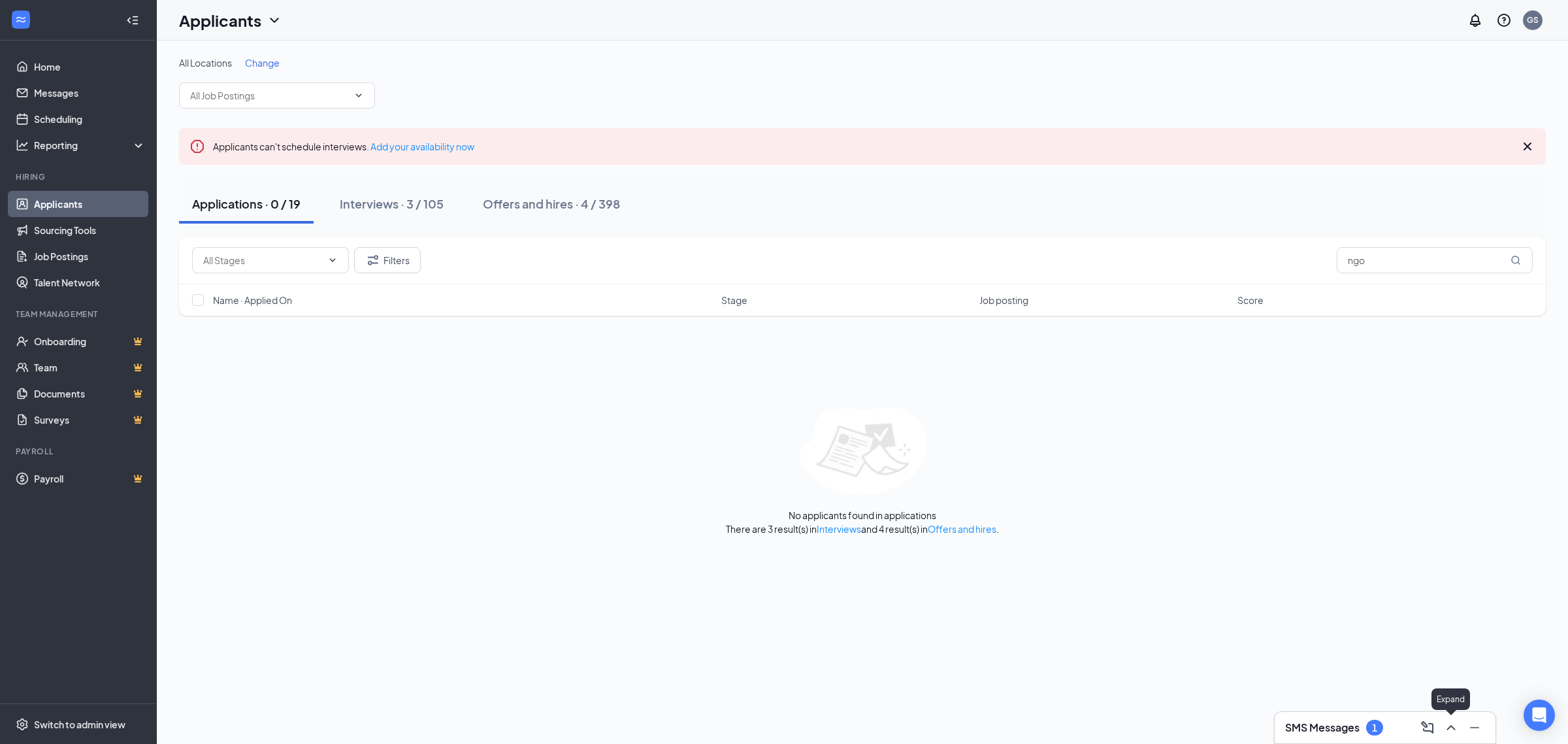
click at [1451, 732] on icon "ChevronUp" at bounding box center [1451, 727] width 16 height 16
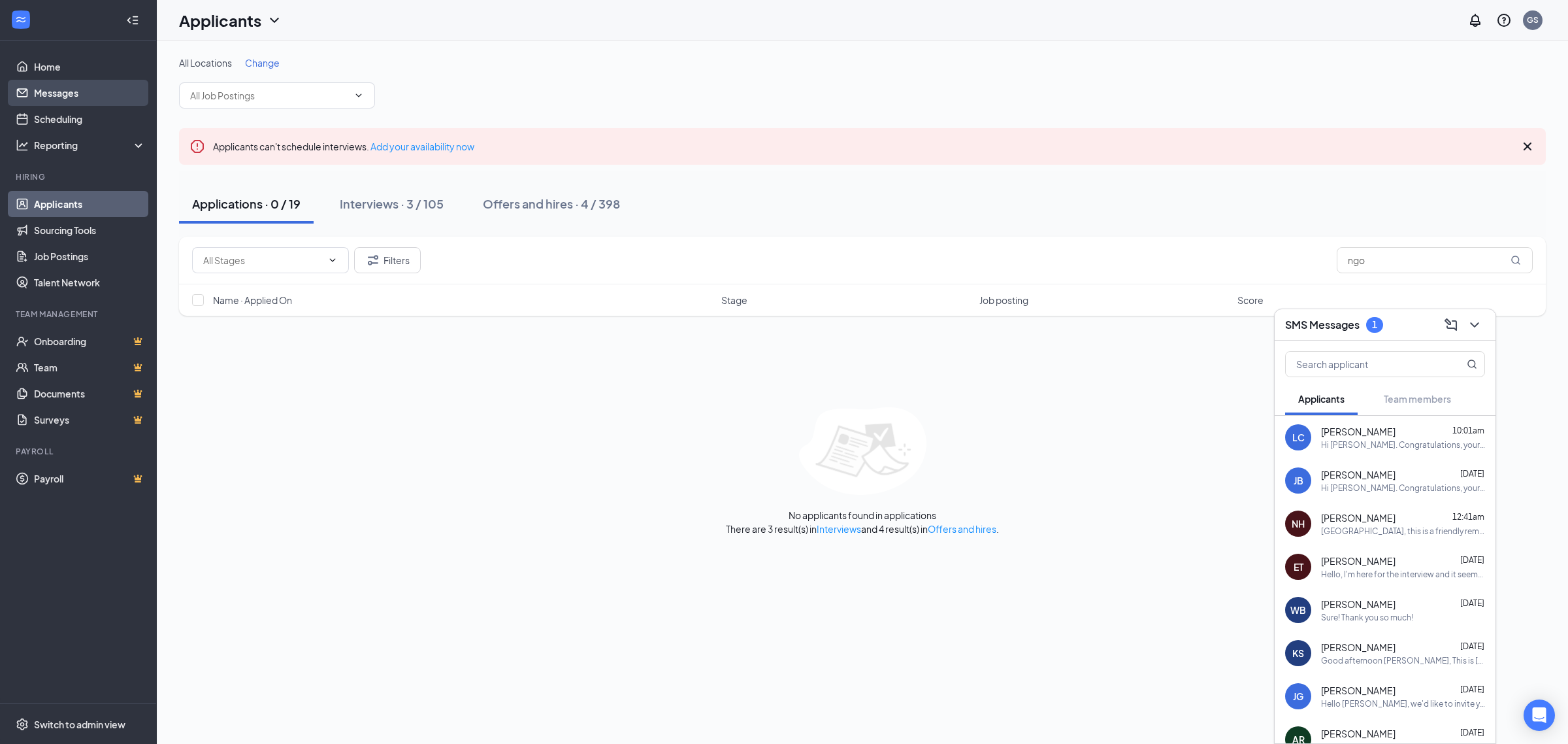
click at [65, 90] on link "Messages" at bounding box center [90, 93] width 112 height 26
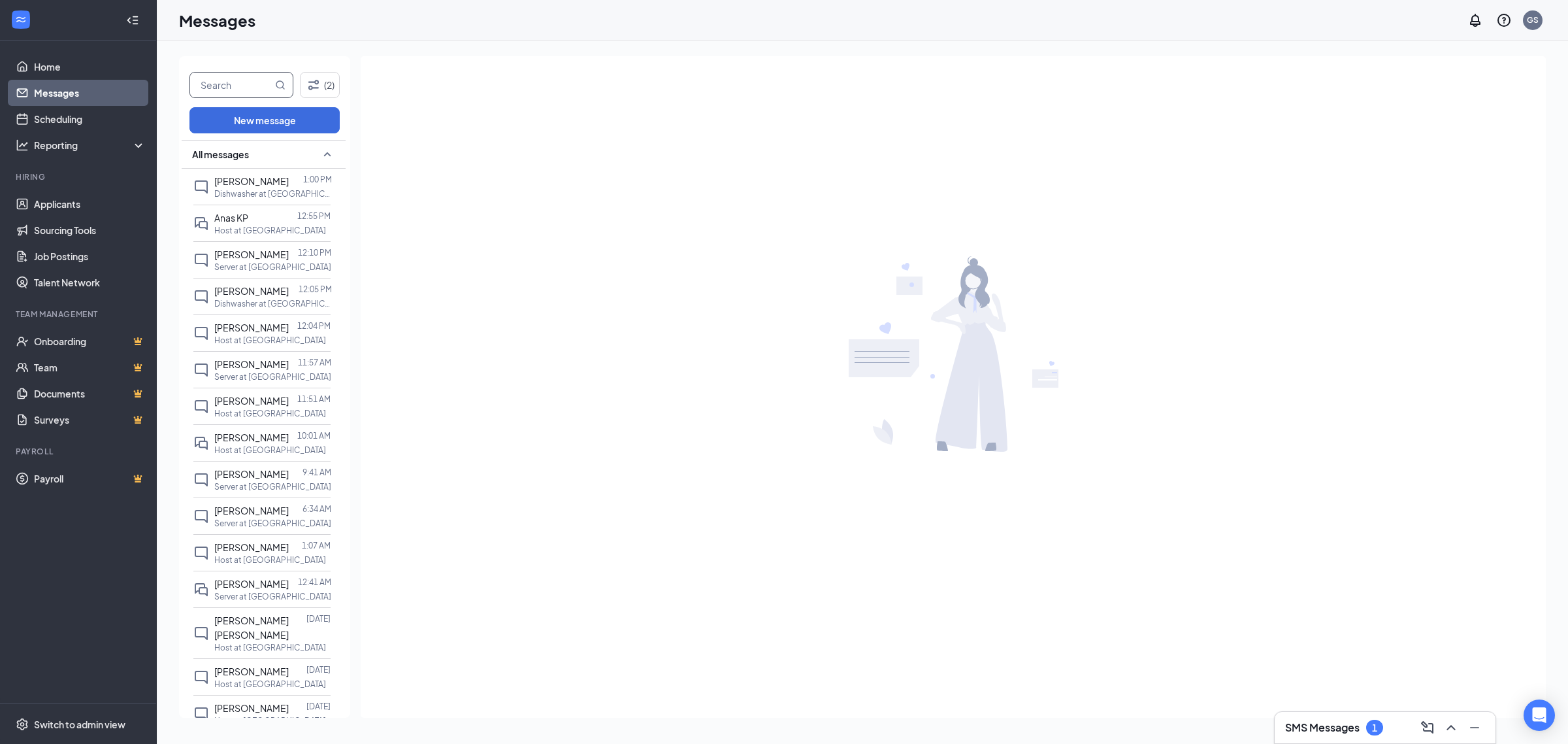
click at [237, 90] on input "text" at bounding box center [231, 85] width 82 height 25
type input "gabr"
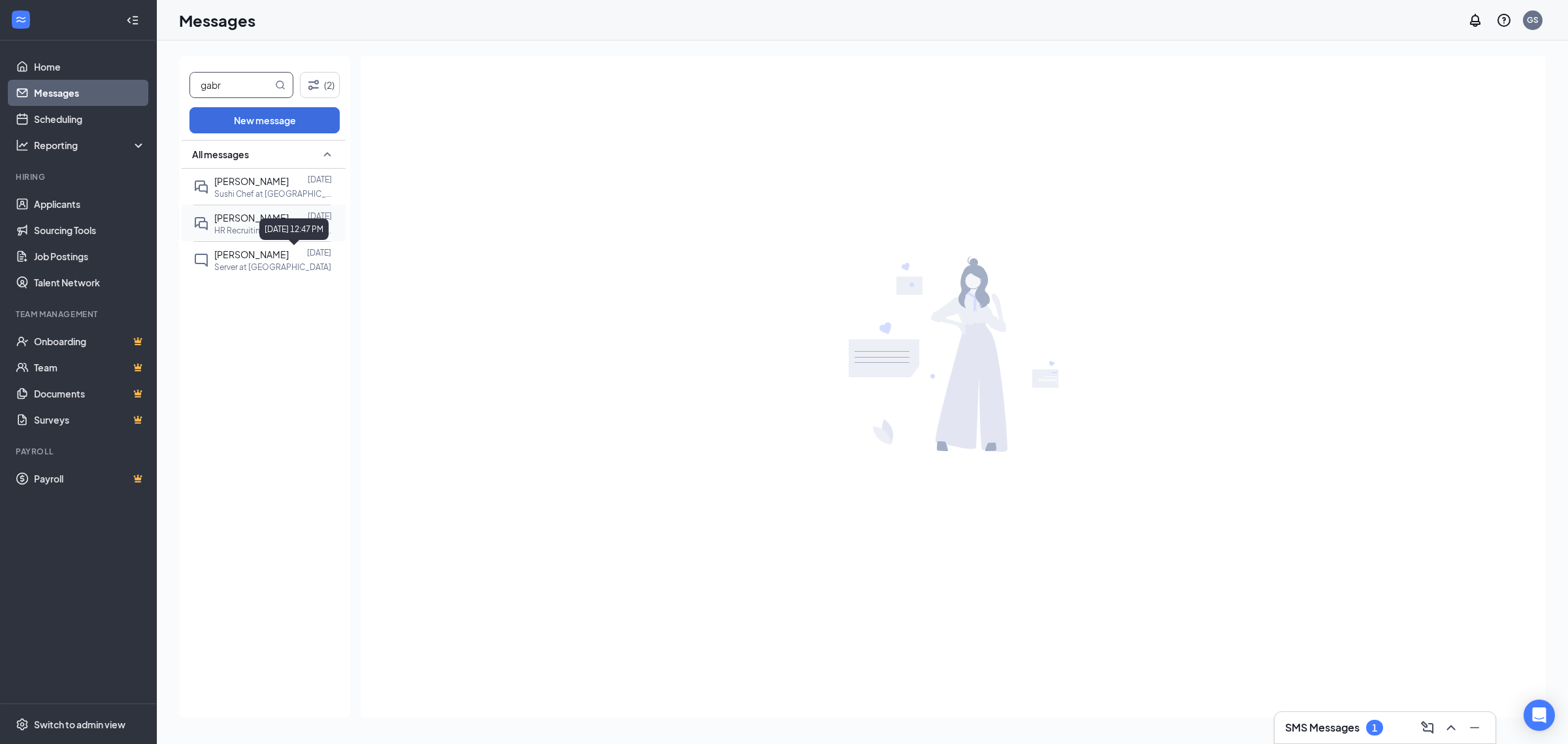
click at [255, 230] on p "HR Recruiting Coordinator at [GEOGRAPHIC_DATA]" at bounding box center [274, 230] width 118 height 11
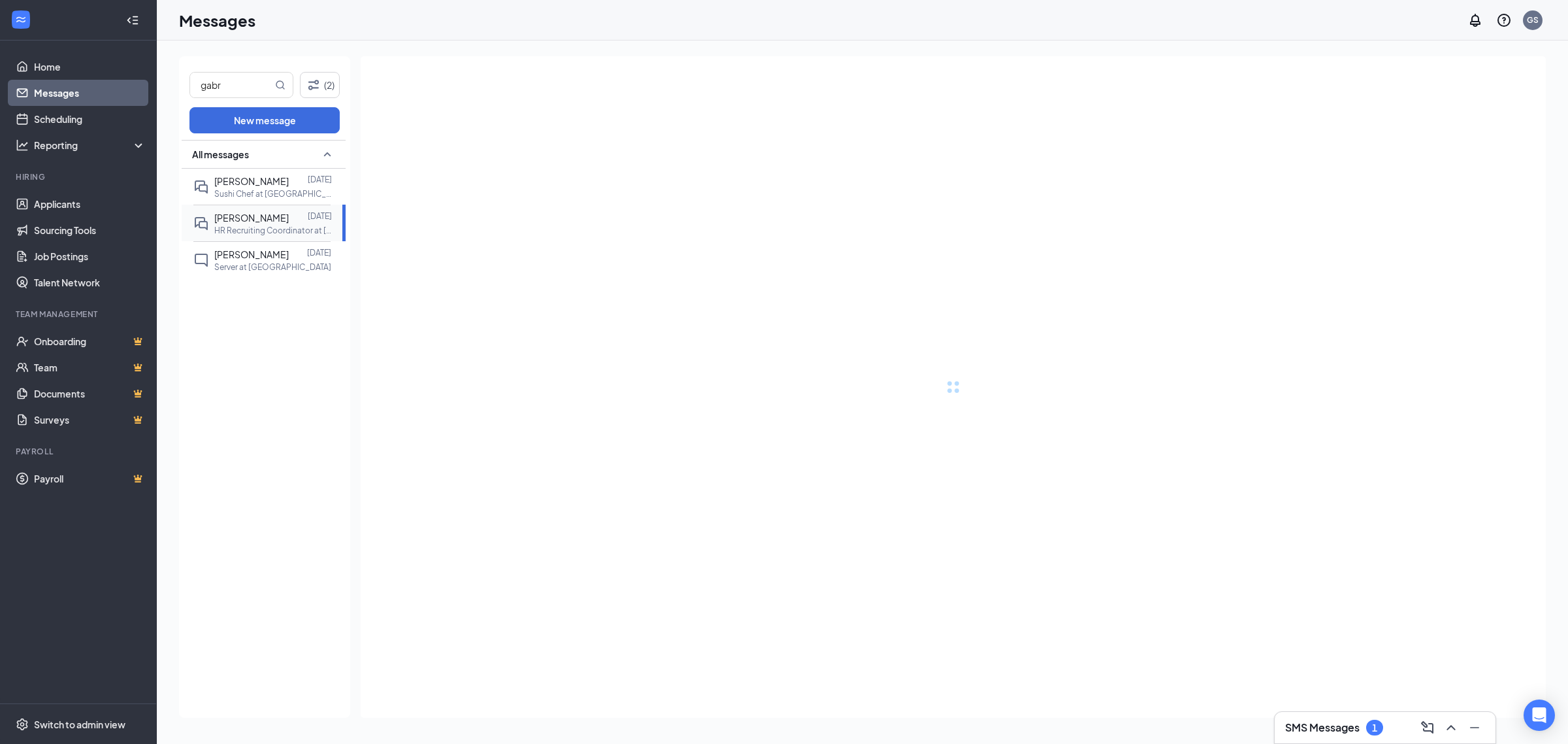
click at [255, 230] on p "HR Recruiting Coordinator at [GEOGRAPHIC_DATA]" at bounding box center [274, 230] width 118 height 11
click at [707, 228] on div at bounding box center [953, 387] width 1185 height 661
click at [252, 272] on p "Server at [GEOGRAPHIC_DATA]" at bounding box center [273, 267] width 117 height 11
click at [252, 224] on div "[PERSON_NAME]" at bounding box center [252, 217] width 75 height 14
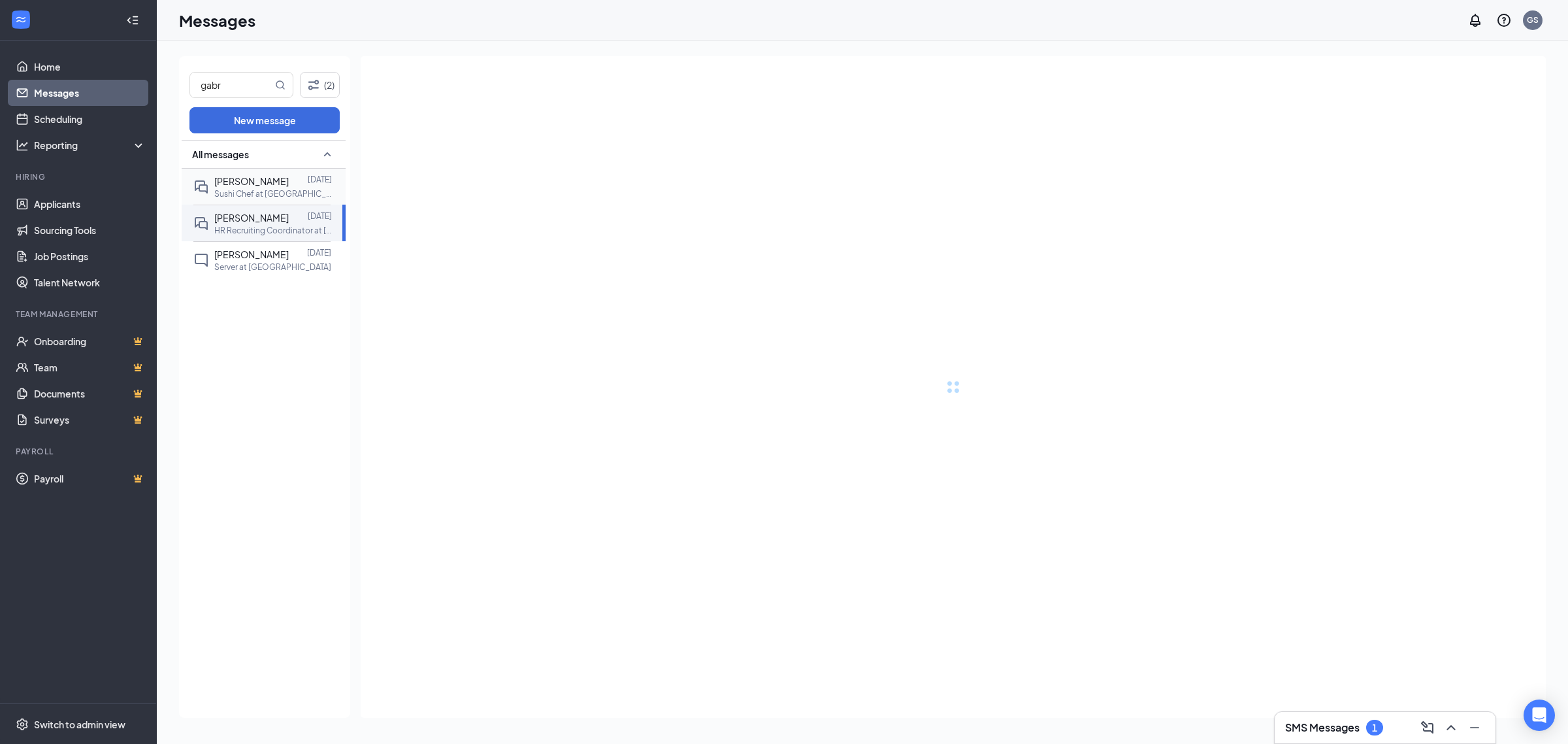
click at [258, 191] on p "Sushi Chef at [GEOGRAPHIC_DATA] W 192" at bounding box center [274, 193] width 118 height 11
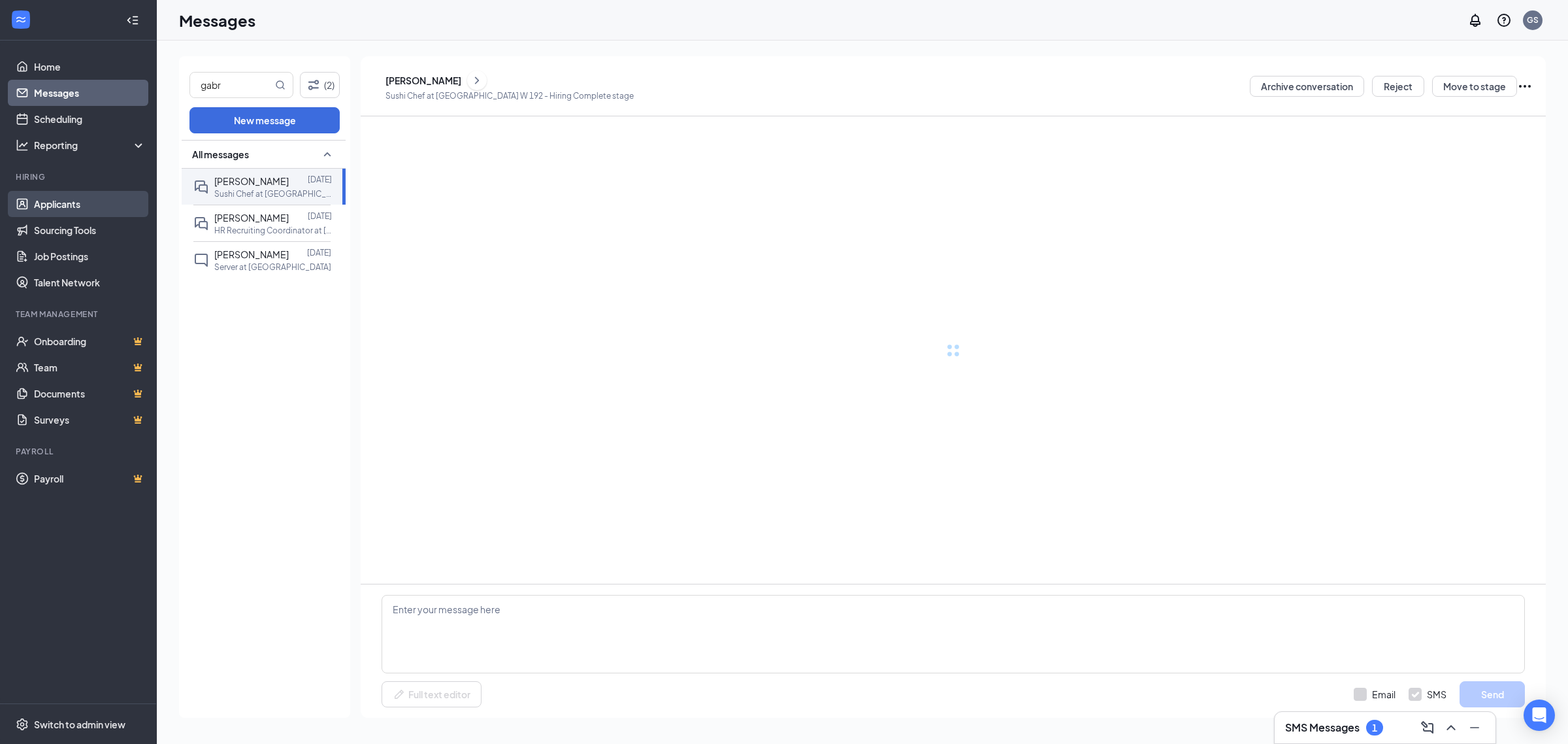
click at [73, 202] on link "Applicants" at bounding box center [90, 204] width 112 height 26
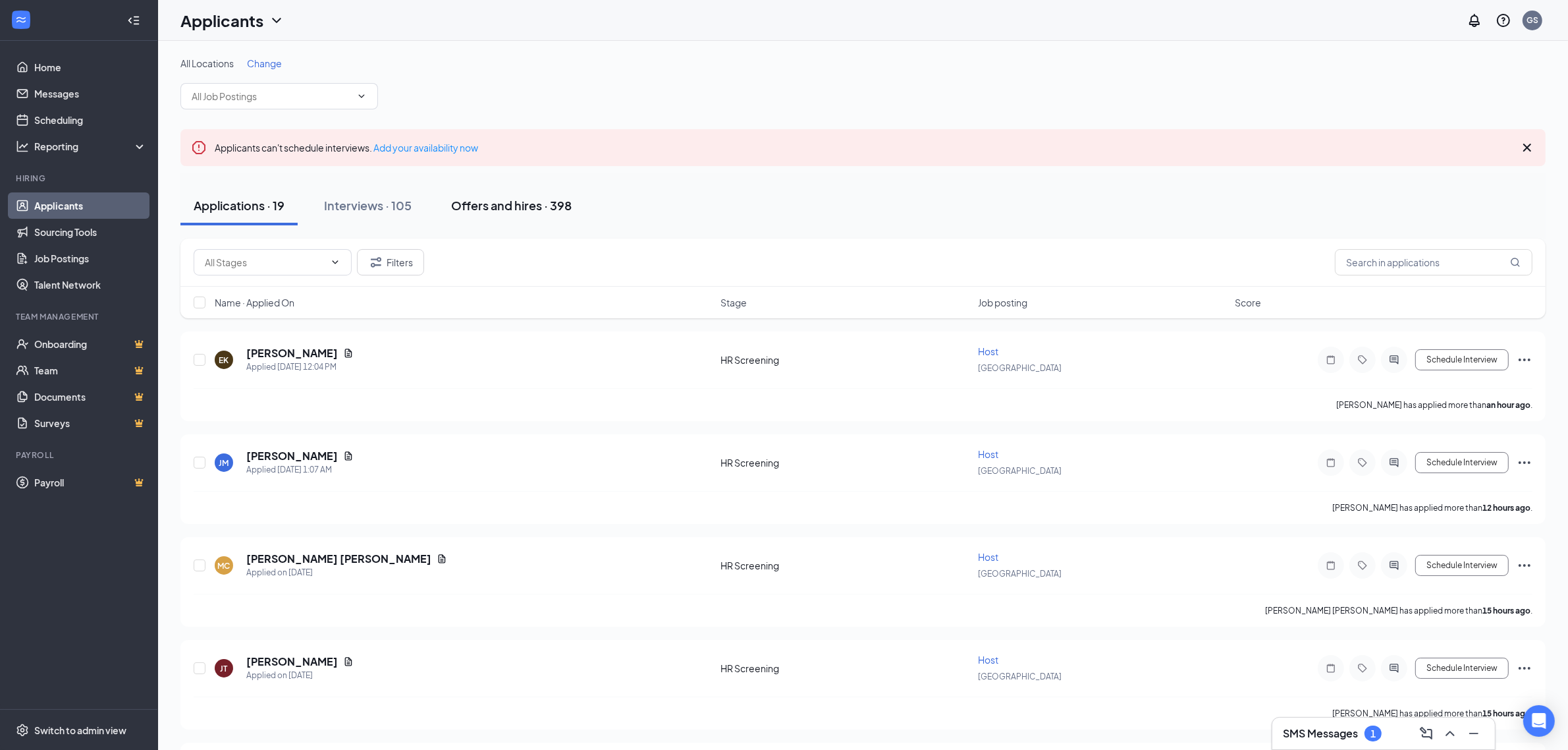
click at [536, 191] on button "Offers and hires · 398" at bounding box center [511, 205] width 147 height 39
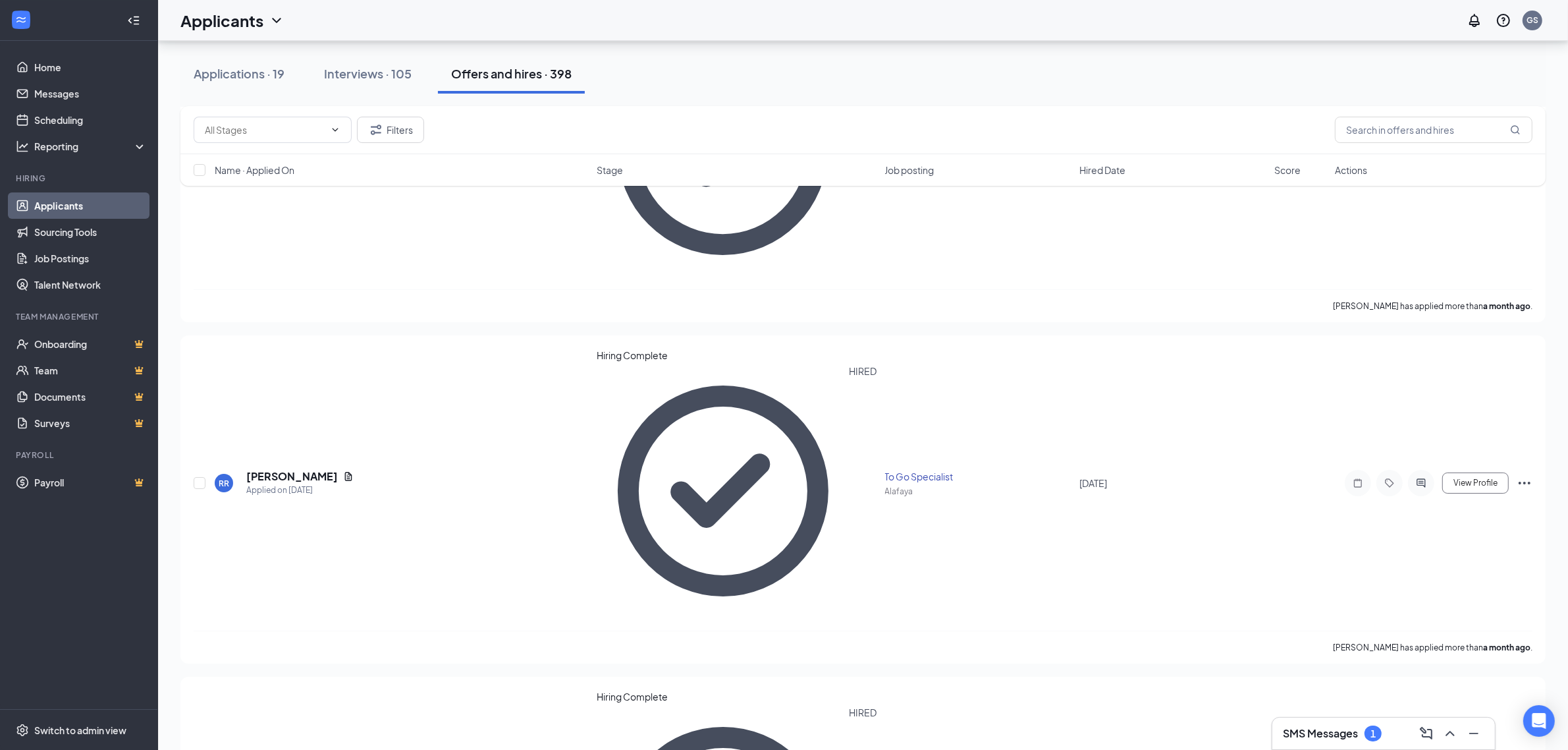
scroll to position [6003, 0]
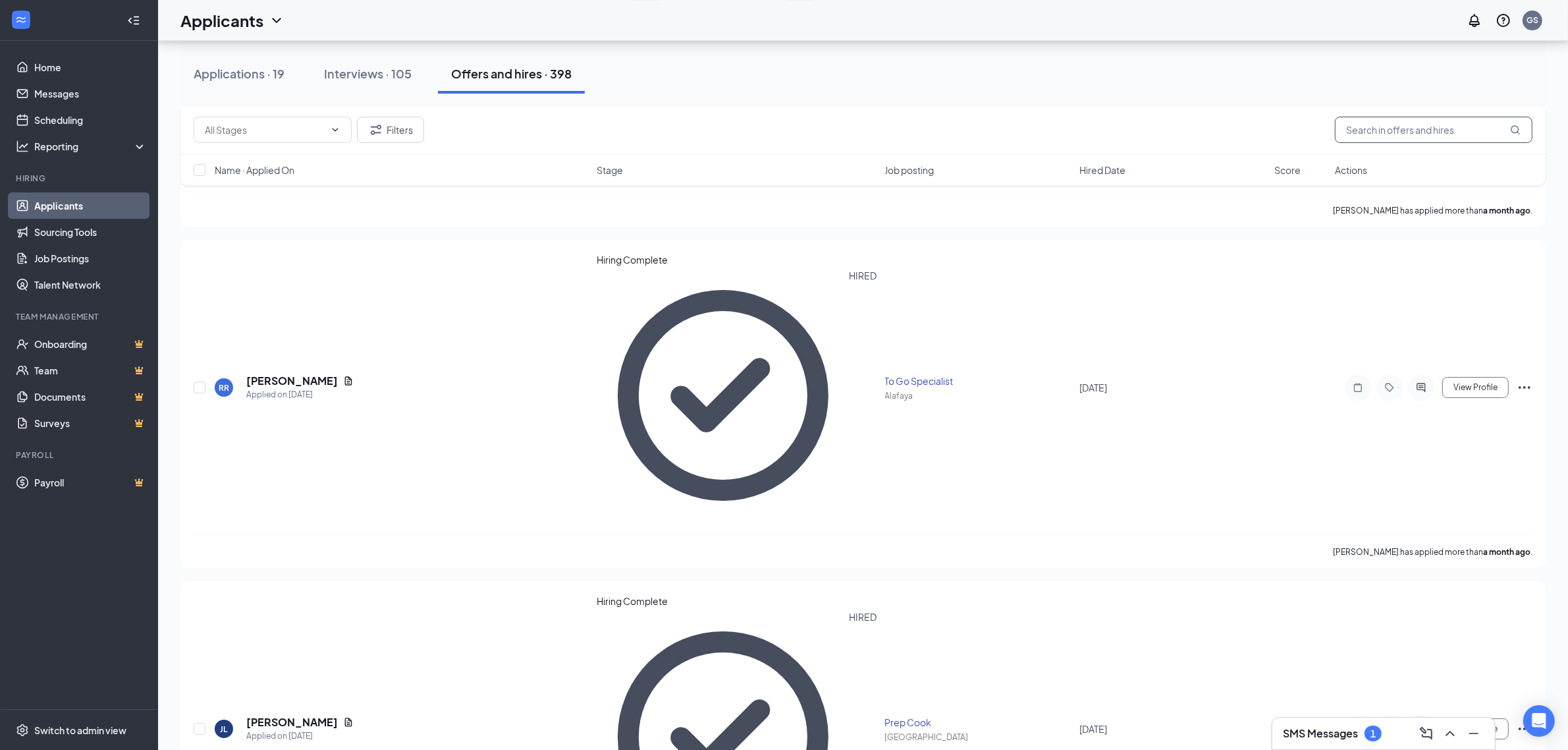
click at [1392, 118] on input "text" at bounding box center [1434, 130] width 198 height 26
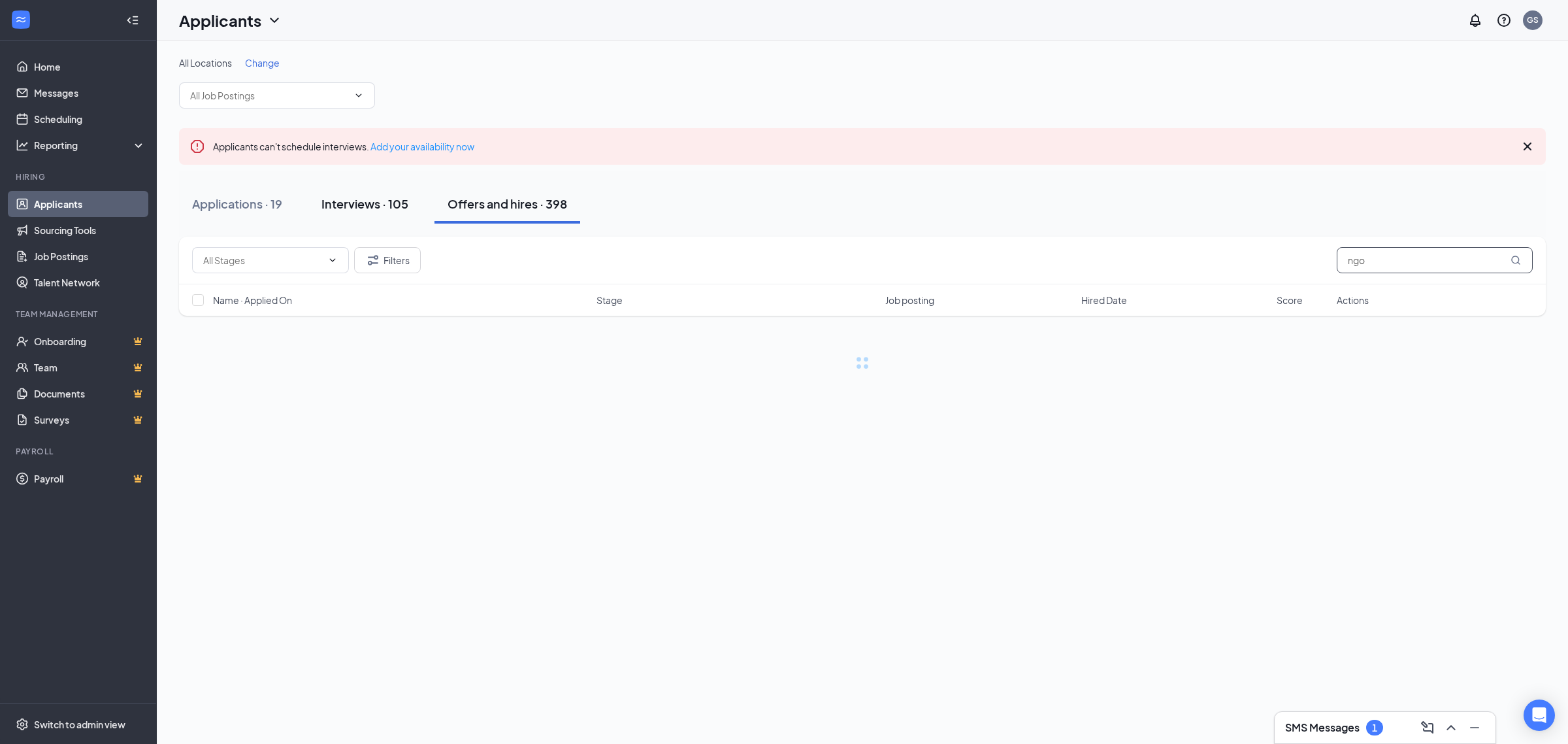
type input "ngo"
click at [343, 207] on div "Interviews · 105" at bounding box center [365, 204] width 87 height 16
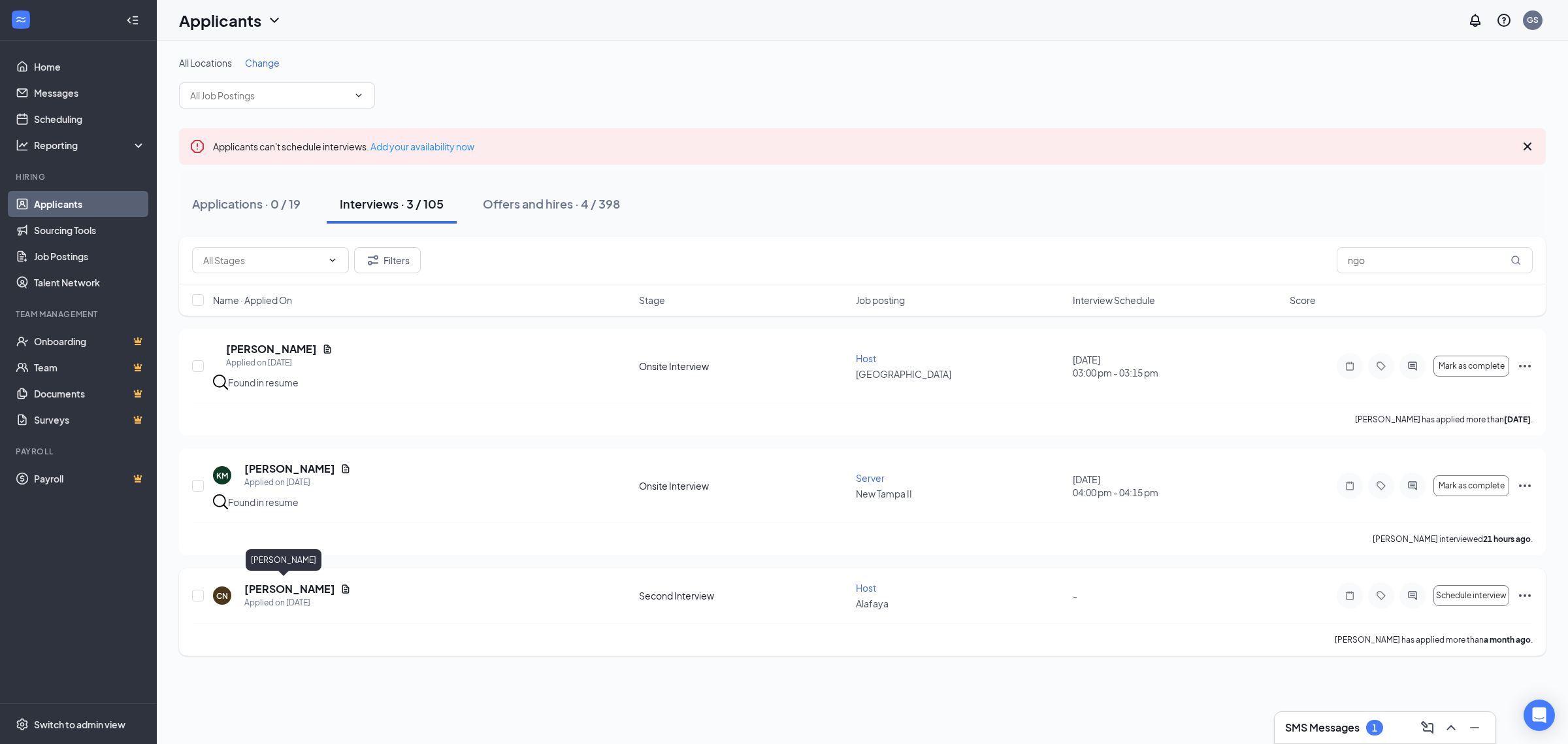
click at [261, 586] on h5 "[PERSON_NAME]" at bounding box center [289, 588] width 91 height 14
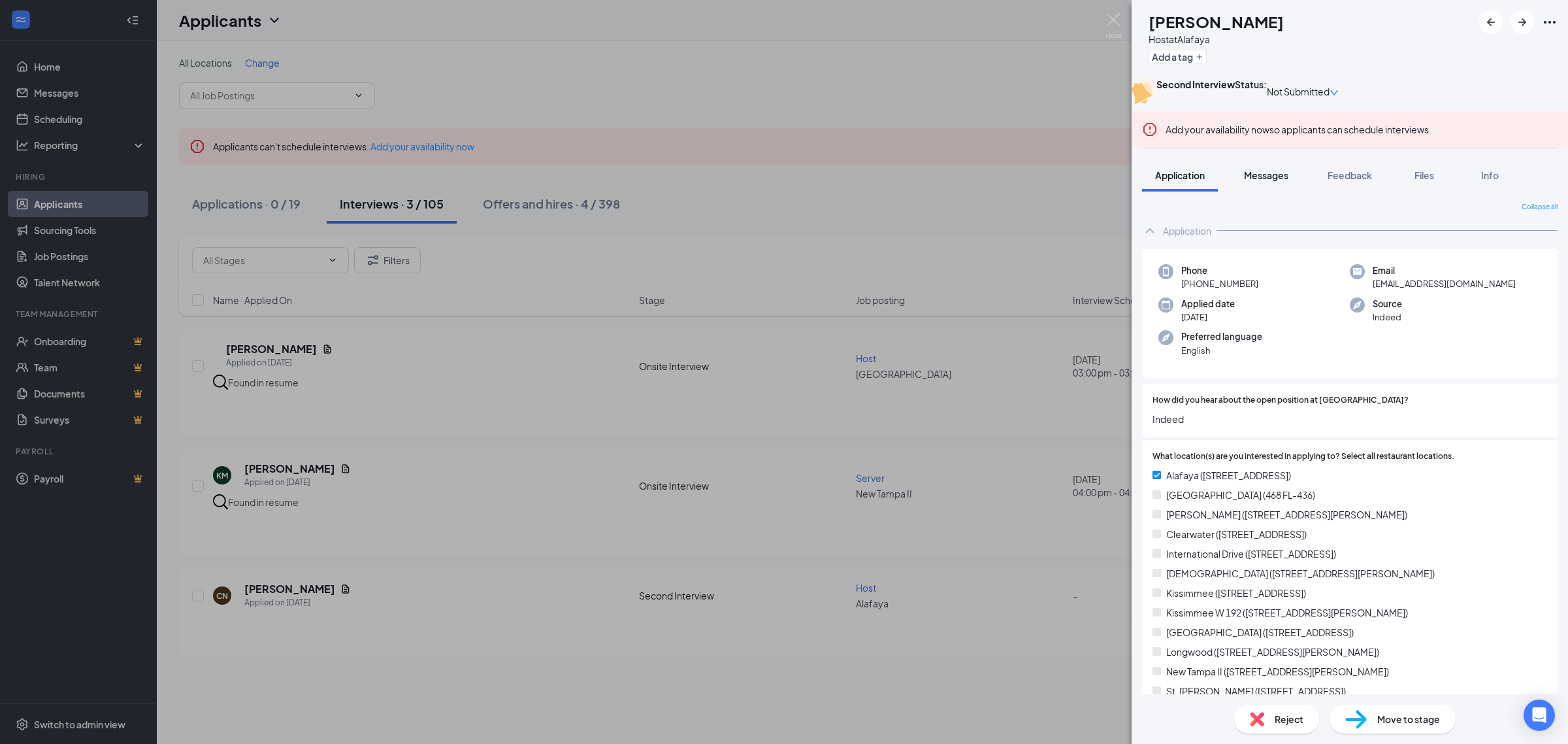
click at [1256, 181] on span "Messages" at bounding box center [1266, 175] width 45 height 12
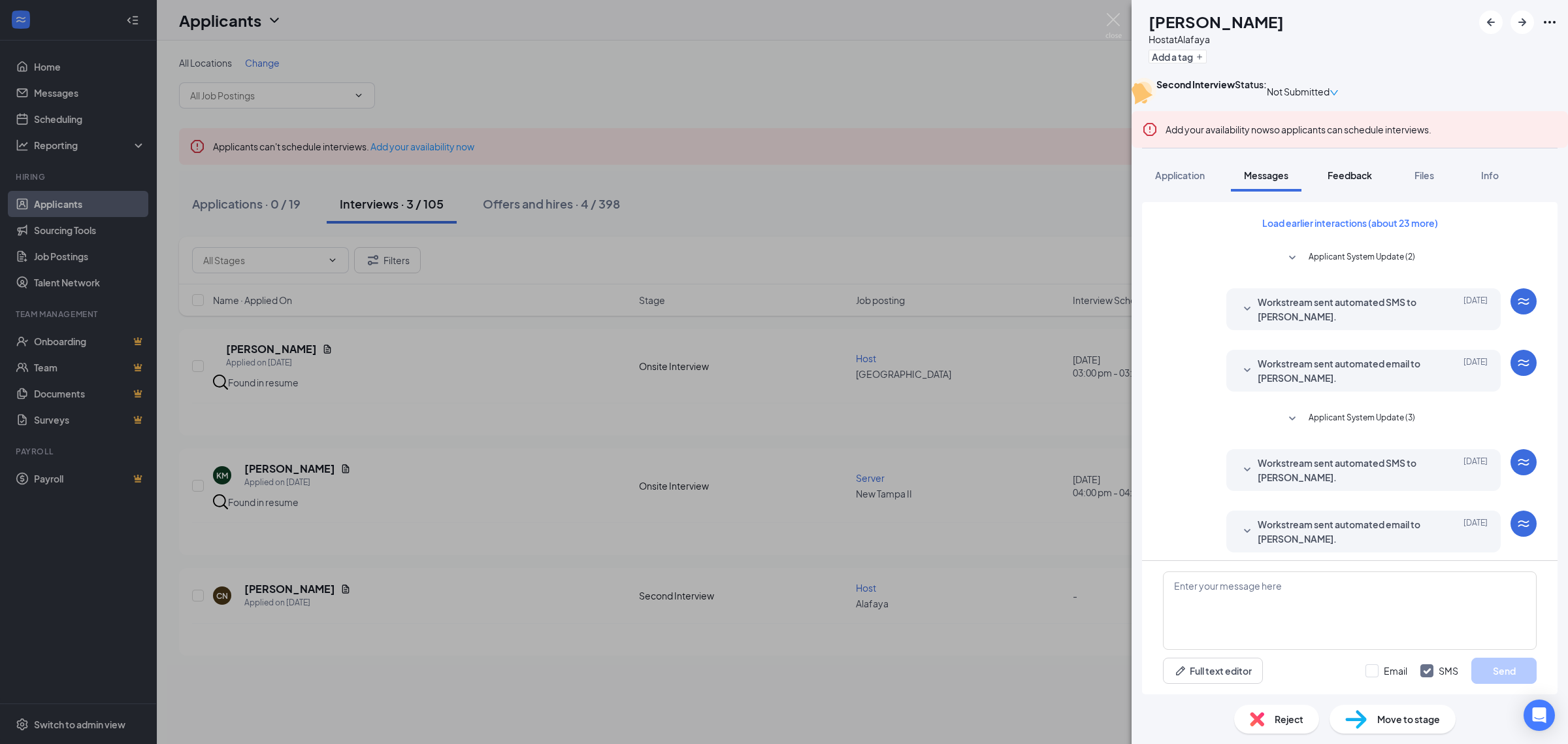
scroll to position [118, 0]
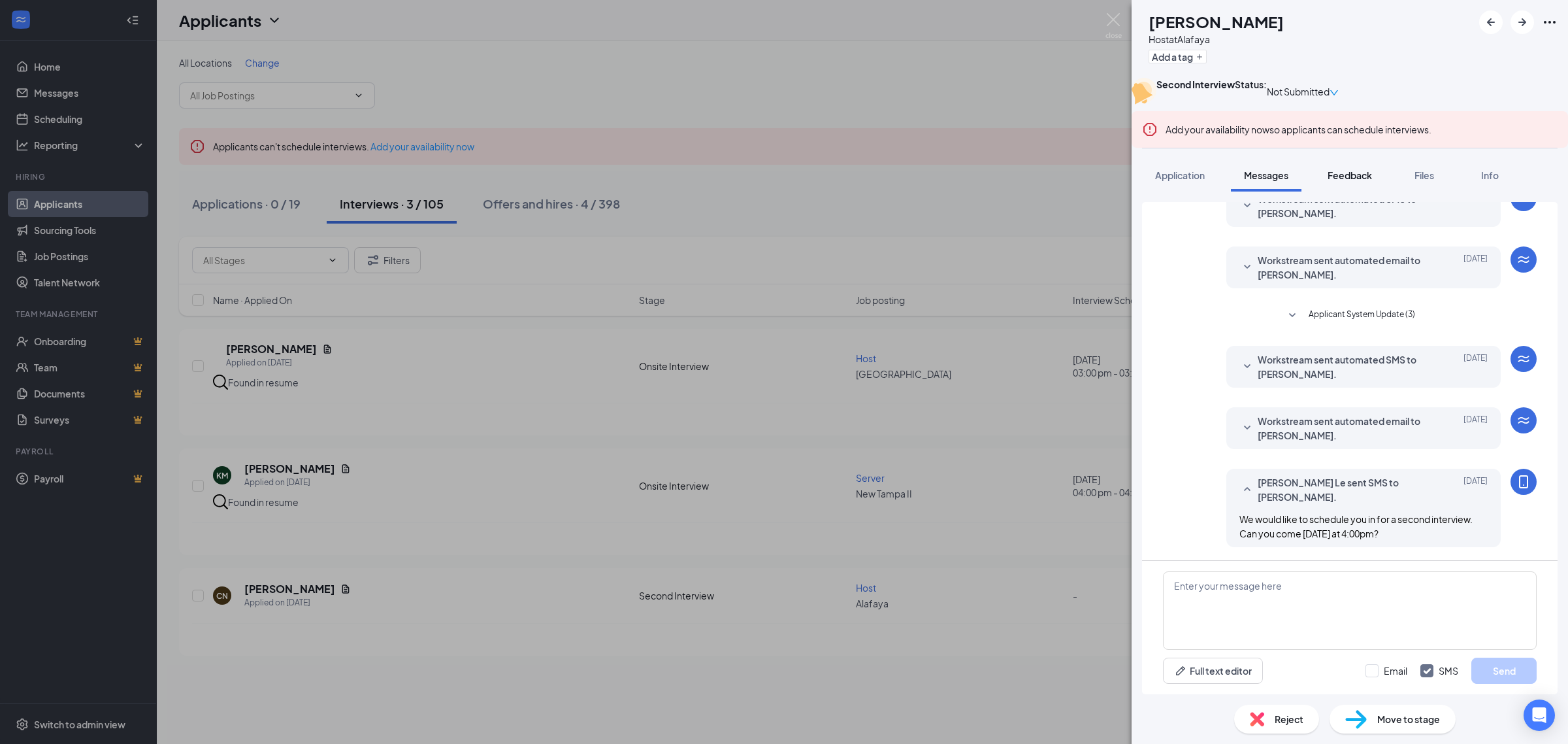
click at [1351, 181] on span "Feedback" at bounding box center [1350, 175] width 45 height 12
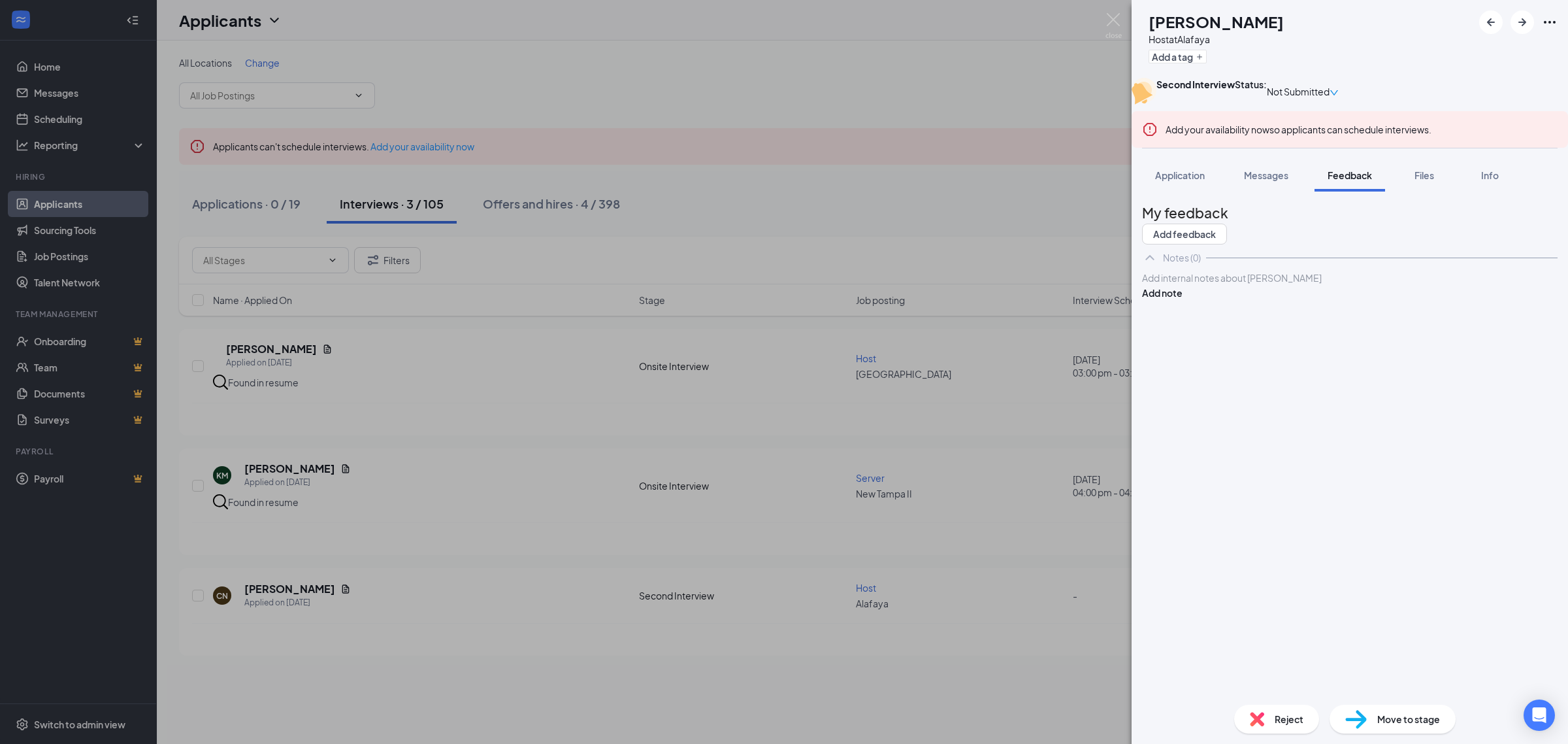
click at [1230, 285] on div at bounding box center [1350, 278] width 414 height 14
click at [1183, 300] on button "Add note" at bounding box center [1162, 292] width 40 height 14
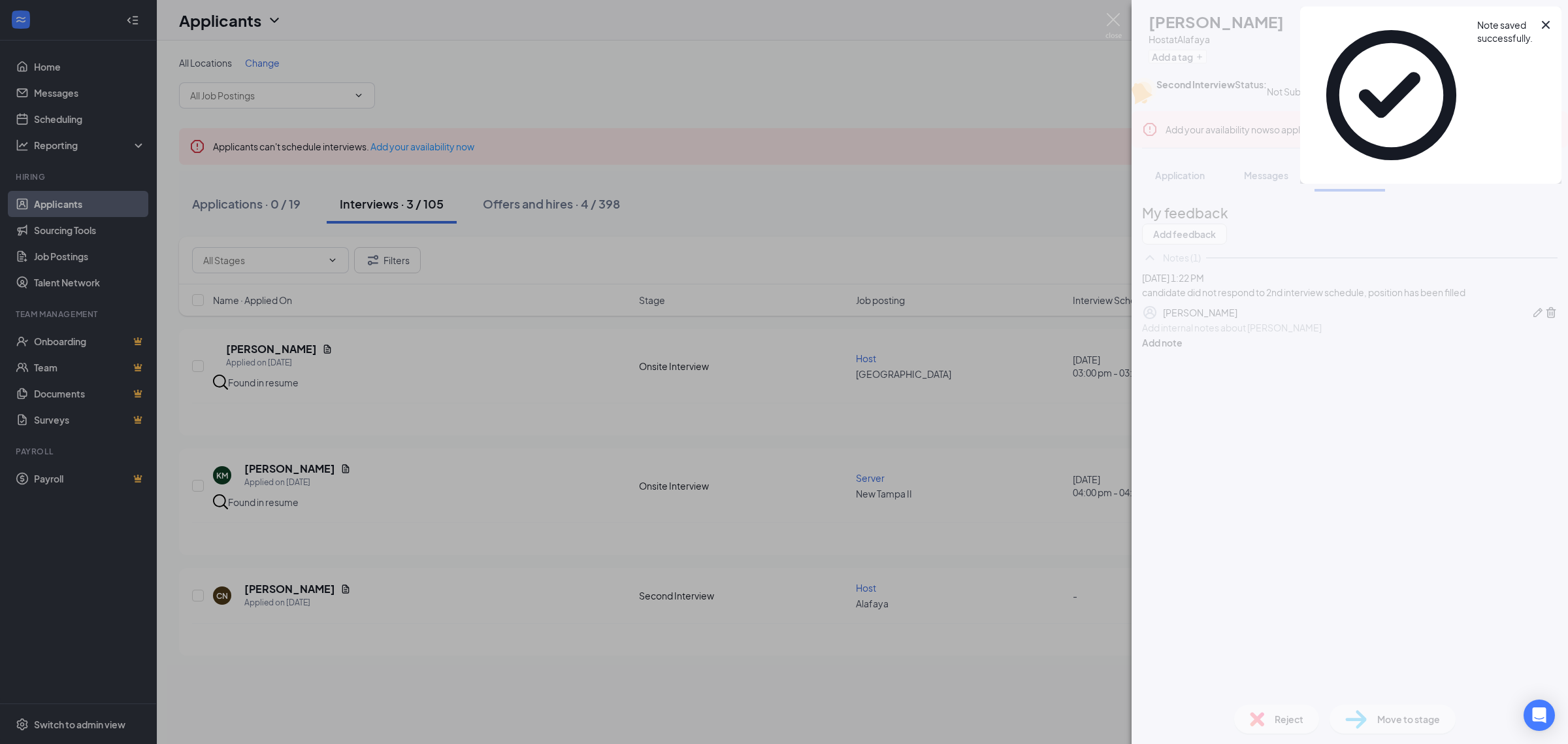
click at [1358, 353] on div "CN [PERSON_NAME] Host at Alafaya Add a tag Second Interview Status : Not Submit…" at bounding box center [1350, 372] width 437 height 744
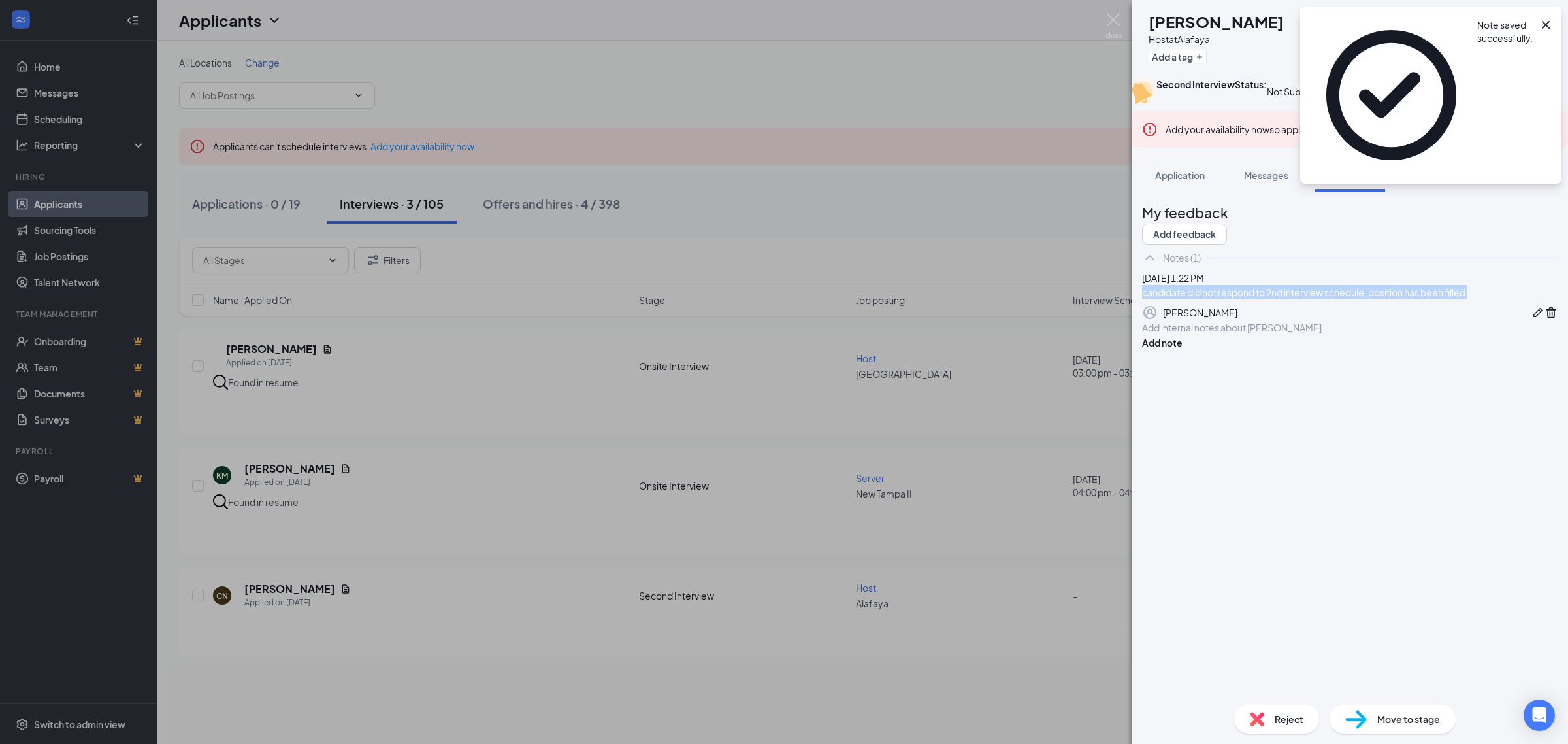
click at [1358, 299] on div "candidate did not respond to 2nd interview schedule, position has been filled" at bounding box center [1350, 292] width 415 height 14
click at [1286, 719] on span "Reject" at bounding box center [1289, 719] width 29 height 14
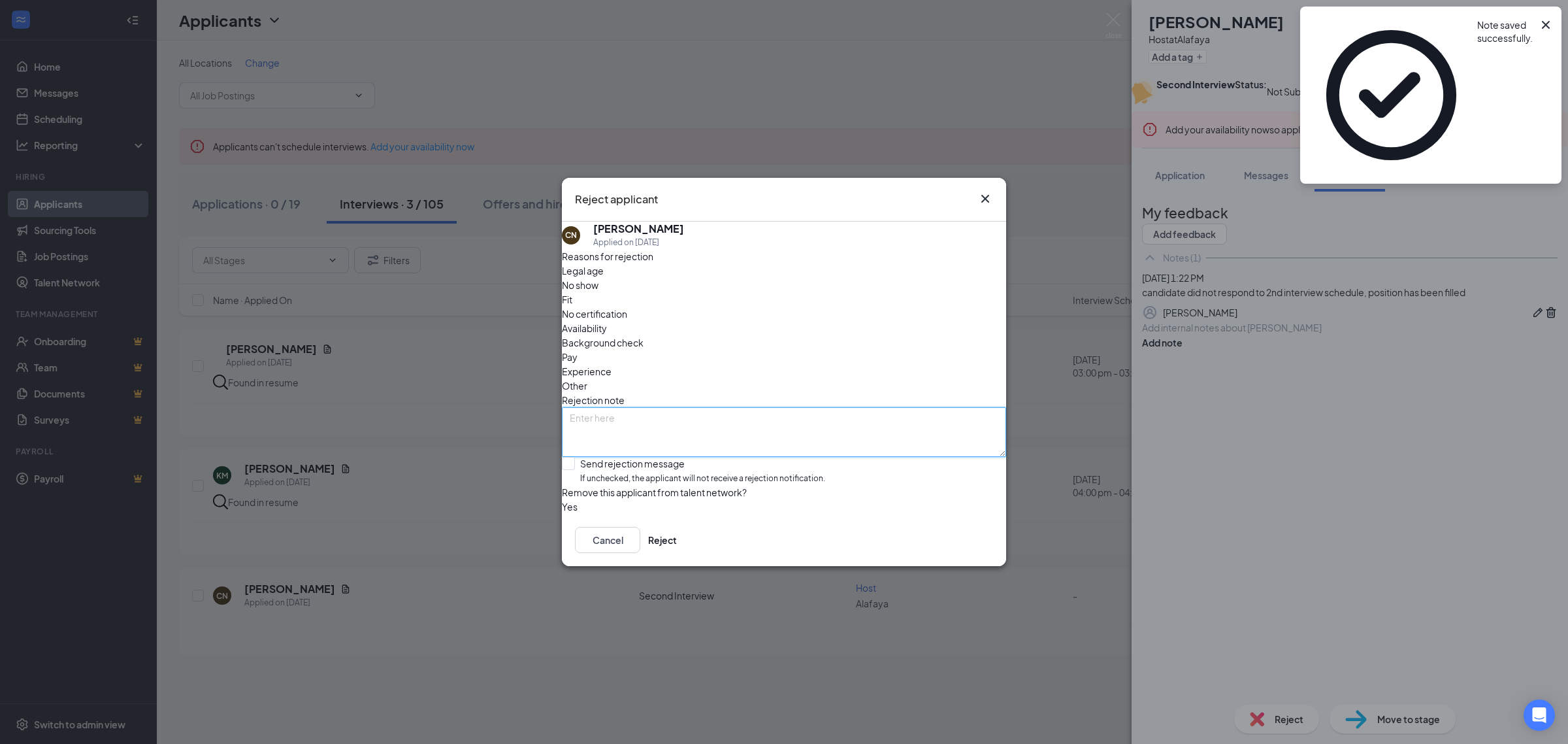
click at [676, 407] on textarea at bounding box center [784, 432] width 444 height 49
paste textarea "candidate did not respond to 2nd interview schedule, position has been filled"
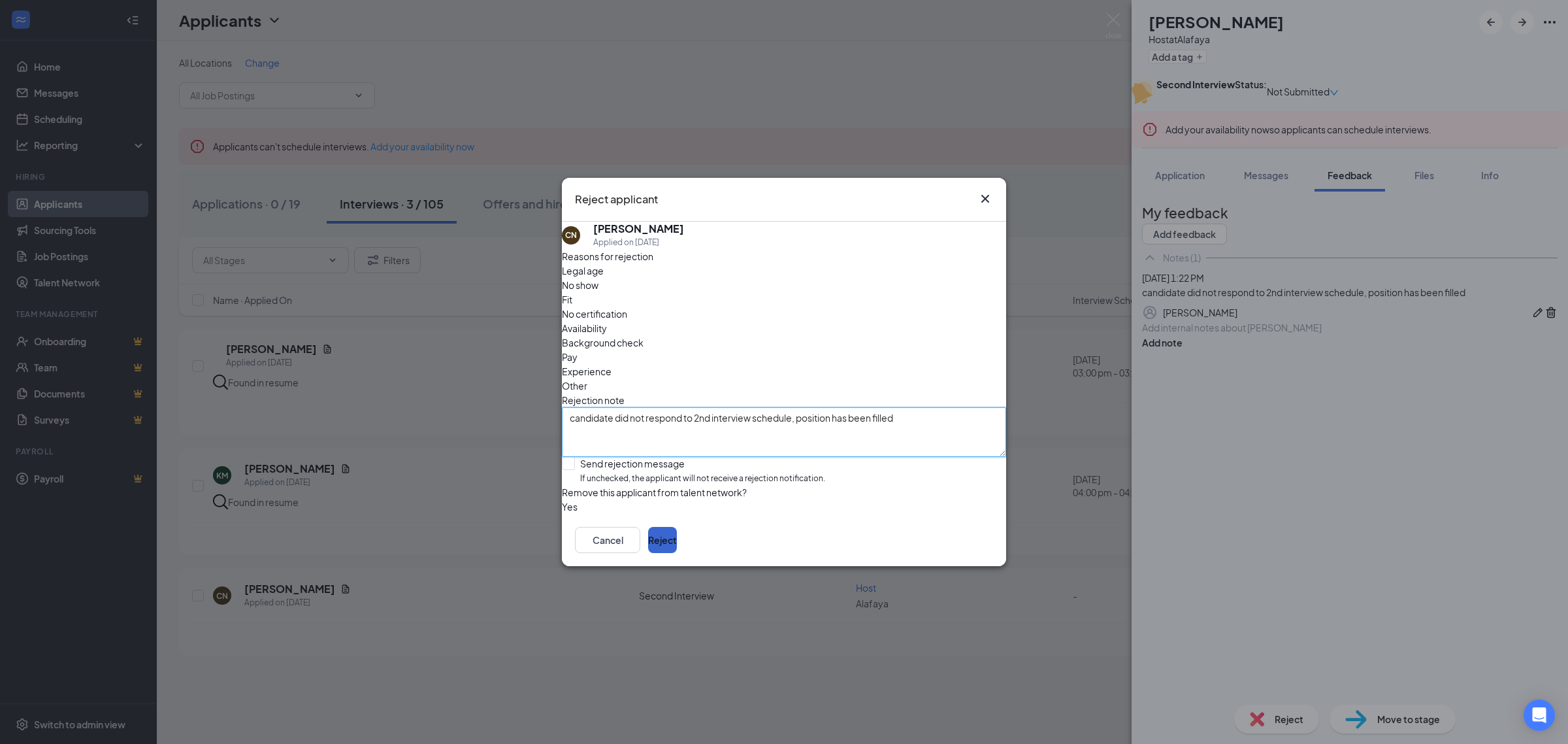
type textarea "candidate did not respond to 2nd interview schedule, position has been filled"
click at [677, 551] on button "Reject" at bounding box center [662, 540] width 29 height 26
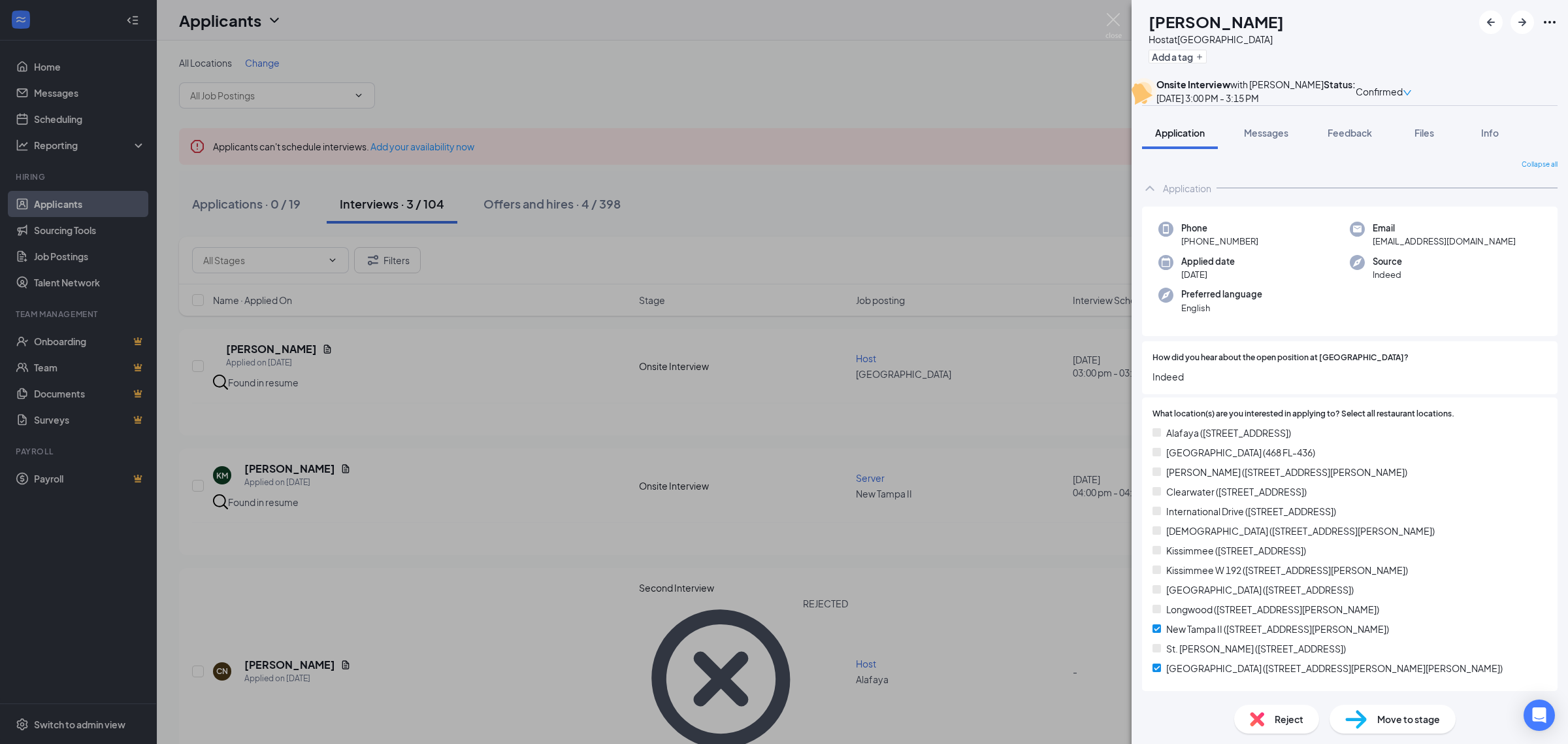
click at [1108, 11] on div "CR [PERSON_NAME] Host at [GEOGRAPHIC_DATA] Add a tag Onsite Interview with [PER…" at bounding box center [784, 372] width 1568 height 744
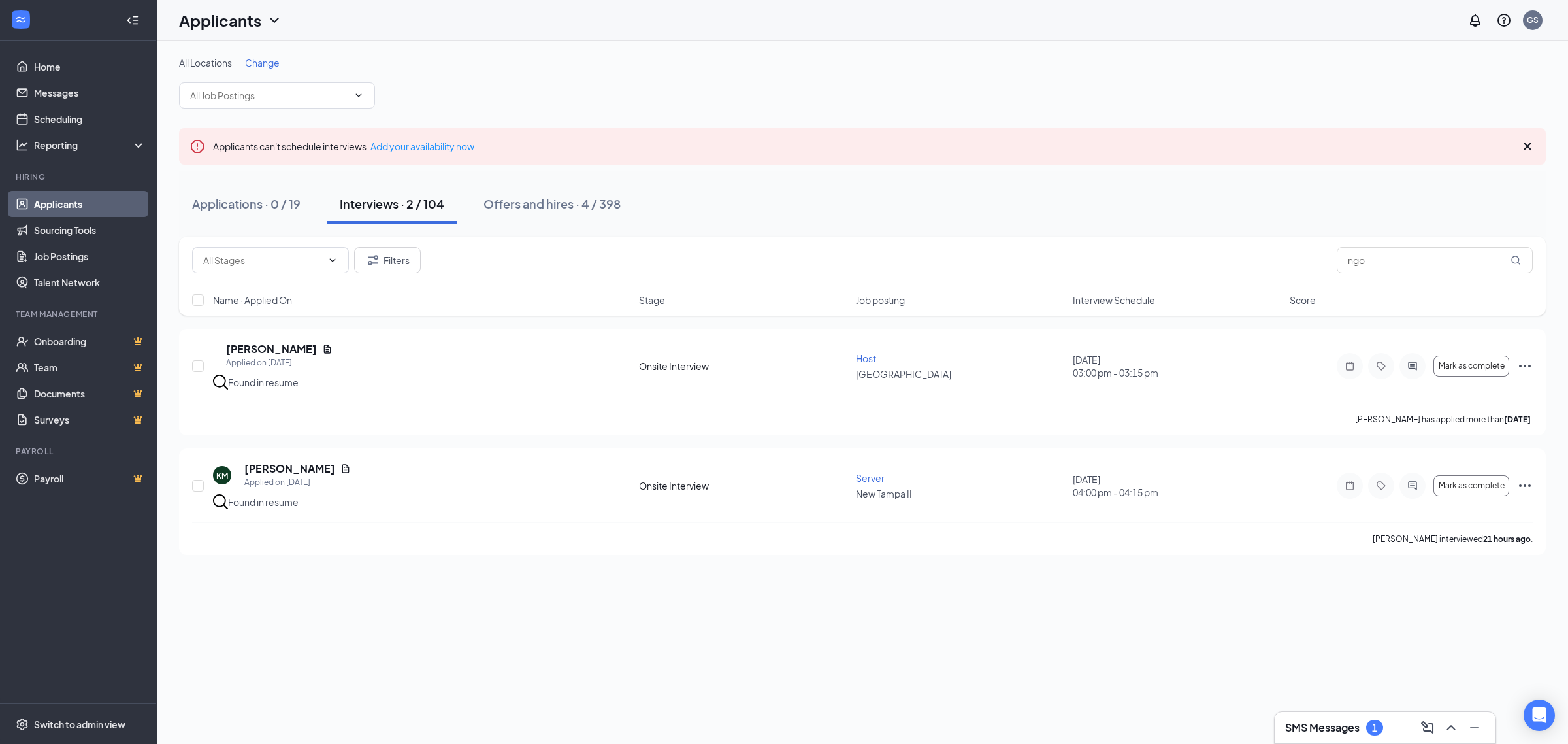
click at [1340, 736] on div "SMS Messages 1" at bounding box center [1386, 727] width 200 height 21
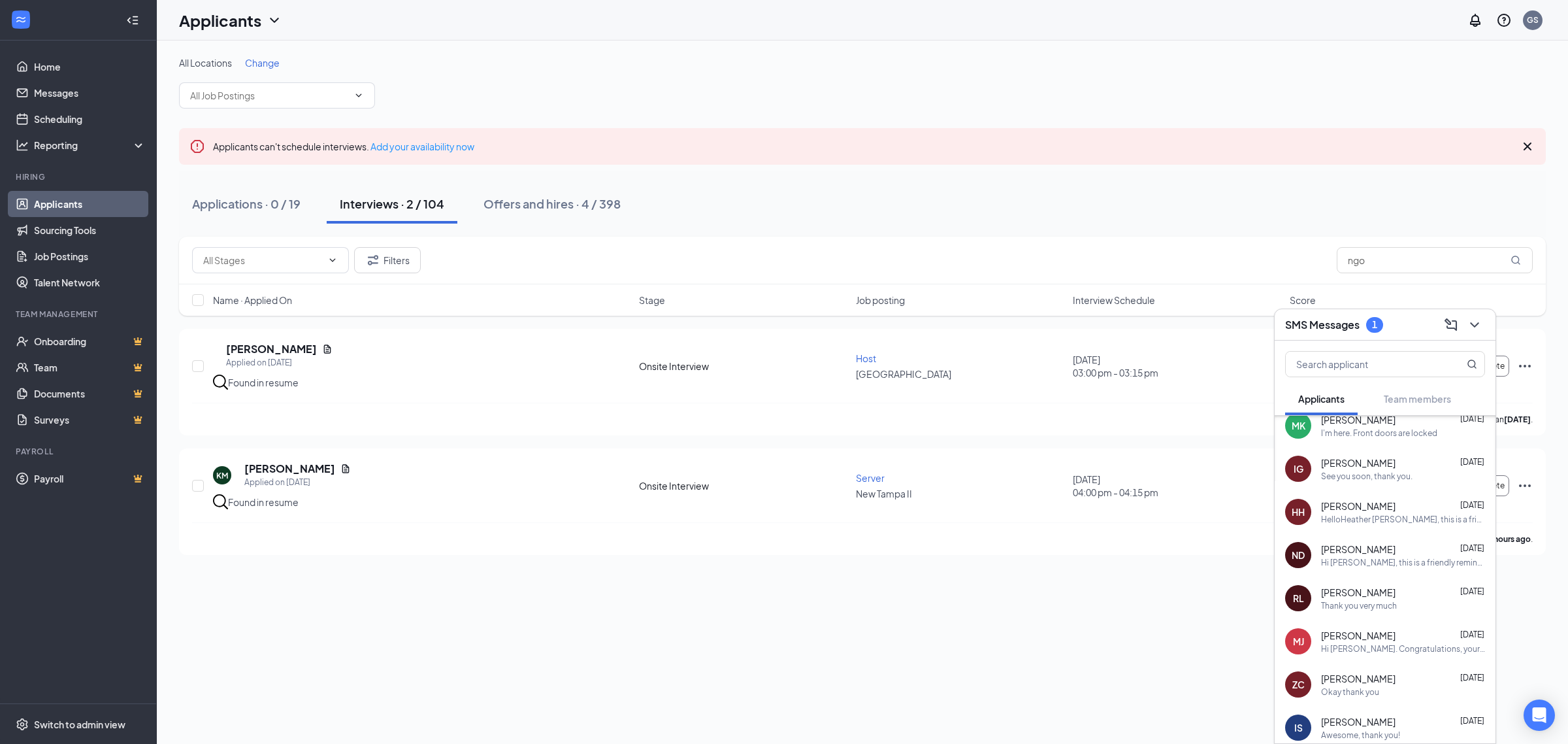
scroll to position [534, 0]
click at [278, 206] on div "Applications · 0 / 19" at bounding box center [246, 204] width 108 height 16
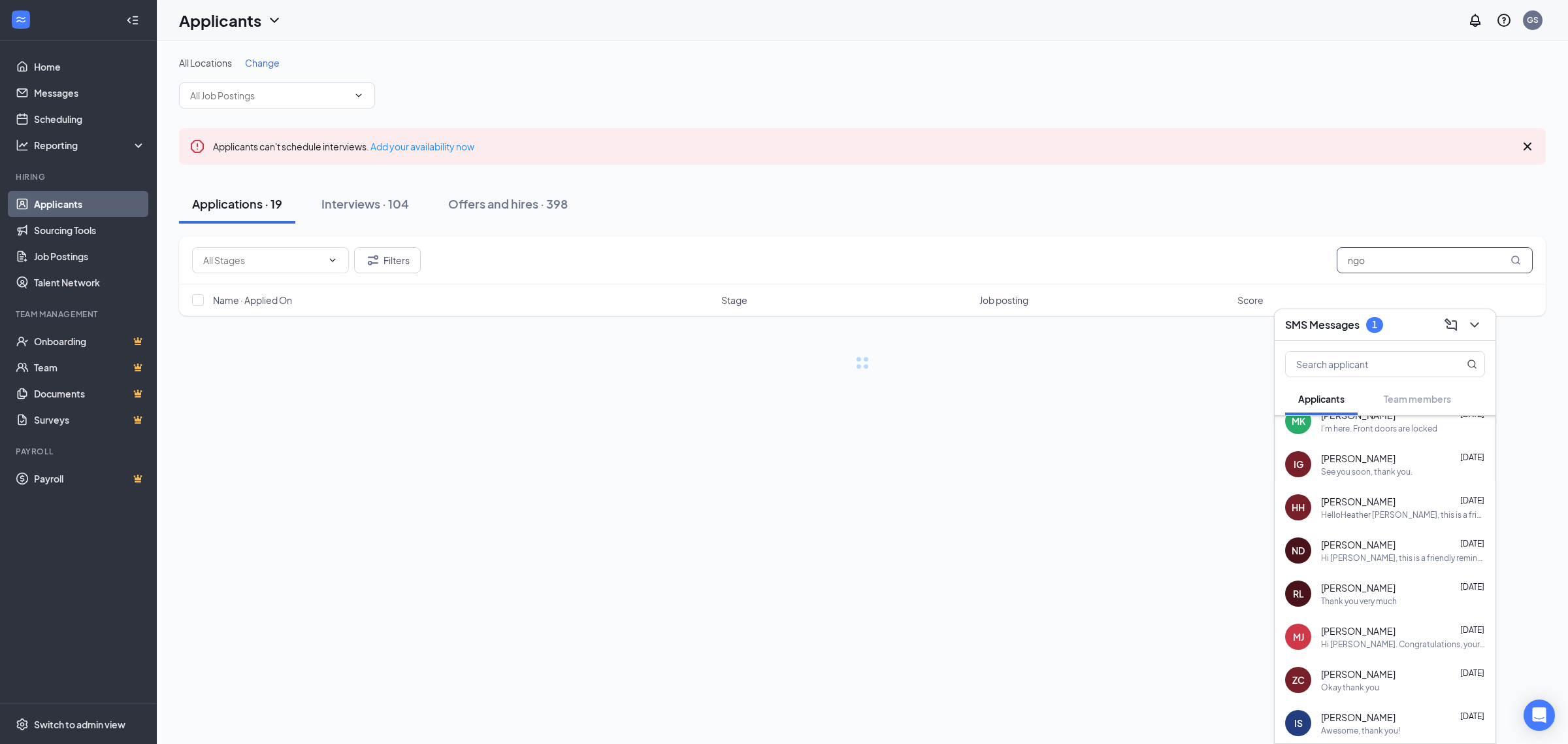
click at [1403, 252] on input "ngo" at bounding box center [1435, 260] width 196 height 26
click at [1403, 250] on input "ngo" at bounding box center [1435, 260] width 196 height 26
type input "[PERSON_NAME]"
